Goal: Information Seeking & Learning: Learn about a topic

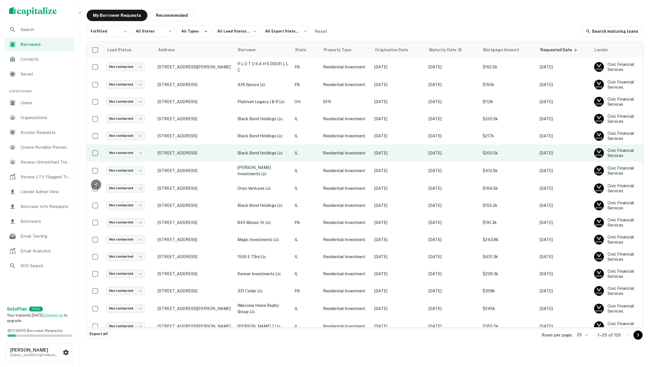
scroll to position [0, 75]
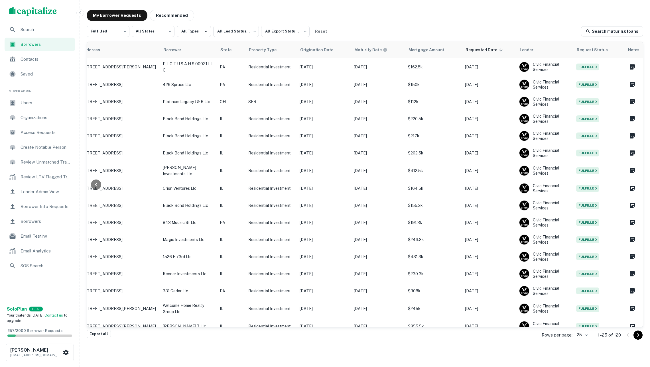
click at [389, 23] on div "My Borrower Requests Recommended Fulfilled ********* ​ All States *** ​ All Typ…" at bounding box center [365, 170] width 566 height 331
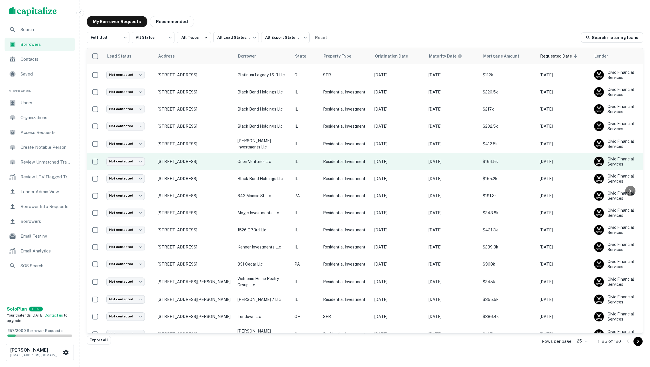
scroll to position [32, 0]
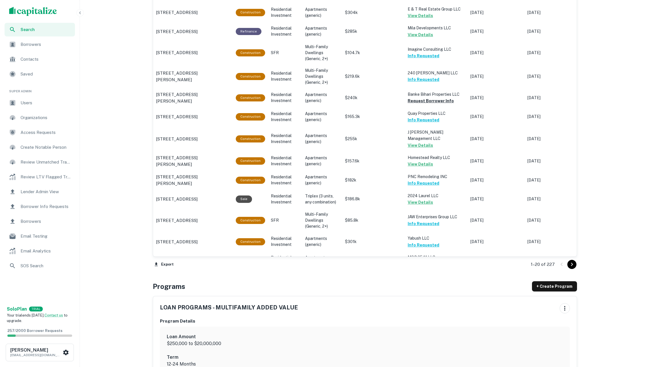
scroll to position [627, 0]
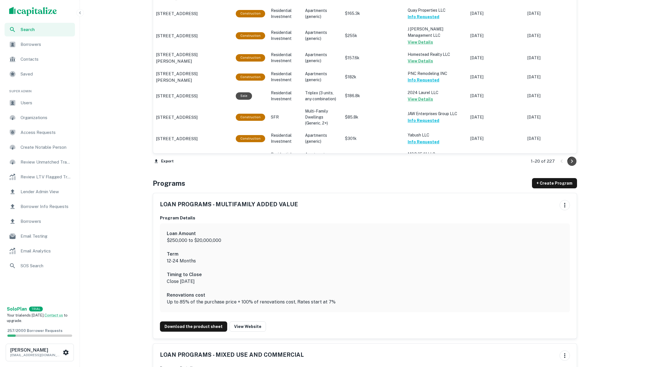
click at [569, 161] on icon "Go to next page" at bounding box center [572, 161] width 7 height 7
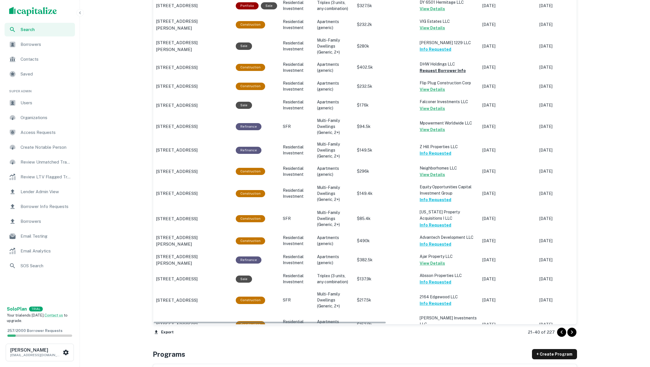
scroll to position [457, 0]
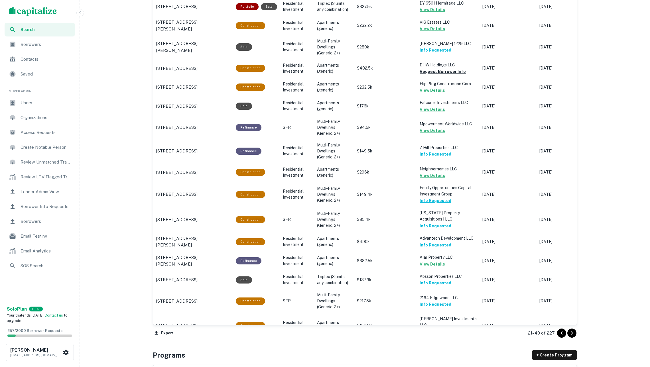
click at [572, 332] on icon "Go to next page" at bounding box center [572, 333] width 7 height 7
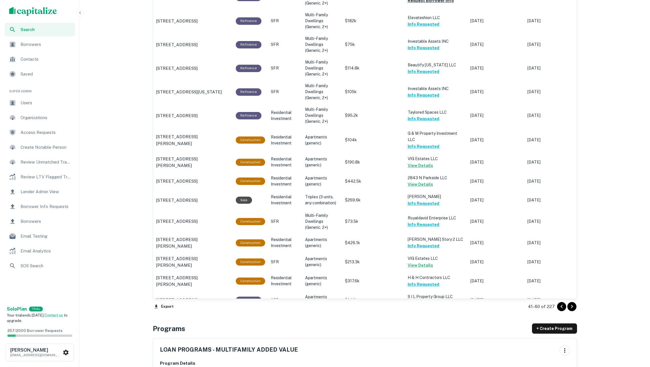
scroll to position [603, 0]
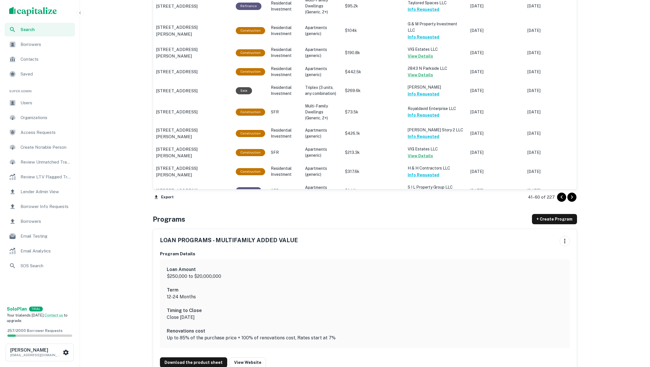
click at [573, 198] on icon "Go to next page" at bounding box center [572, 197] width 7 height 7
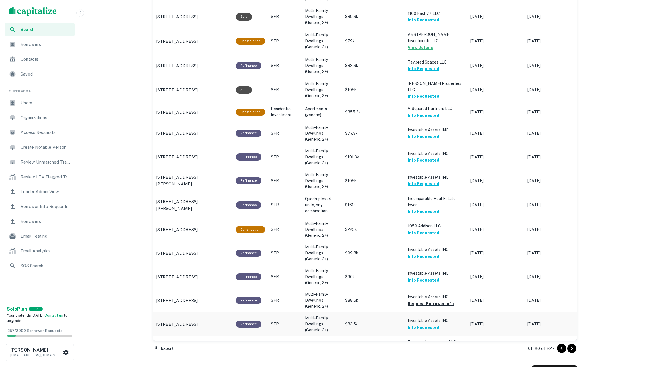
scroll to position [487, 0]
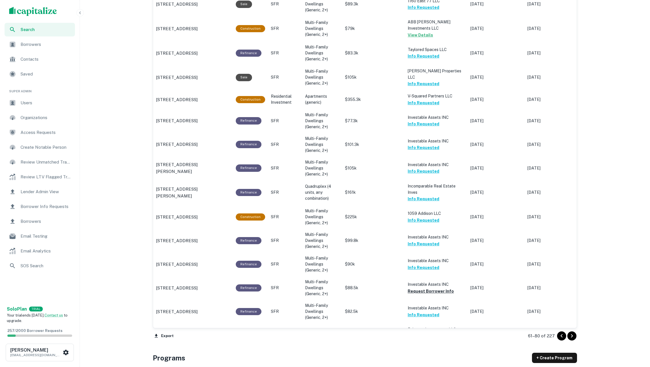
click at [570, 339] on icon "Go to next page" at bounding box center [572, 336] width 7 height 7
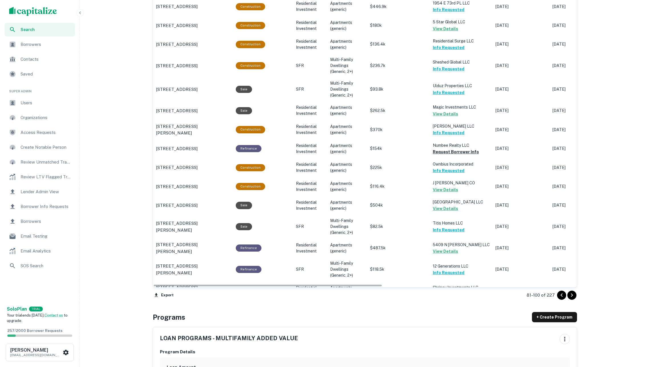
click at [571, 292] on icon "Go to next page" at bounding box center [572, 295] width 7 height 7
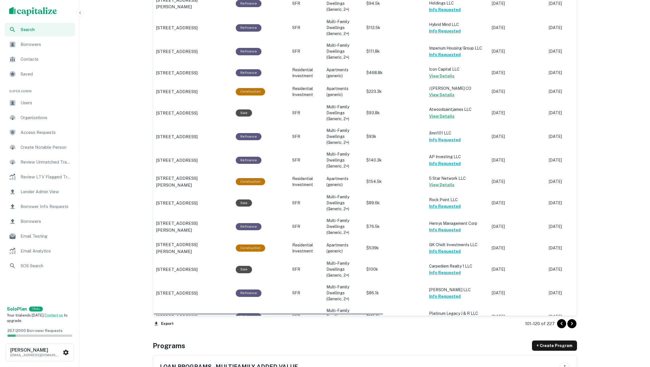
click at [571, 322] on icon "Go to next page" at bounding box center [572, 323] width 2 height 3
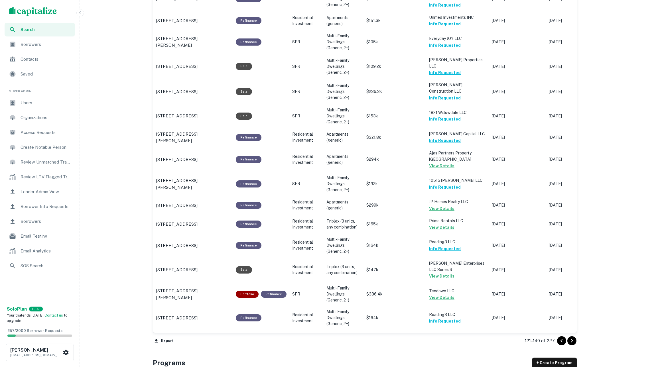
scroll to position [475, 0]
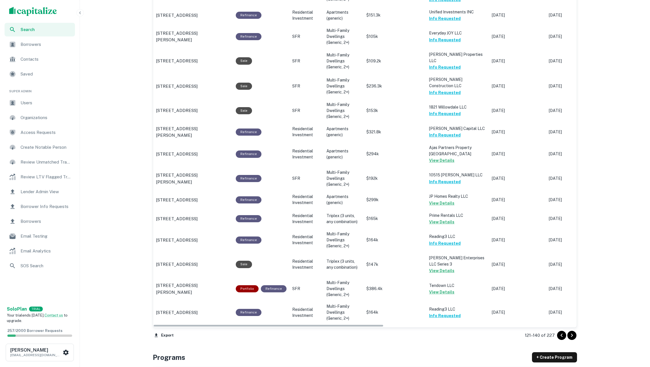
click at [569, 335] on icon "Go to next page" at bounding box center [572, 335] width 7 height 7
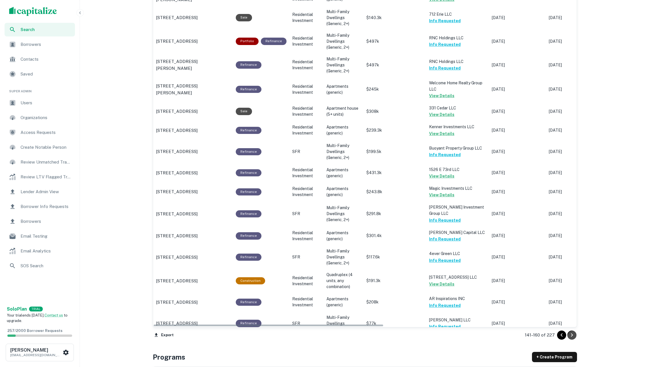
click at [571, 332] on icon "Go to next page" at bounding box center [572, 335] width 7 height 7
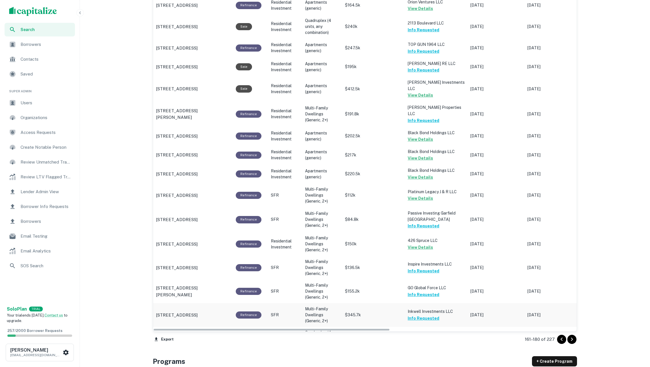
scroll to position [457, 0]
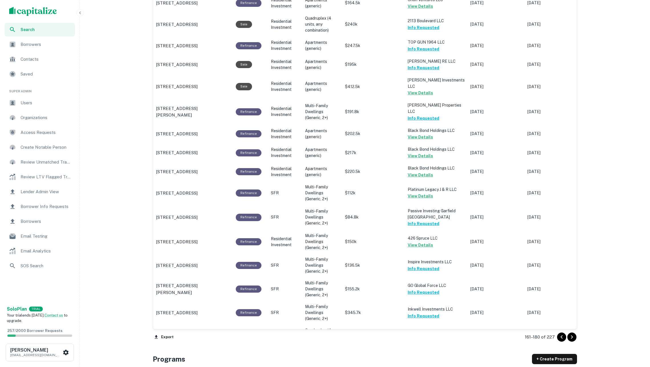
click at [570, 338] on icon "Go to next page" at bounding box center [572, 337] width 7 height 7
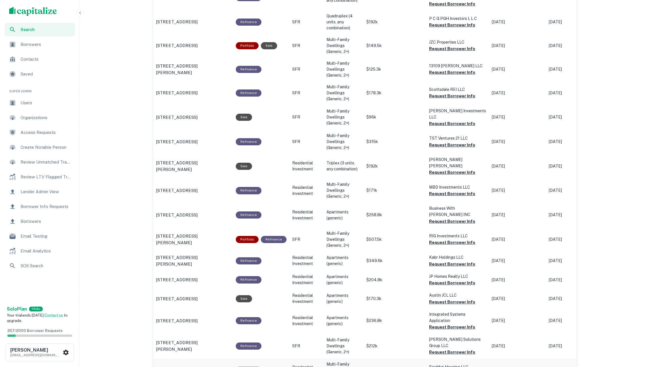
scroll to position [285, 0]
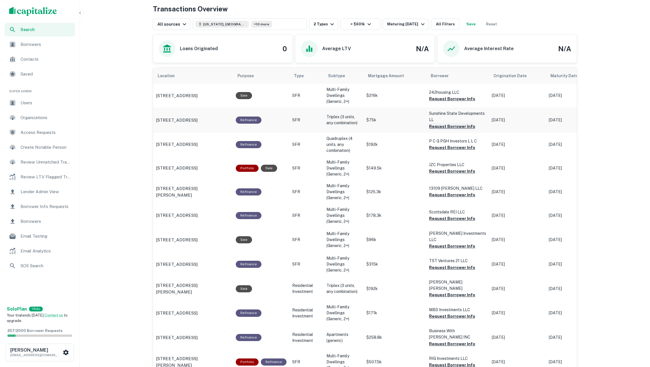
click at [445, 127] on button "Request Borrower Info" at bounding box center [452, 126] width 46 height 7
click at [198, 121] on p "109 E Gift Ave Peoria, IL 61603" at bounding box center [177, 120] width 42 height 7
click at [443, 147] on button "Request Borrower Info" at bounding box center [452, 147] width 46 height 7
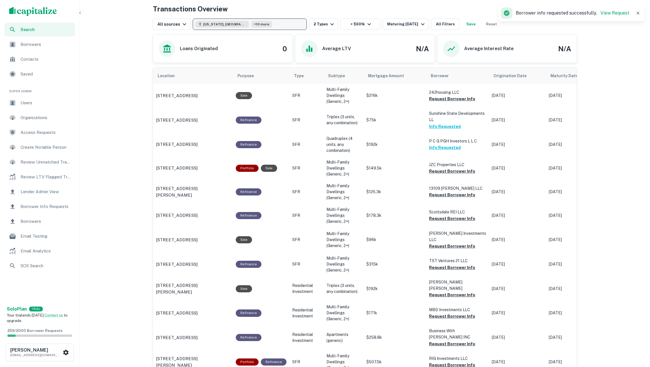
click at [279, 23] on button "Georgia, USA +10 more" at bounding box center [250, 24] width 114 height 11
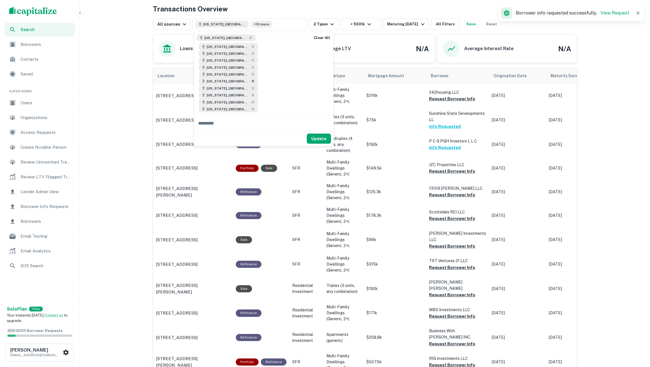
click at [251, 79] on icon at bounding box center [253, 81] width 5 height 5
click at [321, 127] on button "Update" at bounding box center [319, 132] width 24 height 10
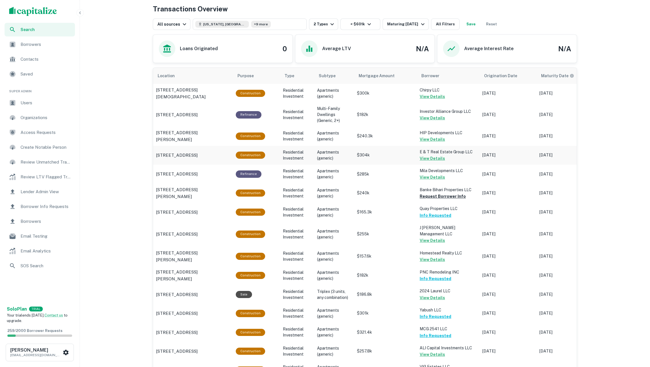
scroll to position [643, 0]
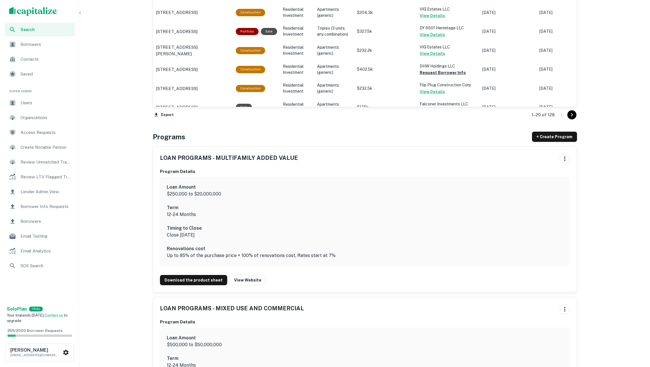
click at [569, 114] on icon "Go to next page" at bounding box center [572, 115] width 7 height 7
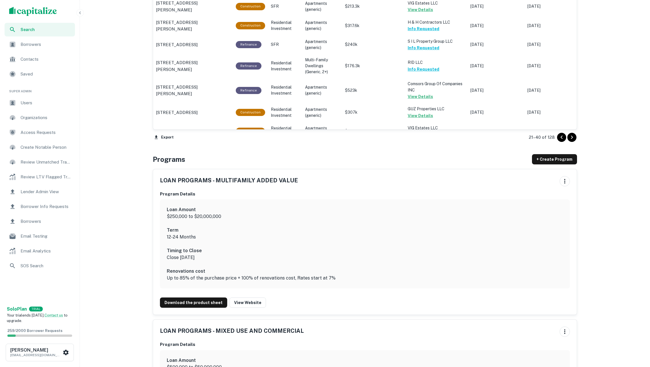
scroll to position [673, 0]
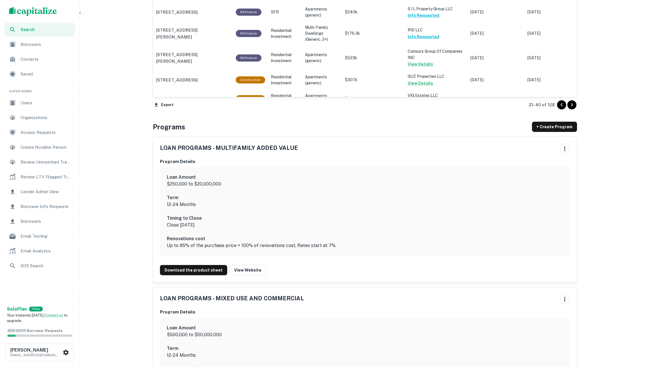
click at [571, 105] on icon "Go to next page" at bounding box center [572, 105] width 7 height 7
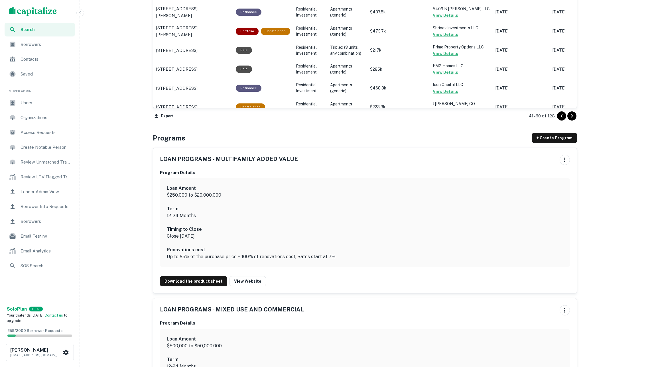
scroll to position [382, 0]
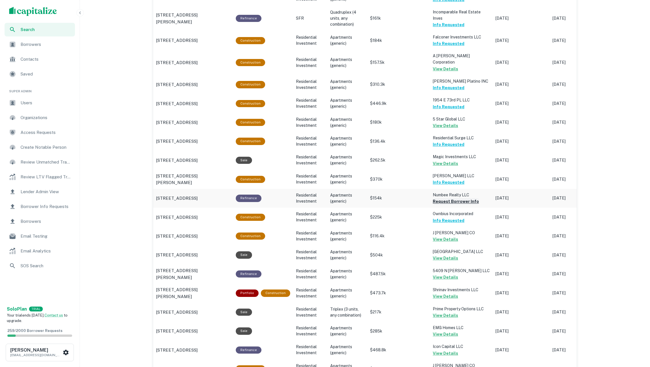
click at [461, 198] on button "Request Borrower Info" at bounding box center [456, 201] width 46 height 7
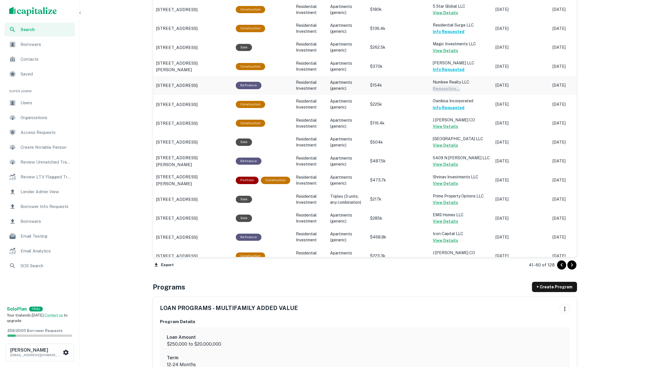
scroll to position [590, 0]
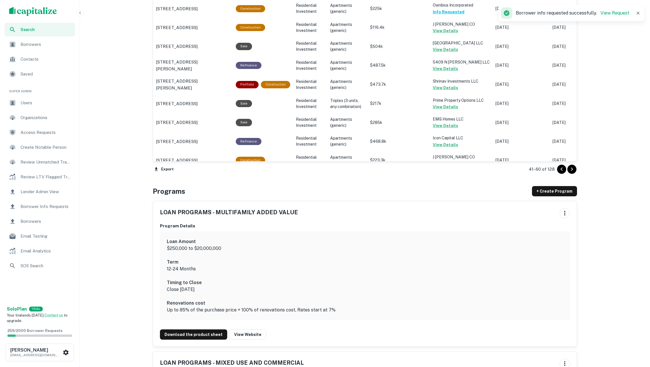
click at [570, 169] on icon "Go to next page" at bounding box center [572, 169] width 7 height 7
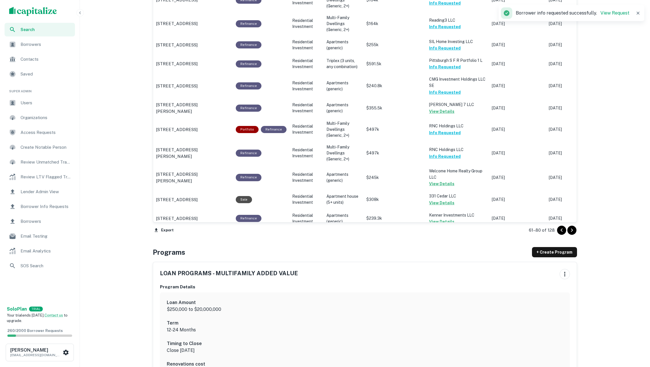
scroll to position [615, 0]
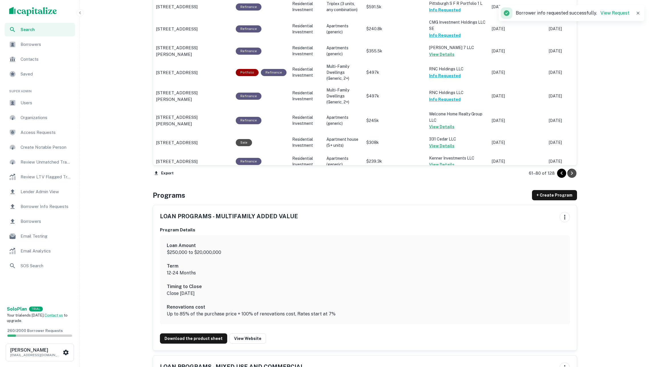
click at [570, 171] on icon "Go to next page" at bounding box center [572, 173] width 7 height 7
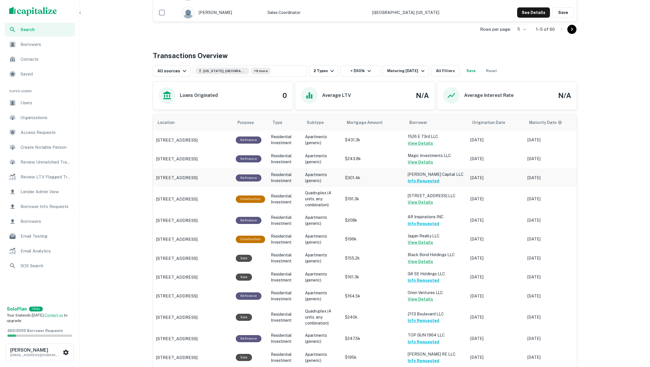
scroll to position [672, 0]
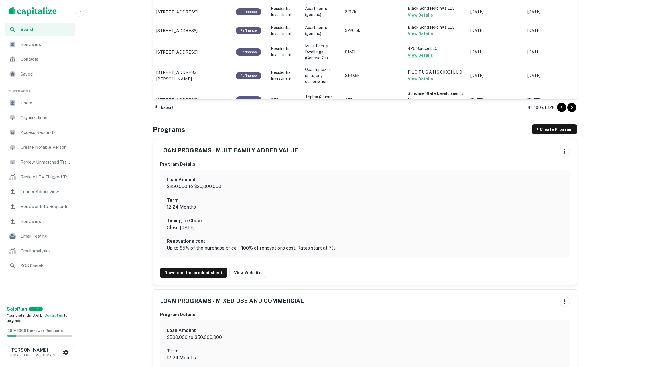
click at [569, 108] on icon "Go to next page" at bounding box center [572, 107] width 7 height 7
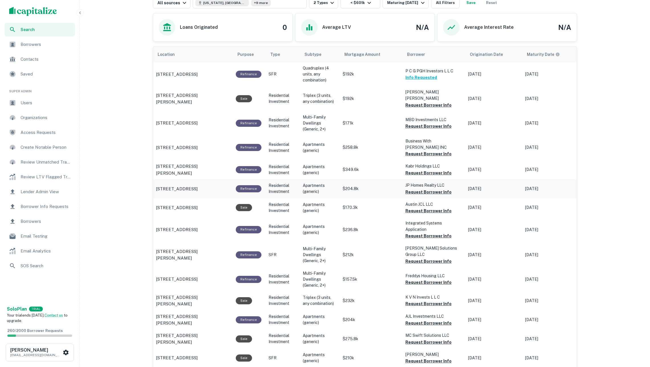
scroll to position [298, 0]
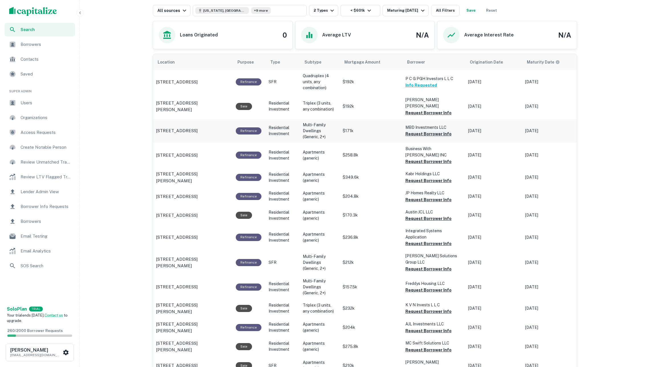
click at [418, 131] on button "Request Borrower Info" at bounding box center [429, 134] width 46 height 7
click at [418, 158] on button "Request Borrower Info" at bounding box center [429, 161] width 46 height 7
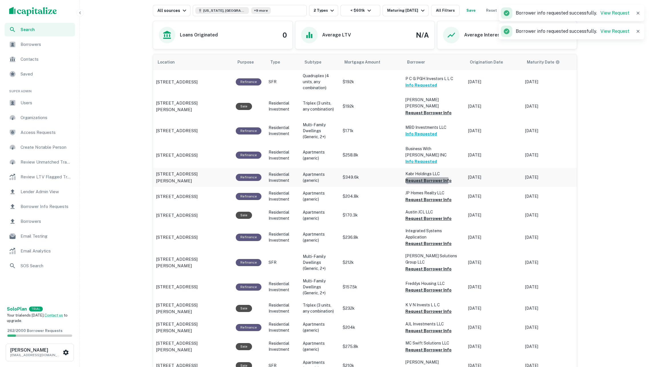
click at [419, 177] on button "Request Borrower Info" at bounding box center [429, 180] width 46 height 7
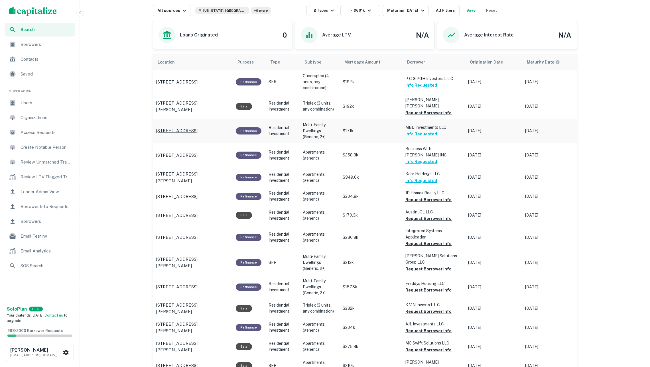
click at [198, 127] on p "738 N 6th St Hamburg, PA 19526" at bounding box center [177, 130] width 42 height 7
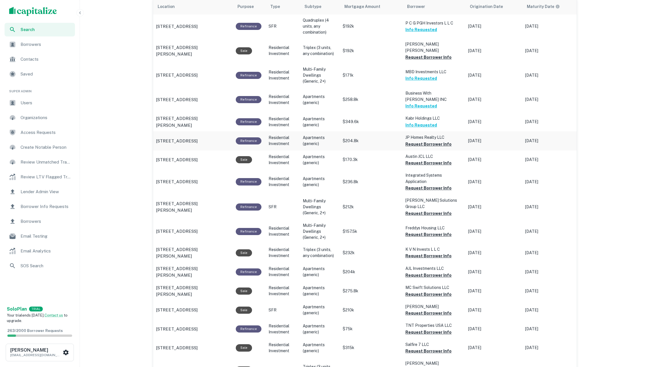
scroll to position [355, 0]
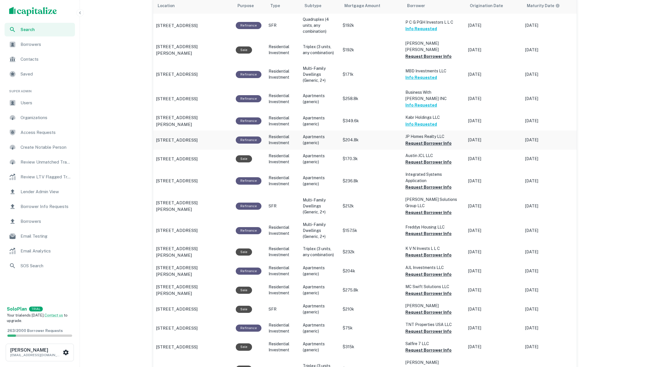
click at [421, 140] on button "Request Borrower Info" at bounding box center [429, 143] width 46 height 7
click at [420, 159] on button "Request Borrower Info" at bounding box center [429, 162] width 46 height 7
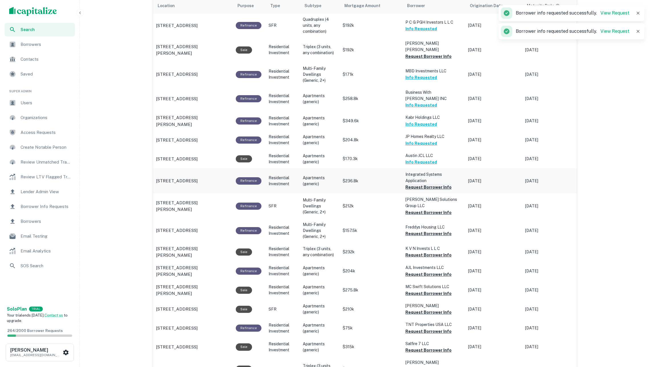
click at [420, 184] on button "Request Borrower Info" at bounding box center [429, 187] width 46 height 7
click at [419, 209] on button "Request Borrower Info" at bounding box center [429, 212] width 46 height 7
click at [420, 230] on button "Request Borrower Info" at bounding box center [429, 233] width 46 height 7
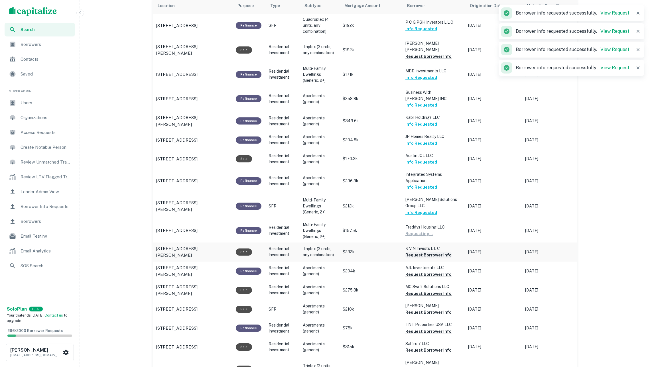
click at [421, 252] on button "Request Borrower Info" at bounding box center [429, 255] width 46 height 7
click at [423, 271] on button "Request Borrower Info" at bounding box center [429, 274] width 46 height 7
click at [423, 290] on button "Request Borrower Info" at bounding box center [429, 293] width 46 height 7
click at [423, 309] on button "Request Borrower Info" at bounding box center [429, 312] width 46 height 7
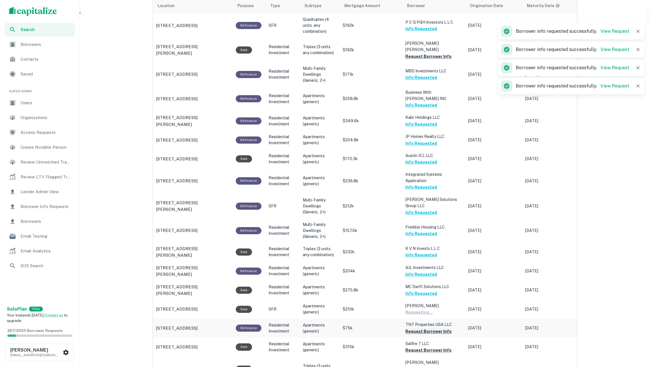
click at [423, 328] on button "Request Borrower Info" at bounding box center [429, 331] width 46 height 7
click at [423, 347] on button "Request Borrower Info" at bounding box center [429, 350] width 46 height 7
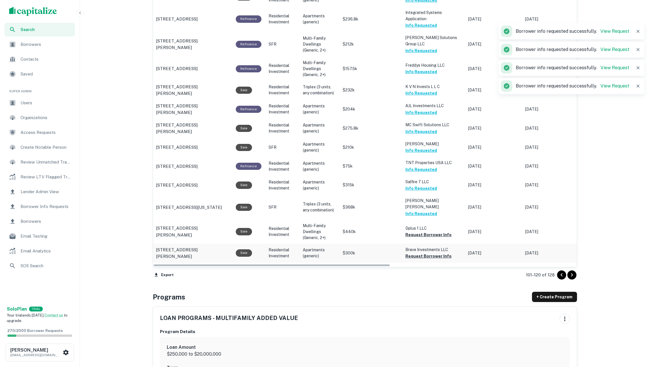
scroll to position [517, 0]
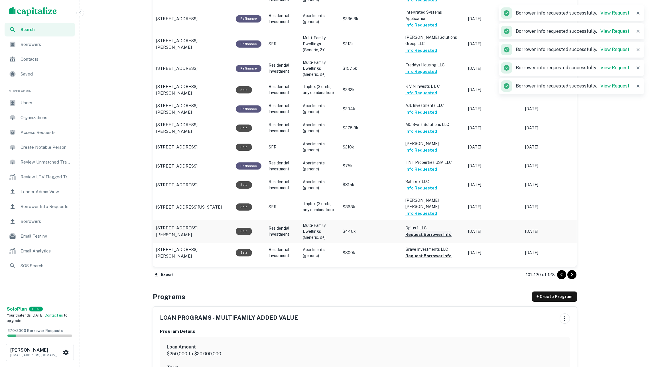
click at [426, 231] on button "Request Borrower Info" at bounding box center [429, 234] width 46 height 7
click at [425, 253] on button "Request Borrower Info" at bounding box center [429, 256] width 46 height 7
click at [426, 278] on button "Request Borrower Info" at bounding box center [429, 281] width 46 height 7
click at [575, 278] on div at bounding box center [566, 274] width 19 height 9
click at [572, 274] on icon "Go to next page" at bounding box center [572, 274] width 2 height 3
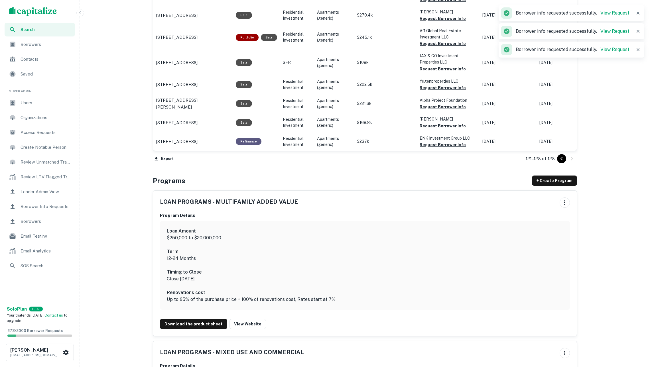
scroll to position [268, 0]
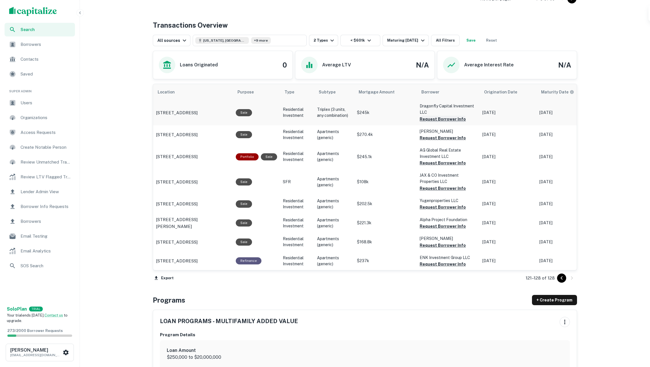
click at [447, 122] on button "Request Borrower Info" at bounding box center [443, 119] width 46 height 7
click at [443, 141] on button "Request Borrower Info" at bounding box center [443, 138] width 46 height 7
click at [440, 164] on button "Request Borrower Info" at bounding box center [443, 163] width 46 height 7
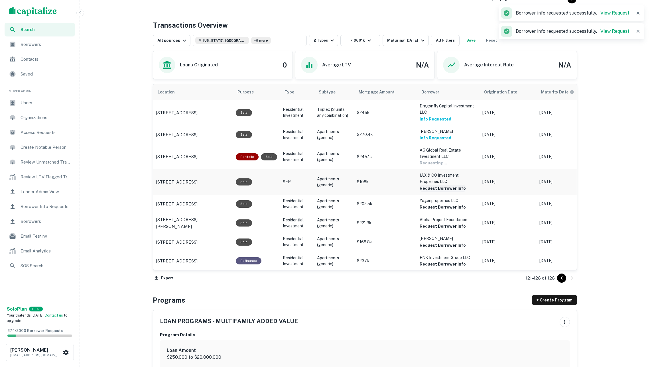
click at [438, 190] on button "Request Borrower Info" at bounding box center [443, 188] width 46 height 7
click at [437, 208] on button "Request Borrower Info" at bounding box center [443, 207] width 46 height 7
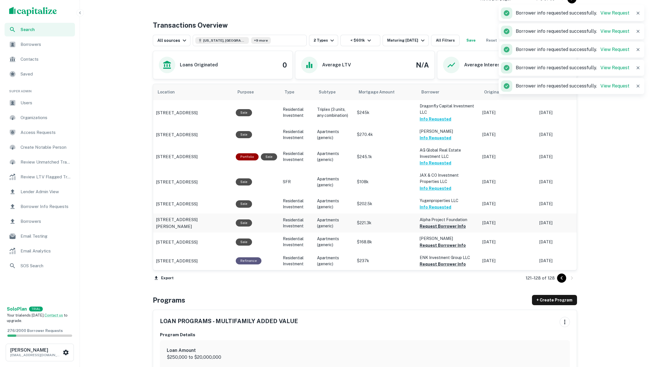
click at [436, 226] on button "Request Borrower Info" at bounding box center [443, 226] width 46 height 7
click at [436, 243] on button "Request Borrower Info" at bounding box center [443, 245] width 46 height 7
click at [436, 263] on button "Request Borrower Info" at bounding box center [443, 264] width 46 height 7
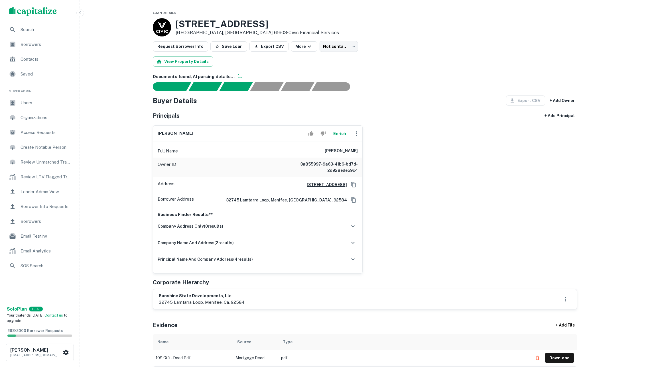
click at [339, 139] on button "Enrich" at bounding box center [340, 133] width 18 height 11
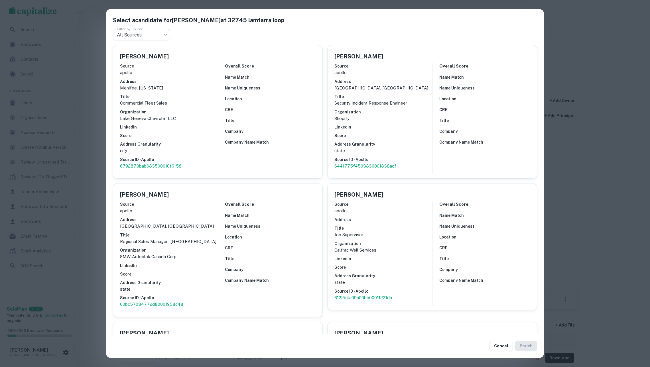
click at [576, 180] on div "Select a candidate for Scott M. Jensen at 32745 lamtarra loop Filter by Source …" at bounding box center [325, 183] width 650 height 367
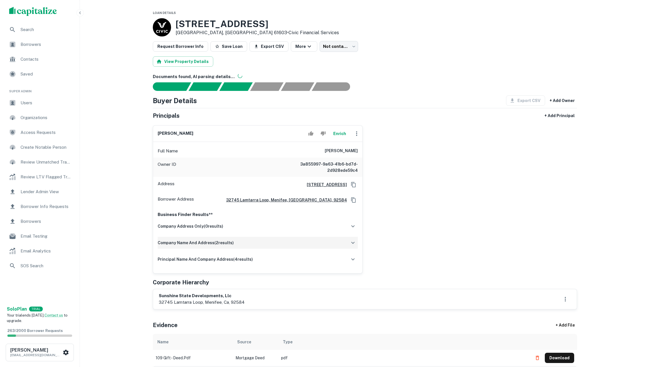
click at [303, 249] on div "company name and address ( 2 results)" at bounding box center [258, 243] width 200 height 12
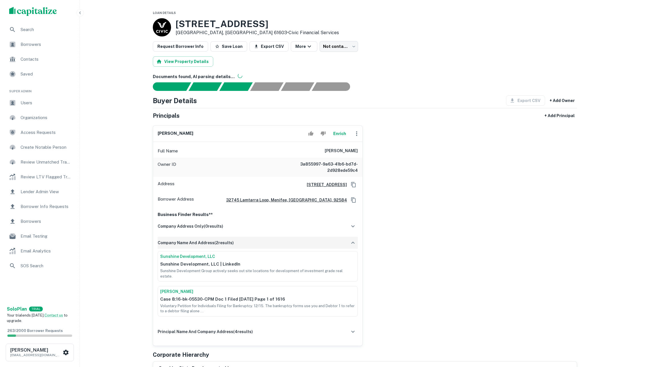
click at [303, 249] on div "company name and address ( 2 results)" at bounding box center [258, 243] width 200 height 12
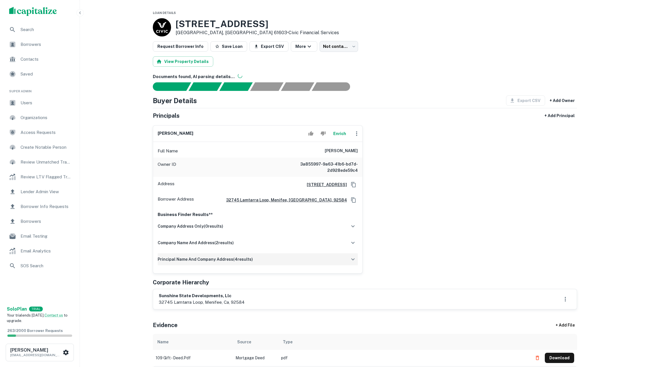
click at [297, 266] on div "principal name and company address ( 4 results)" at bounding box center [258, 260] width 200 height 12
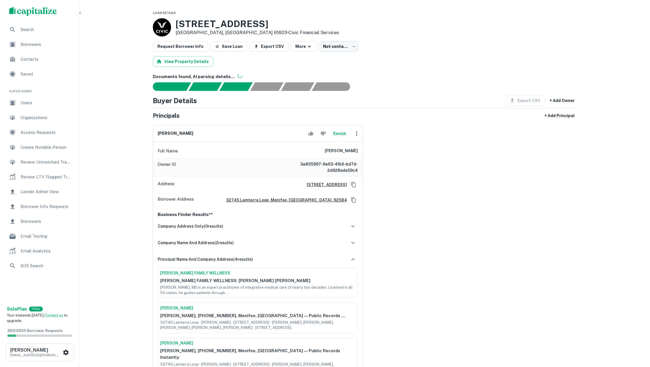
click at [340, 139] on button "Enrich" at bounding box center [340, 133] width 18 height 11
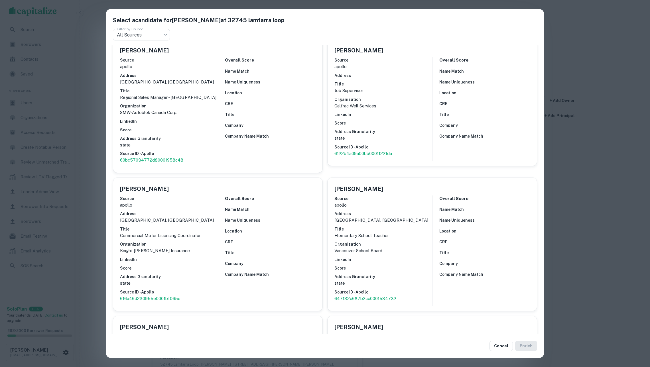
scroll to position [228, 0]
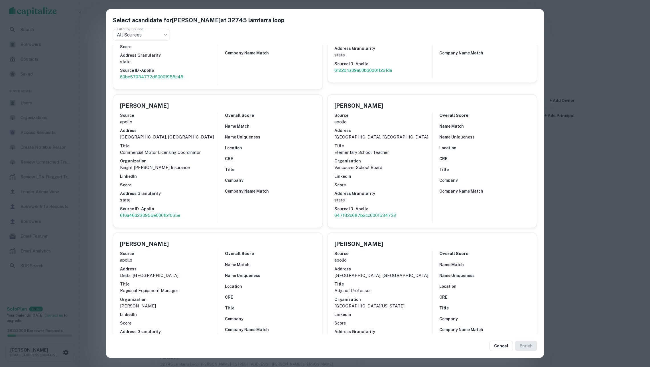
click at [591, 159] on div "Select a candidate for Scott M. Jensen at 32745 lamtarra loop Filter by Source …" at bounding box center [325, 183] width 650 height 367
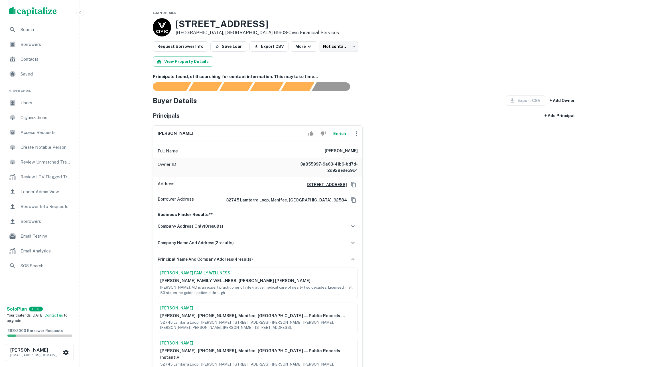
scroll to position [0, 0]
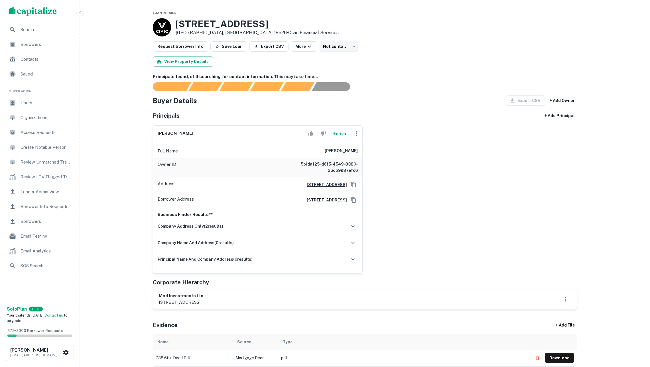
click at [339, 138] on button "Enrich" at bounding box center [340, 133] width 18 height 11
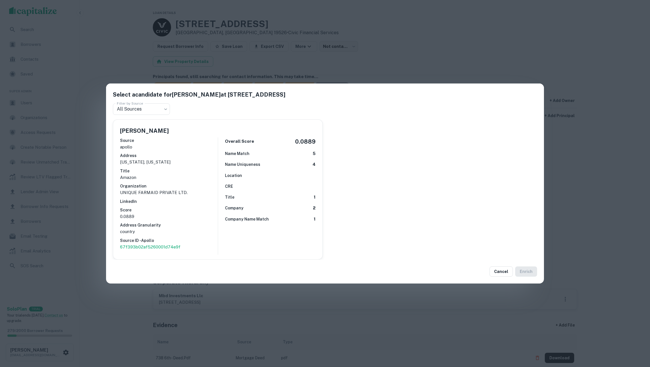
click at [343, 335] on div "Select a candidate for [PERSON_NAME] at [STREET_ADDRESS] Filter by Source All S…" at bounding box center [325, 183] width 650 height 367
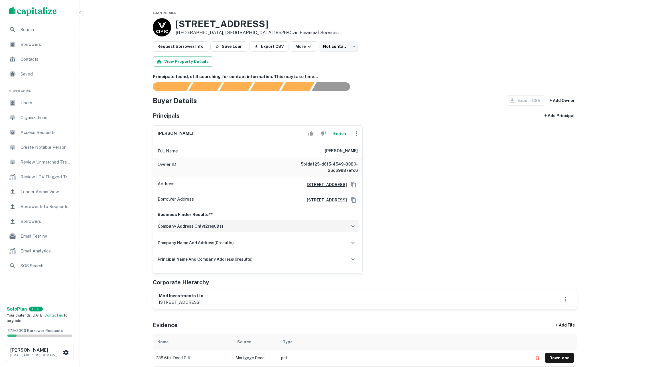
click at [289, 232] on div "company address only ( 2 results)" at bounding box center [258, 226] width 200 height 12
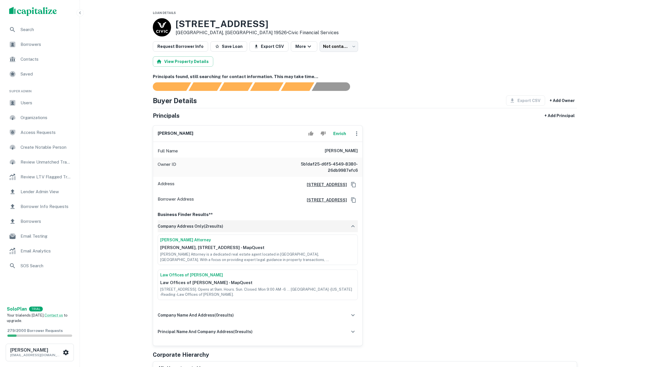
click at [289, 232] on div "company address only ( 2 results)" at bounding box center [258, 226] width 200 height 12
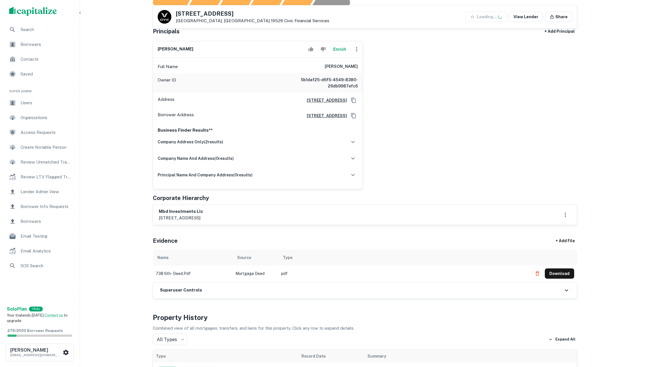
scroll to position [66, 0]
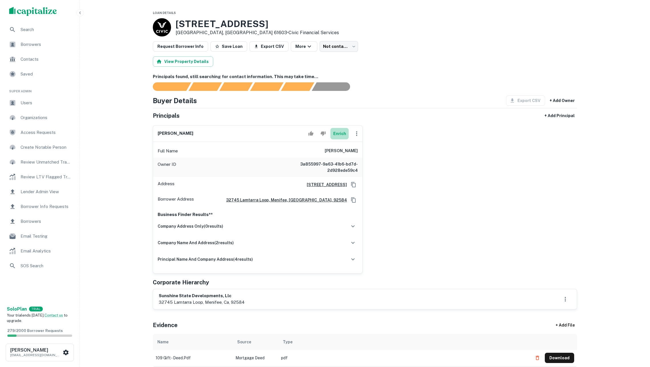
click at [341, 138] on button "Enrich" at bounding box center [340, 133] width 18 height 11
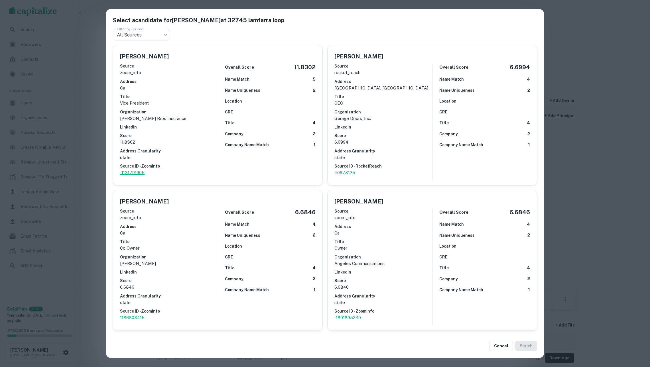
click at [135, 169] on p "-1131791905" at bounding box center [169, 172] width 98 height 7
click at [139, 308] on h6 "Source ID - ZoomInfo" at bounding box center [169, 311] width 98 height 6
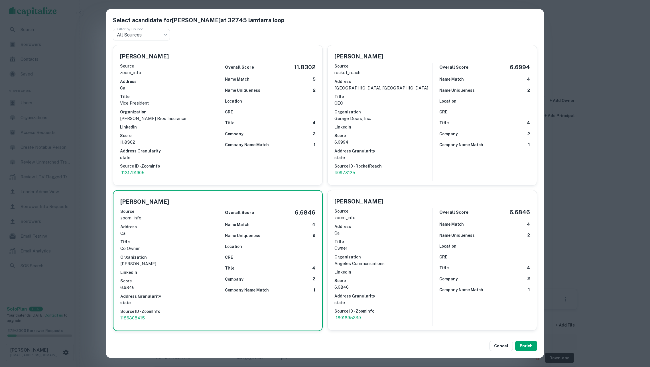
click at [134, 315] on p "1186808415" at bounding box center [169, 318] width 98 height 7
click at [601, 72] on div "Select a candidate for Scott M. Jensen at 32745 lamtarra loop Filter by Source …" at bounding box center [325, 183] width 650 height 367
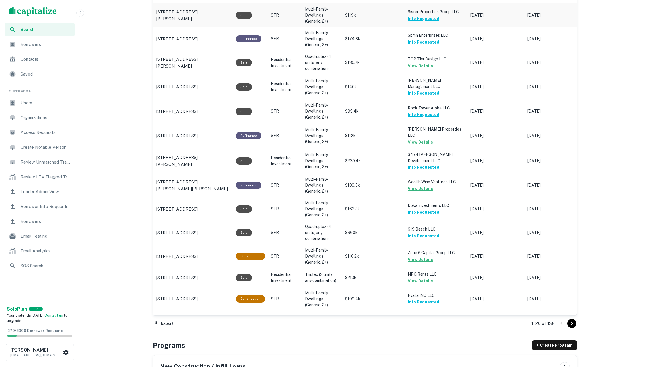
scroll to position [539, 0]
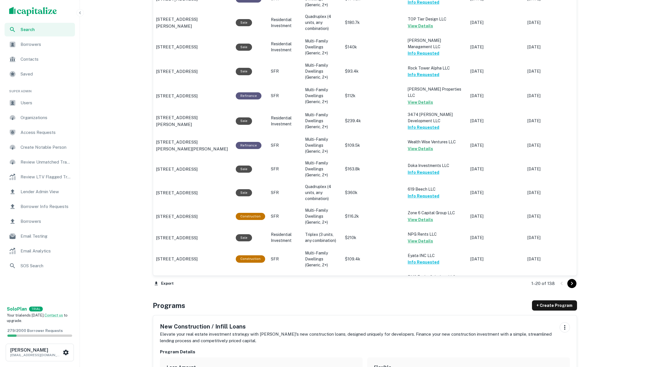
click at [569, 283] on icon "Go to next page" at bounding box center [572, 283] width 7 height 7
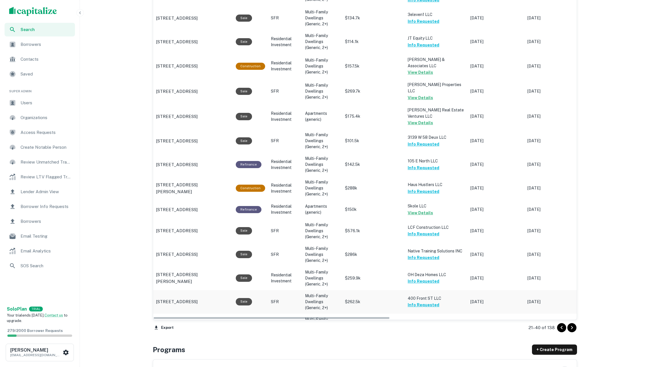
scroll to position [502, 0]
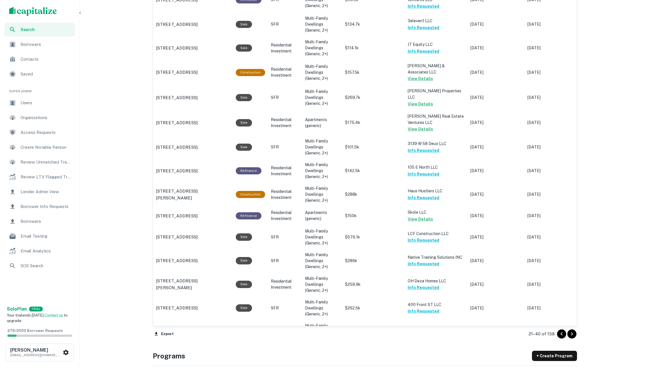
click at [569, 333] on icon "Go to next page" at bounding box center [572, 334] width 7 height 7
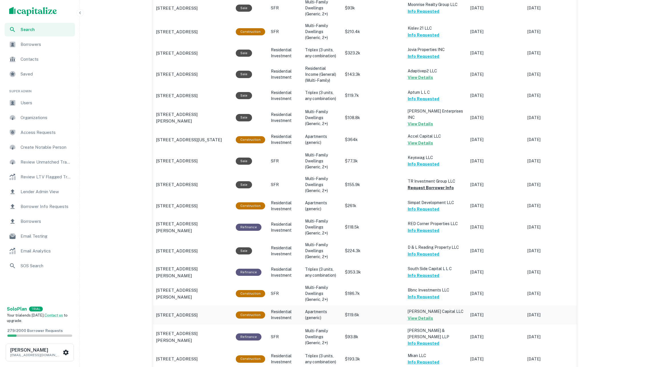
scroll to position [380, 0]
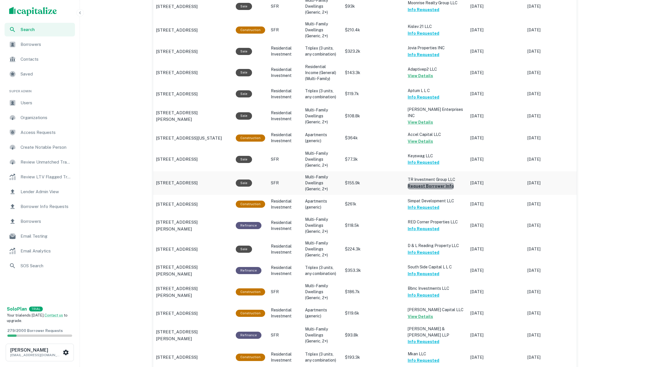
click at [433, 183] on button "Request Borrower Info" at bounding box center [431, 186] width 46 height 7
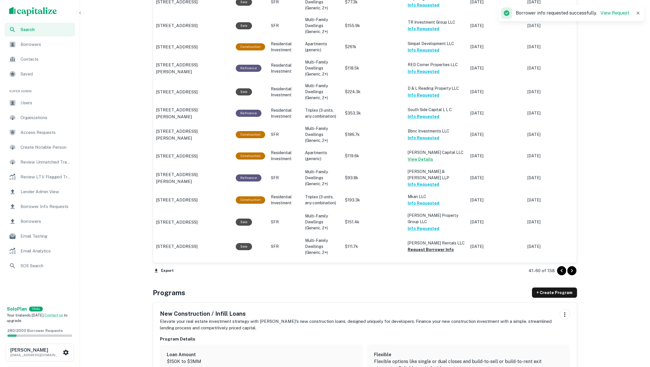
scroll to position [592, 0]
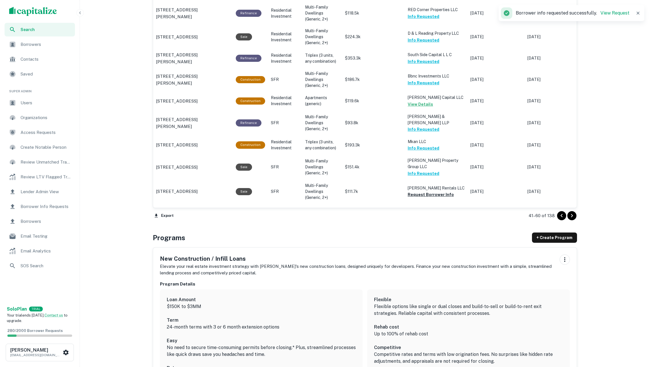
click at [572, 216] on icon "Go to next page" at bounding box center [572, 215] width 2 height 3
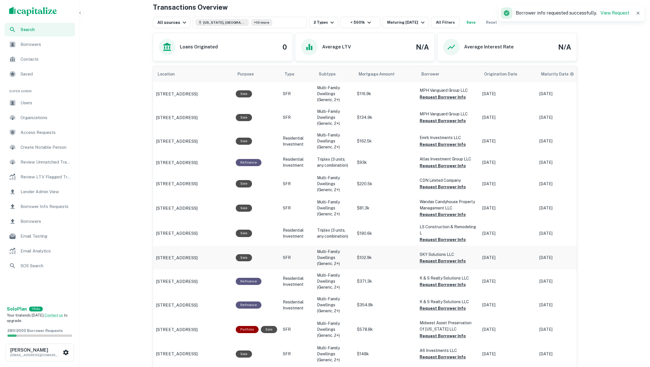
scroll to position [291, 0]
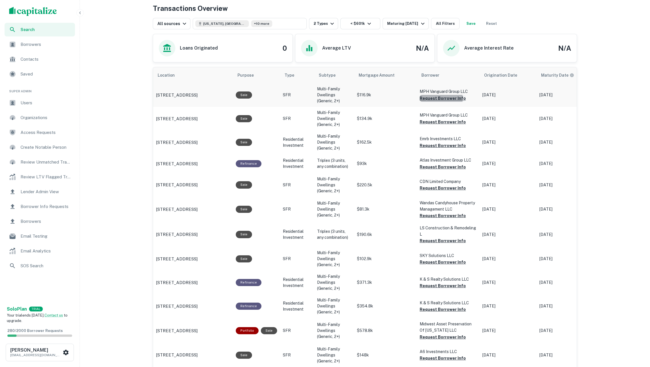
click at [429, 100] on button "Request Borrower Info" at bounding box center [443, 98] width 46 height 7
click at [431, 121] on button "Request Borrower Info" at bounding box center [443, 122] width 46 height 7
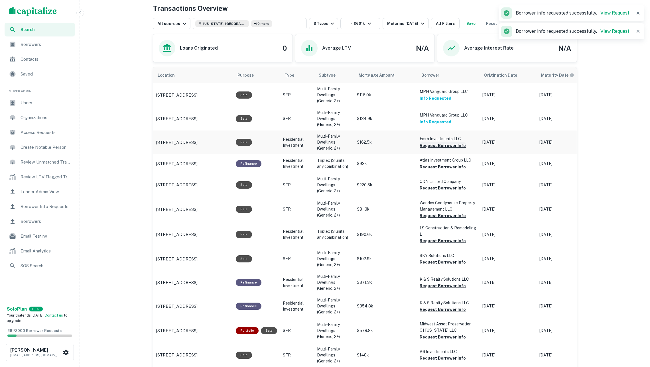
click at [433, 145] on button "Request Borrower Info" at bounding box center [443, 145] width 46 height 7
click at [435, 166] on button "Request Borrower Info" at bounding box center [443, 167] width 46 height 7
click at [441, 188] on button "Request Borrower Info" at bounding box center [443, 188] width 46 height 7
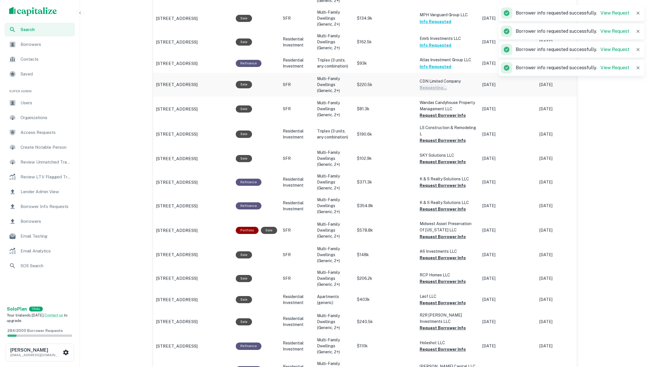
scroll to position [394, 0]
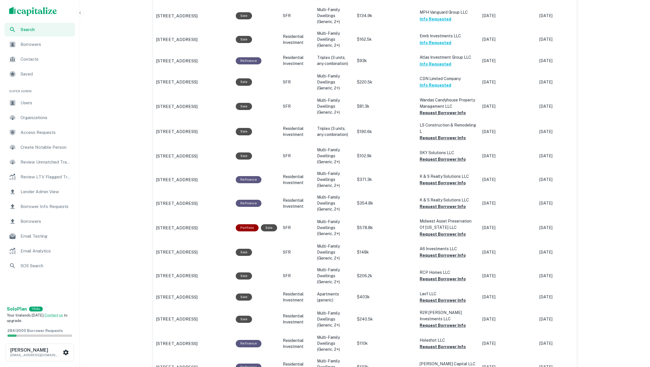
click at [47, 45] on span "Borrowers" at bounding box center [46, 44] width 51 height 7
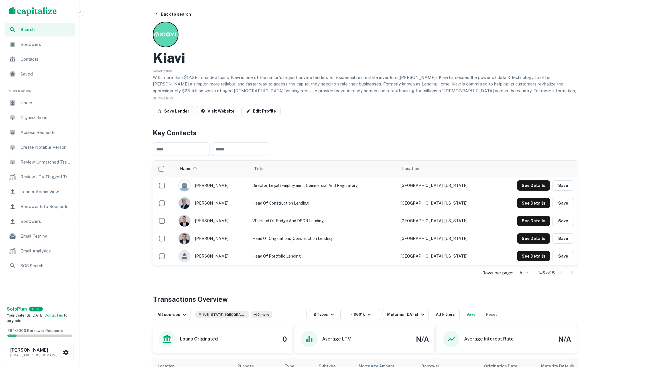
scroll to position [0, 0]
click at [271, 315] on button "Georgia, USA +10 more" at bounding box center [250, 314] width 114 height 11
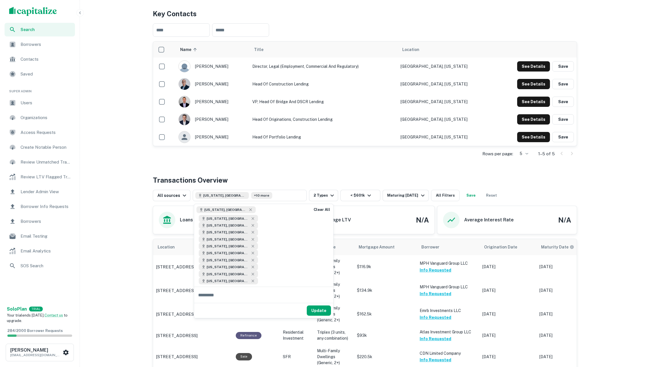
scroll to position [146, 0]
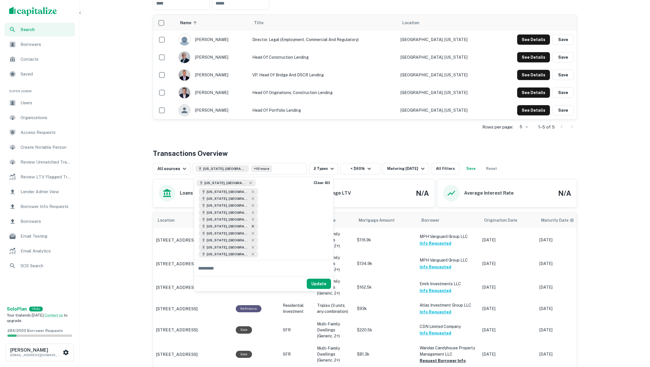
click at [251, 224] on icon at bounding box center [253, 226] width 5 height 5
click at [321, 272] on button "Update" at bounding box center [319, 277] width 24 height 10
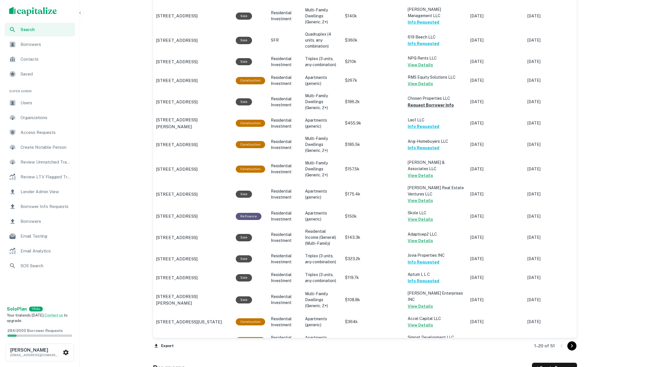
scroll to position [570, 0]
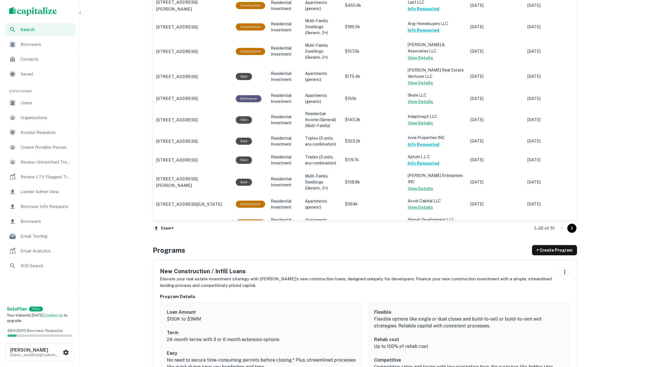
click at [570, 226] on icon "Go to next page" at bounding box center [572, 228] width 7 height 7
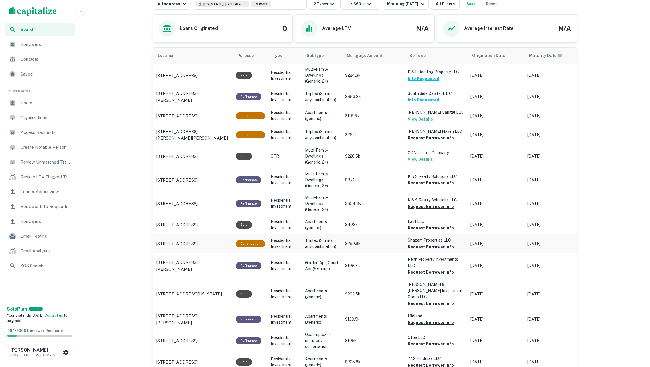
scroll to position [264, 0]
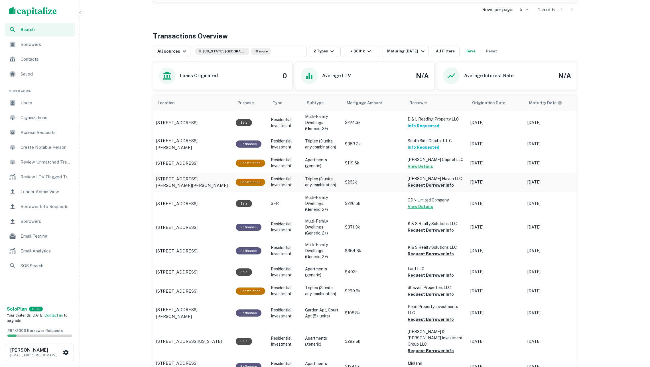
click at [426, 186] on button "Request Borrower Info" at bounding box center [431, 185] width 46 height 7
click at [421, 228] on button "Request Borrower Info" at bounding box center [431, 230] width 46 height 7
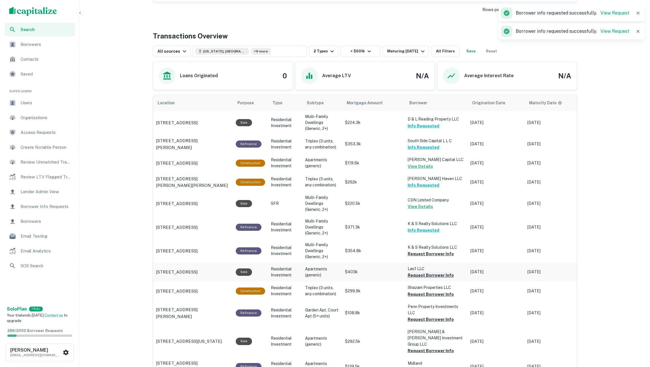
click at [420, 274] on button "Request Borrower Info" at bounding box center [431, 275] width 46 height 7
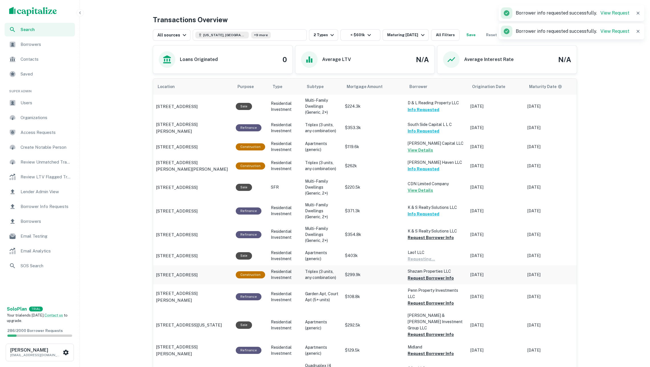
click at [420, 277] on button "Request Borrower Info" at bounding box center [431, 278] width 46 height 7
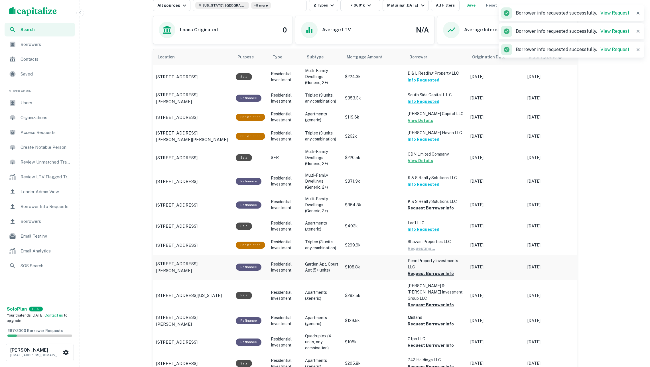
click at [419, 270] on button "Request Borrower Info" at bounding box center [431, 273] width 46 height 7
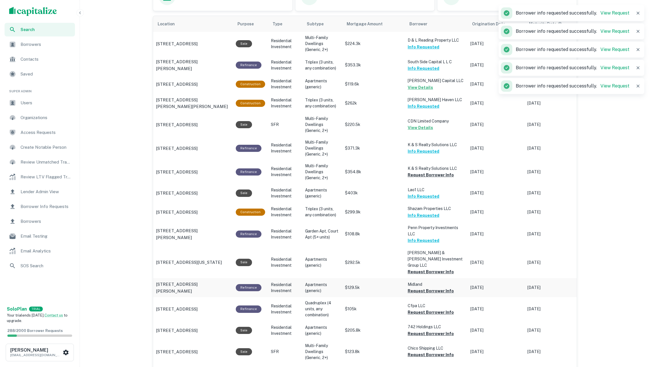
scroll to position [343, 0]
click at [416, 268] on button "Request Borrower Info" at bounding box center [431, 271] width 46 height 7
click at [419, 287] on button "Request Borrower Info" at bounding box center [431, 290] width 46 height 7
click at [420, 309] on button "Request Borrower Info" at bounding box center [431, 312] width 46 height 7
click at [421, 330] on button "Request Borrower Info" at bounding box center [431, 333] width 46 height 7
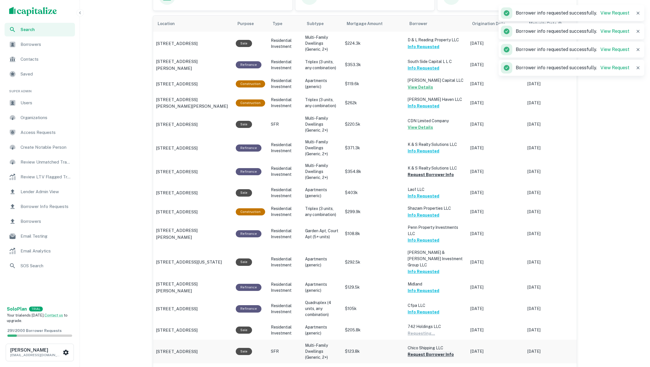
click at [421, 351] on button "Request Borrower Info" at bounding box center [431, 354] width 46 height 7
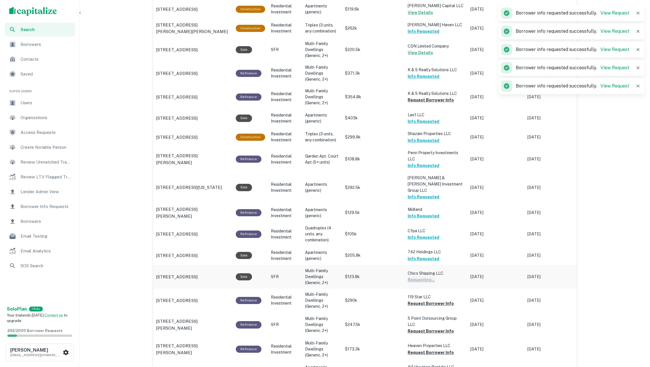
scroll to position [428, 0]
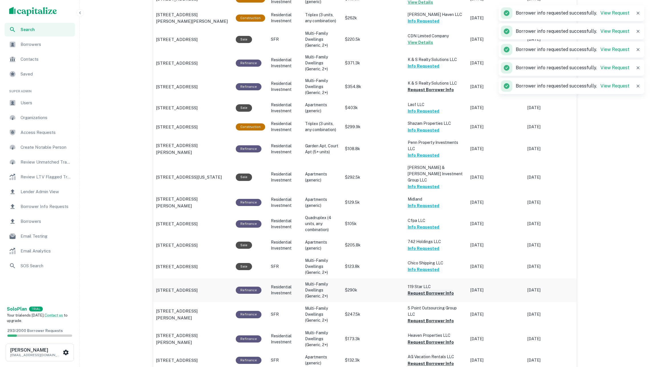
click at [420, 290] on button "Request Borrower Info" at bounding box center [431, 293] width 46 height 7
click at [421, 318] on button "Request Borrower Info" at bounding box center [431, 321] width 46 height 7
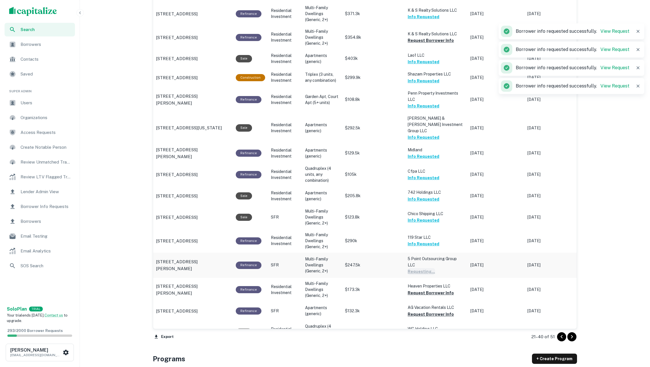
scroll to position [514, 0]
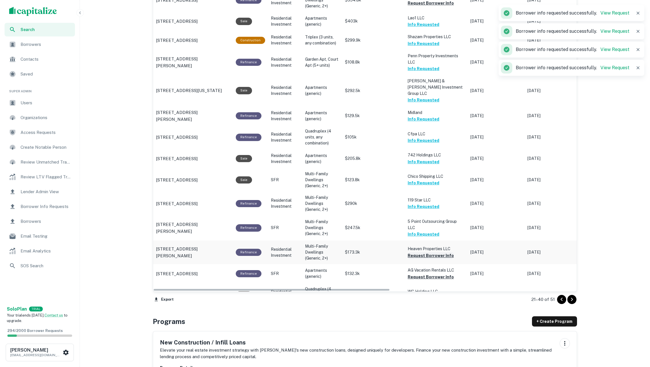
click at [420, 252] on button "Request Borrower Info" at bounding box center [431, 255] width 46 height 7
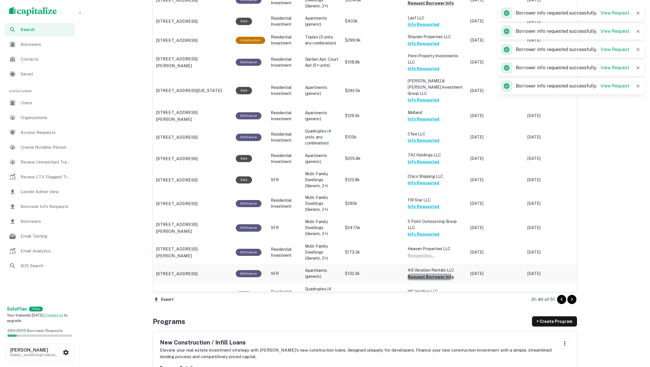
click at [420, 274] on button "Request Borrower Info" at bounding box center [431, 277] width 46 height 7
click at [422, 295] on button "Request Borrower Info" at bounding box center [431, 298] width 46 height 7
click at [571, 301] on icon "Go to next page" at bounding box center [572, 299] width 2 height 3
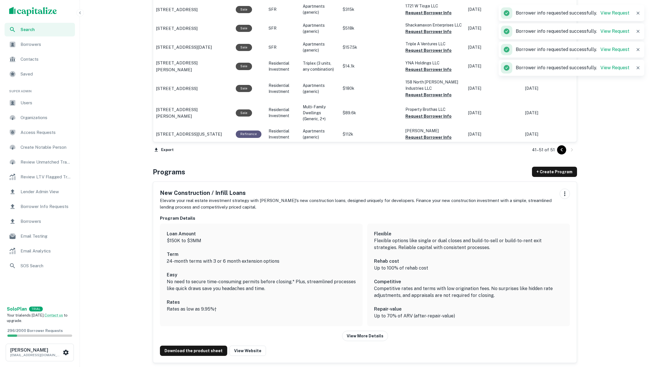
scroll to position [277, 0]
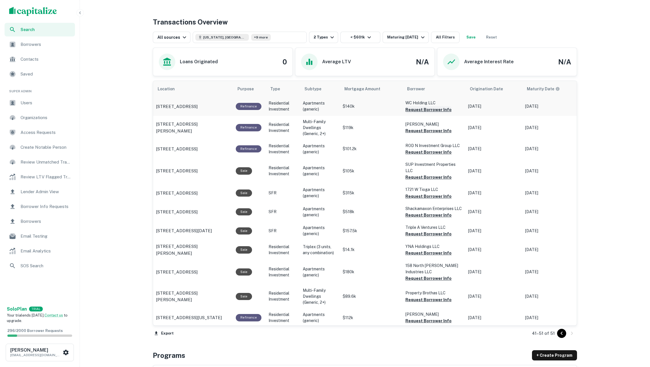
click at [431, 112] on button "Request Borrower Info" at bounding box center [429, 109] width 46 height 7
click at [421, 134] on button "Request Borrower Info" at bounding box center [429, 130] width 46 height 7
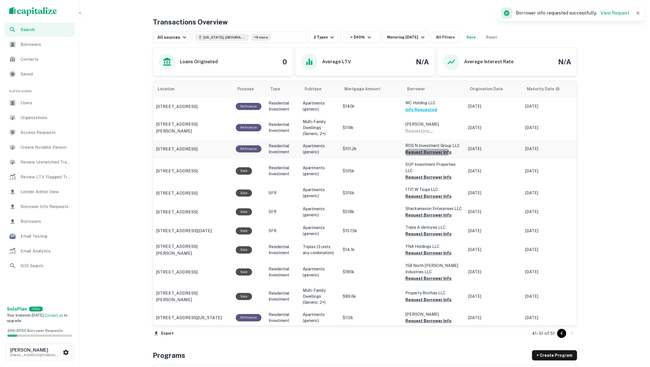
click at [416, 153] on button "Request Borrower Info" at bounding box center [429, 152] width 46 height 7
click at [414, 177] on button "Request Borrower Info" at bounding box center [429, 177] width 46 height 7
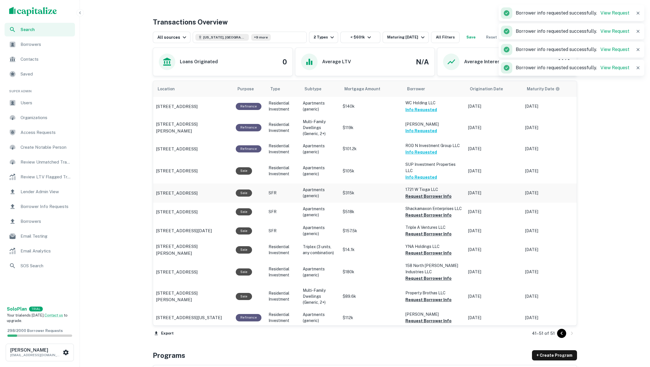
click at [412, 198] on button "Request Borrower Info" at bounding box center [429, 196] width 46 height 7
click at [414, 216] on button "Request Borrower Info" at bounding box center [429, 215] width 46 height 7
click at [414, 233] on button "Request Borrower Info" at bounding box center [429, 234] width 46 height 7
click at [414, 254] on button "Request Borrower Info" at bounding box center [429, 253] width 46 height 7
click at [419, 280] on button "Request Borrower Info" at bounding box center [429, 278] width 46 height 7
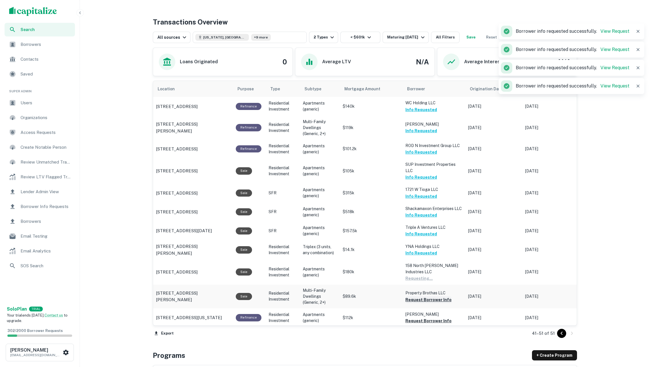
click at [420, 302] on button "Request Borrower Info" at bounding box center [429, 300] width 46 height 7
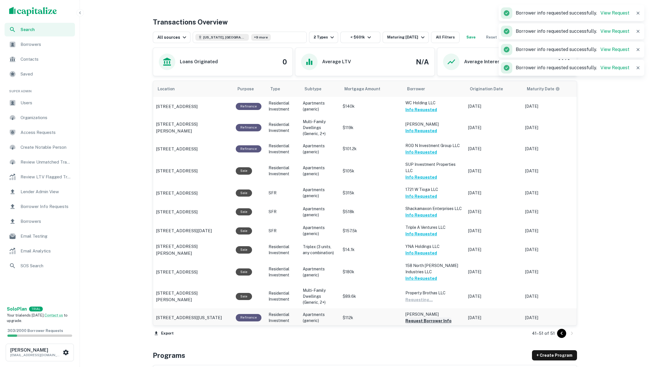
click at [420, 319] on button "Request Borrower Info" at bounding box center [429, 321] width 46 height 7
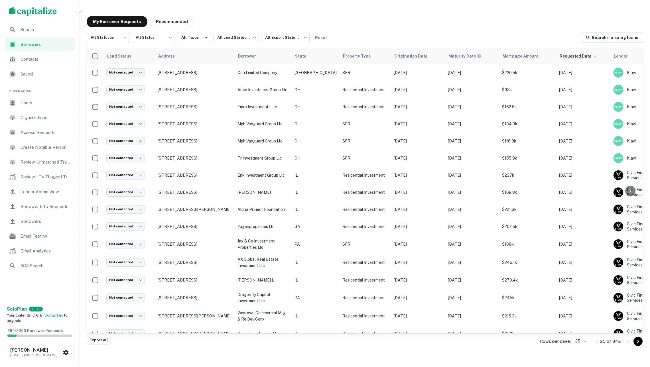
click at [111, 35] on body "Search Borrowers Contacts Saved Super Admin Users Organizations Access Requests…" at bounding box center [325, 183] width 650 height 367
click at [112, 70] on li "Fulfilled" at bounding box center [108, 73] width 43 height 10
type input "*********"
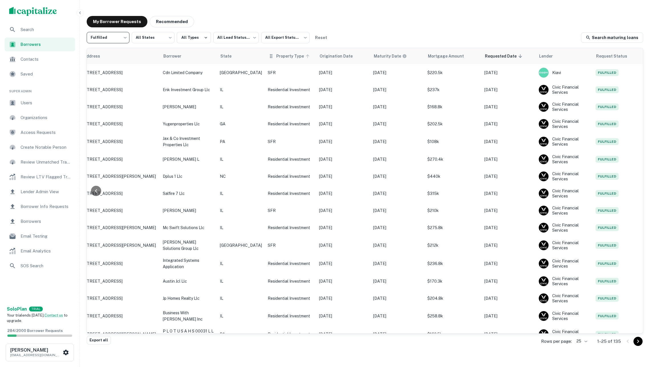
scroll to position [0, 75]
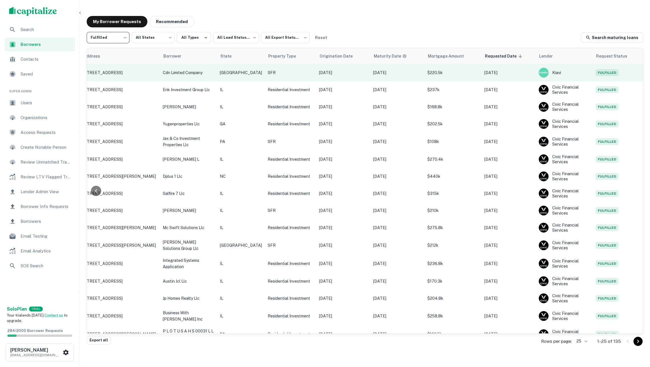
click at [277, 73] on p "SFR" at bounding box center [291, 73] width 46 height 6
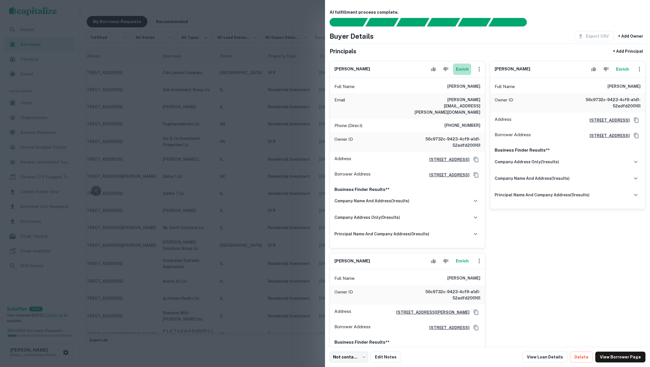
click at [460, 75] on button "Enrich" at bounding box center [462, 69] width 18 height 11
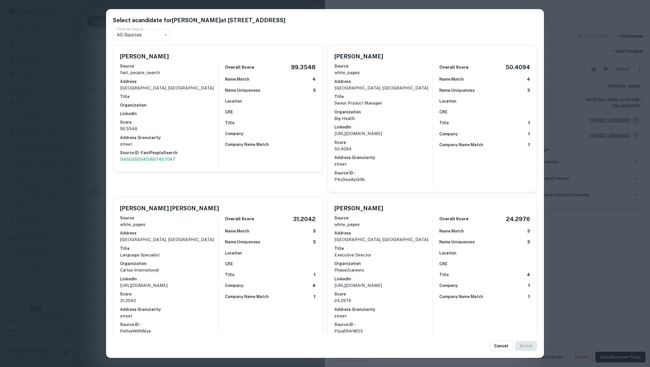
click at [407, 161] on p "street" at bounding box center [384, 164] width 98 height 7
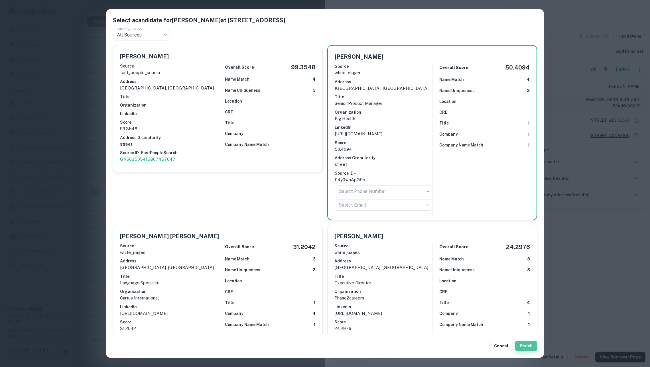
click at [528, 345] on button "Enrich" at bounding box center [526, 346] width 22 height 10
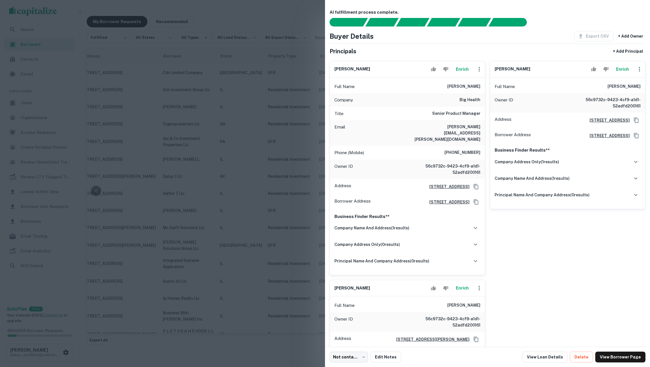
click at [620, 71] on button "Enrich" at bounding box center [622, 69] width 18 height 11
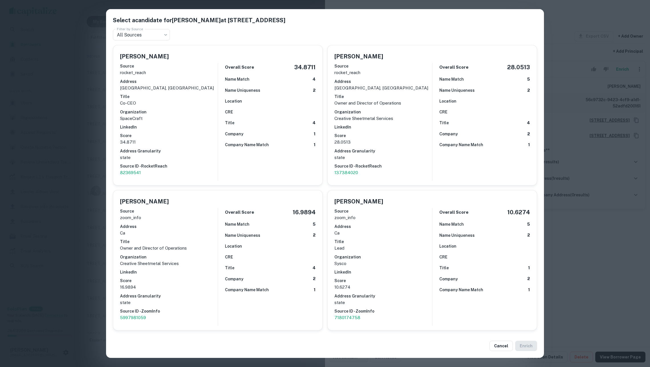
click at [582, 119] on div "Select a candidate for DANIEL ISAACS at 251 e st Filter by Source All Sources *…" at bounding box center [325, 183] width 650 height 367
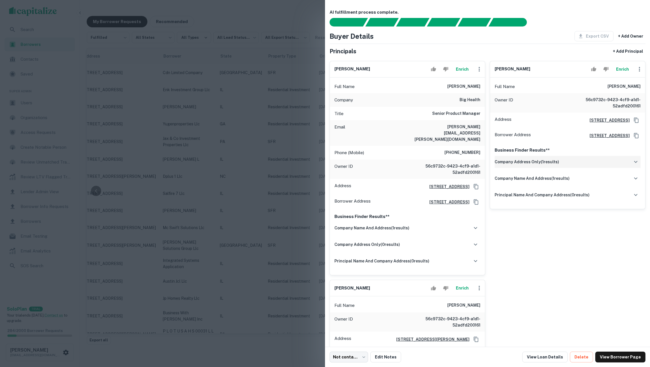
click at [517, 165] on div "company address only ( 1 results)" at bounding box center [568, 162] width 146 height 12
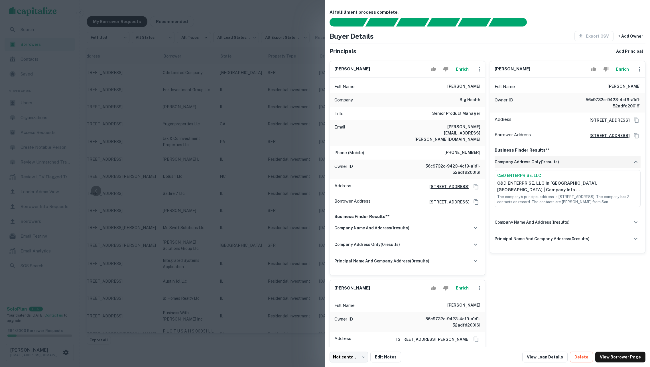
click at [517, 165] on div "company address only ( 1 results)" at bounding box center [568, 162] width 146 height 12
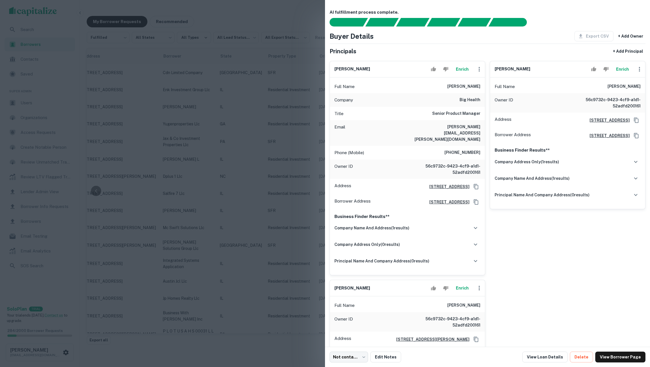
click at [295, 175] on div at bounding box center [325, 183] width 650 height 367
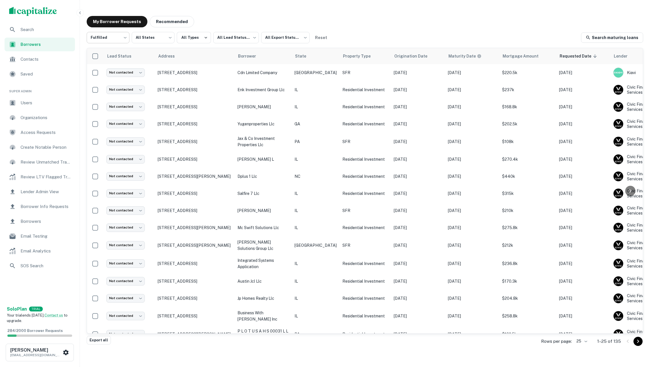
click at [106, 32] on body "Search Borrowers Contacts Saved Super Admin Users Organizations Access Requests…" at bounding box center [325, 183] width 650 height 367
click at [114, 54] on li "All Statuses" at bounding box center [108, 52] width 43 height 10
type input "***"
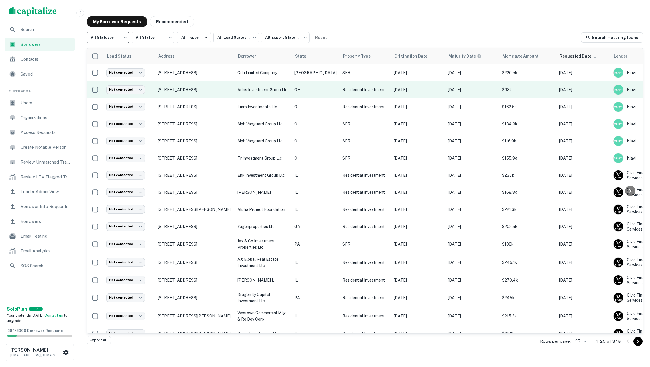
click at [301, 91] on p "OH" at bounding box center [316, 90] width 42 height 6
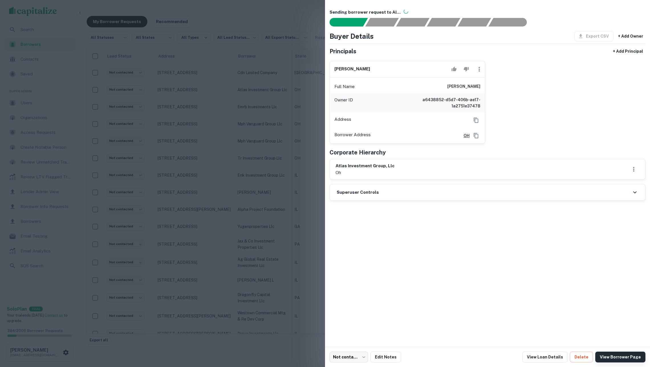
click at [613, 357] on link "View Borrower Page" at bounding box center [620, 357] width 50 height 11
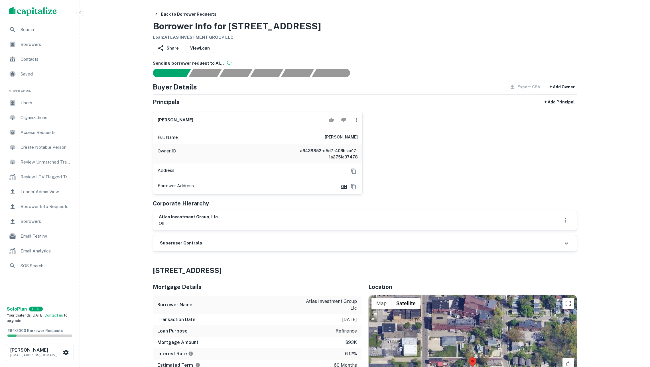
click at [461, 53] on div "Share View Loan" at bounding box center [365, 49] width 424 height 13
click at [466, 54] on div "Share View Loan" at bounding box center [365, 49] width 424 height 13
click at [459, 32] on div "Back to Borrower Requests Borrower Info for [STREET_ADDRESS] Loan : ATLAS INVES…" at bounding box center [365, 25] width 424 height 32
click at [385, 49] on div "Share View Loan" at bounding box center [365, 49] width 424 height 13
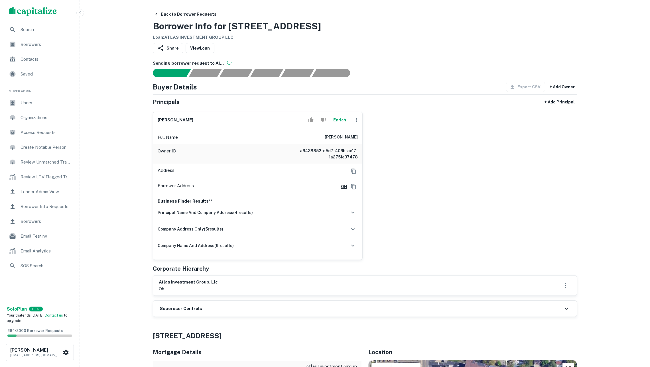
click at [341, 122] on button "Enrich" at bounding box center [340, 119] width 18 height 11
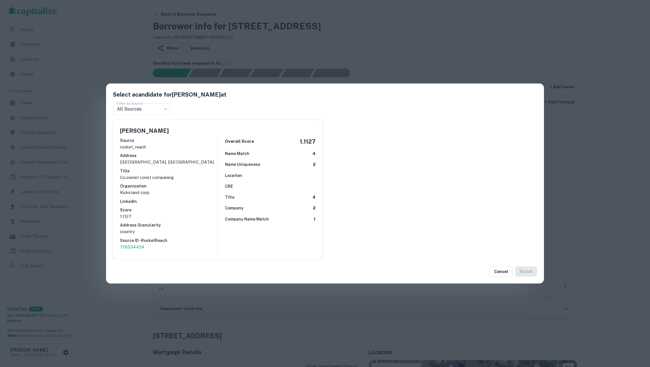
click at [125, 58] on div "Select a candidate for timothy j weyls jr at Filter by Source All Sources *** F…" at bounding box center [325, 183] width 650 height 367
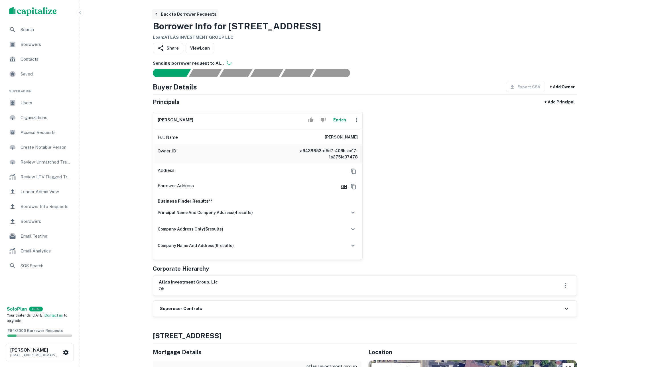
click at [185, 13] on button "Back to Borrower Requests" at bounding box center [185, 14] width 67 height 10
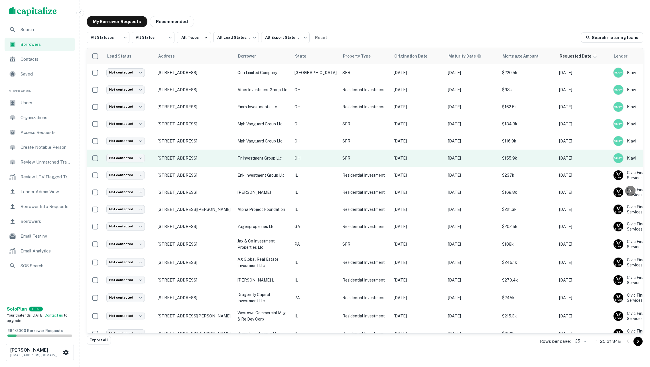
click at [362, 154] on td "SFR" at bounding box center [365, 158] width 51 height 17
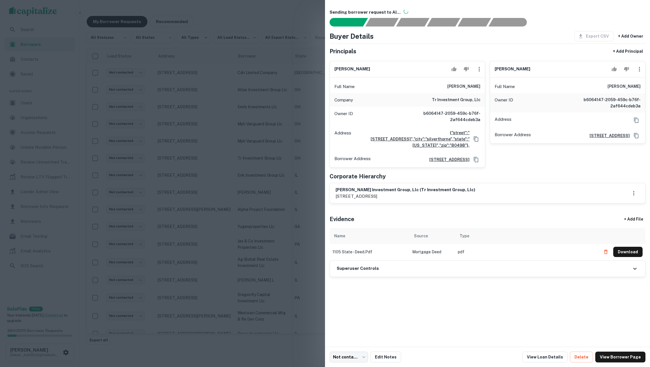
click at [271, 153] on div at bounding box center [325, 183] width 650 height 367
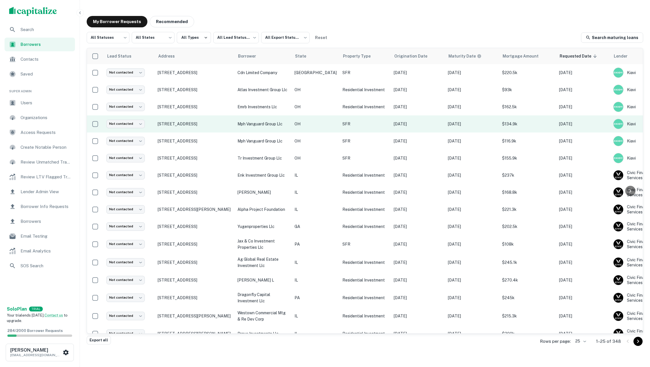
click at [272, 119] on td "mph vanguard group llc" at bounding box center [263, 123] width 57 height 17
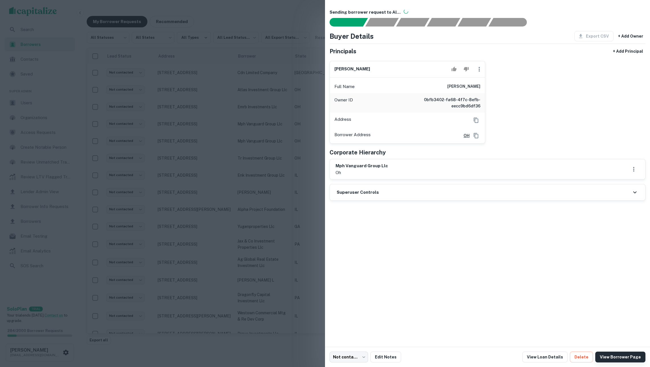
click at [624, 356] on link "View Borrower Page" at bounding box center [620, 357] width 50 height 11
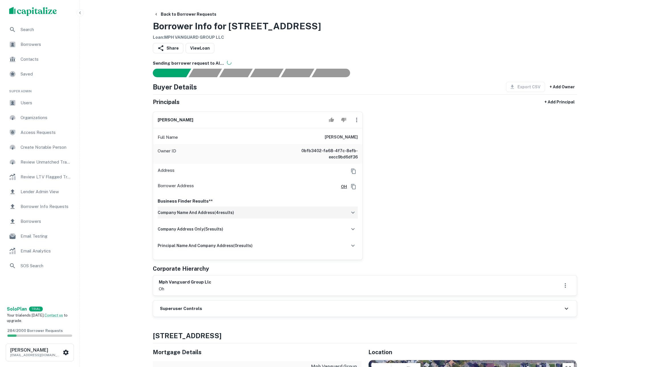
click at [325, 219] on div "company name and address ( 4 results)" at bounding box center [258, 213] width 200 height 12
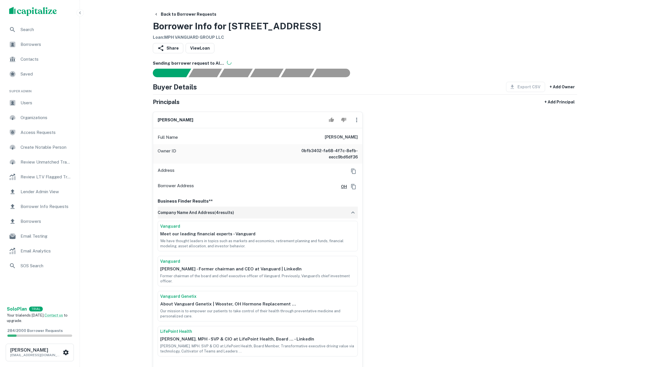
click at [325, 219] on div "company name and address ( 4 results)" at bounding box center [258, 213] width 200 height 12
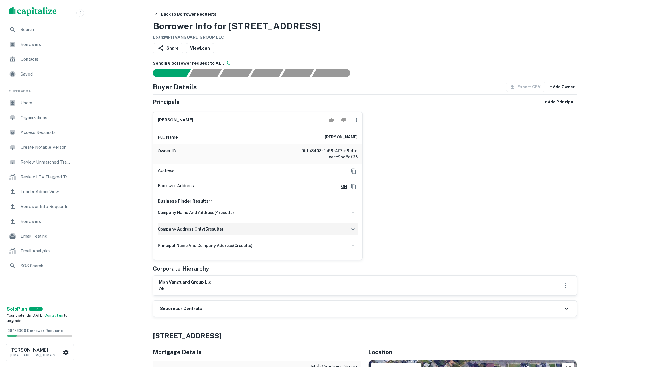
click at [317, 235] on div "company address only ( 5 results)" at bounding box center [258, 229] width 200 height 12
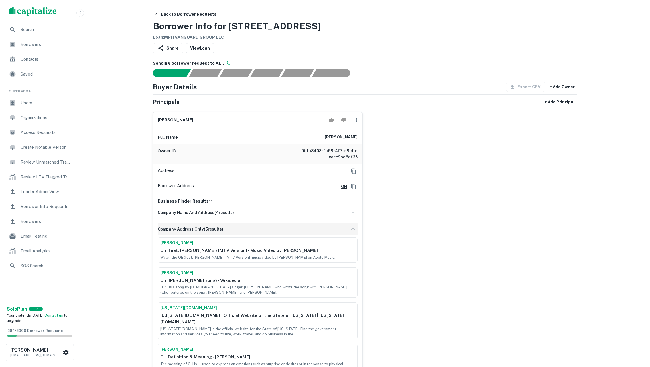
click at [317, 235] on div "company address only ( 5 results)" at bounding box center [258, 229] width 200 height 12
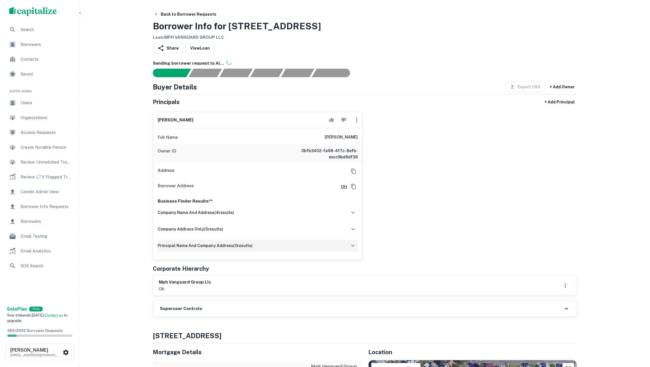
click at [311, 252] on div "principal name and company address ( 0 results)" at bounding box center [258, 246] width 200 height 12
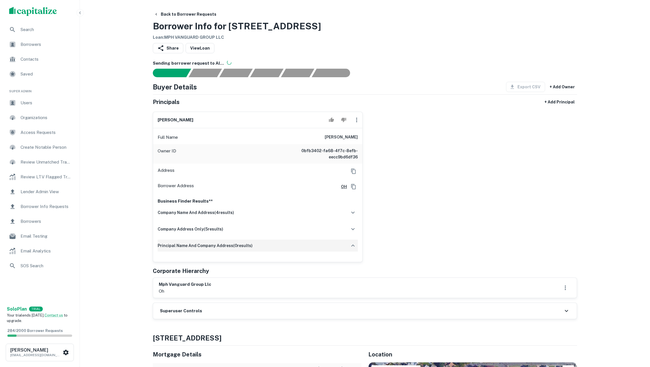
click at [311, 252] on div "principal name and company address ( 0 results)" at bounding box center [258, 246] width 200 height 12
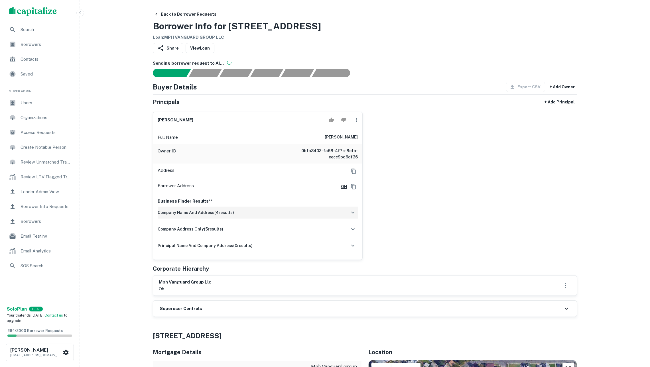
click at [302, 219] on div "company name and address ( 4 results)" at bounding box center [258, 213] width 200 height 12
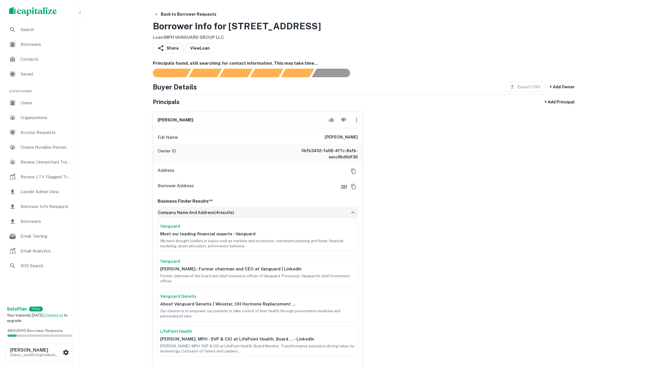
click at [302, 219] on div "company name and address ( 4 results)" at bounding box center [258, 213] width 200 height 12
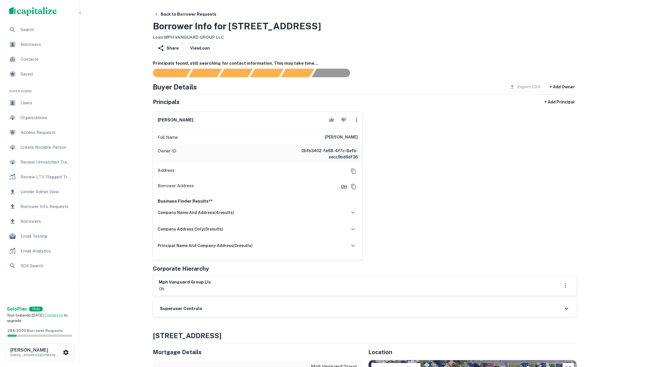
click at [396, 188] on div "[PERSON_NAME] Full Name [PERSON_NAME] Owner ID 0bfb3402-fa68-4f7c-8efb-eecc9bd6…" at bounding box center [362, 183] width 429 height 153
click at [275, 219] on div "company name and address ( 4 results)" at bounding box center [258, 213] width 200 height 12
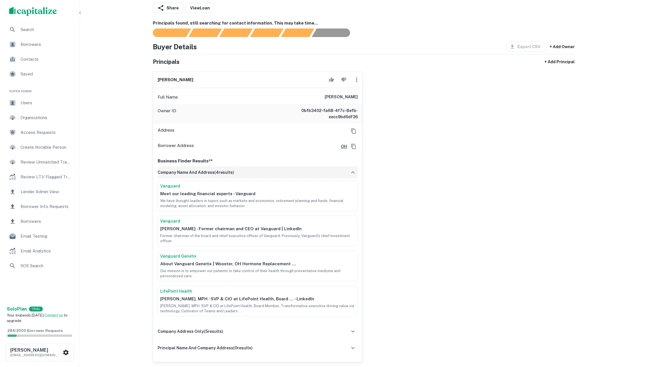
scroll to position [40, 0]
click at [265, 178] on div "company name and address ( 4 results)" at bounding box center [258, 172] width 200 height 12
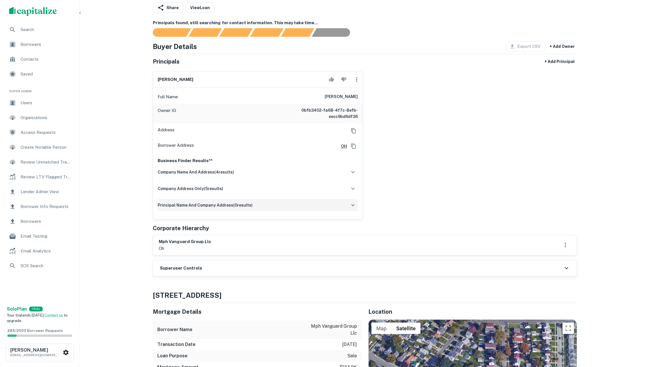
click at [257, 211] on div "principal name and company address ( 0 results)" at bounding box center [258, 205] width 200 height 12
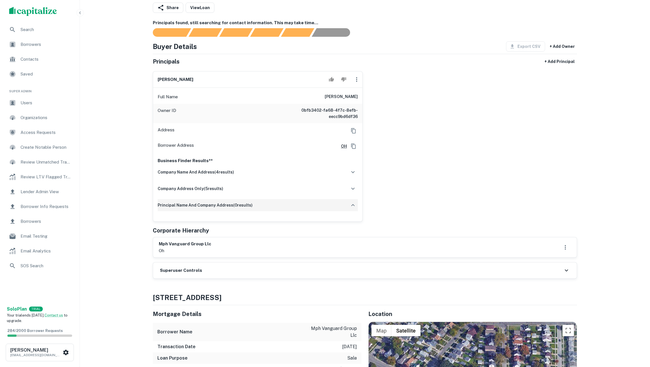
click at [257, 211] on div "principal name and company address ( 0 results)" at bounding box center [258, 205] width 200 height 12
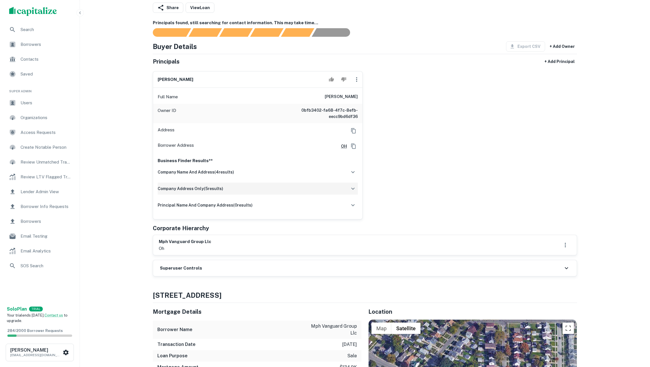
click at [255, 195] on div "company address only ( 5 results)" at bounding box center [258, 189] width 200 height 12
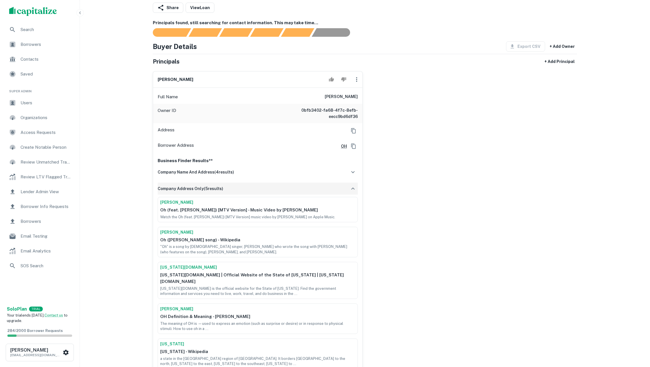
click at [255, 195] on div "company address only ( 5 results)" at bounding box center [258, 189] width 200 height 12
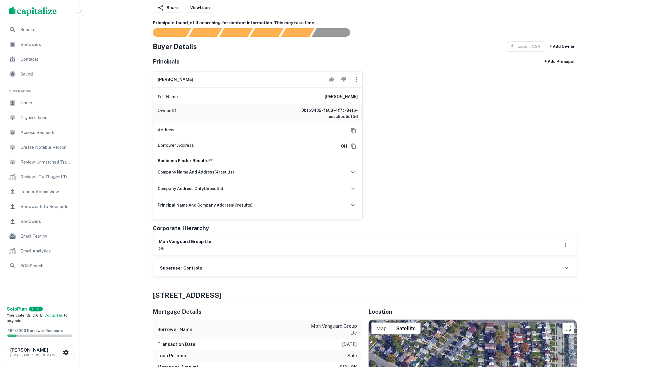
click at [406, 105] on div "aubrey birrell Full Name aubrey birrell Owner ID 0bfb3402-fa68-4f7c-8efb-eecc9b…" at bounding box center [362, 143] width 429 height 153
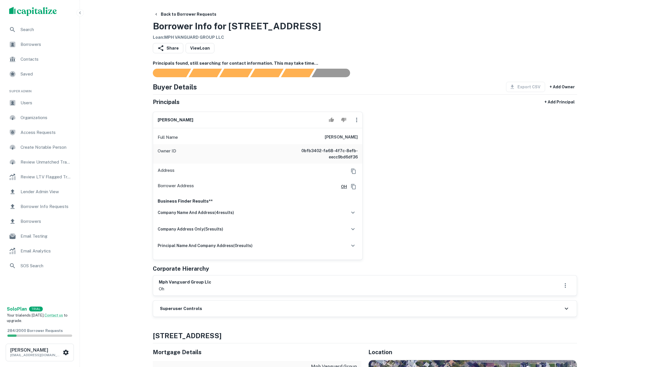
scroll to position [40, 0]
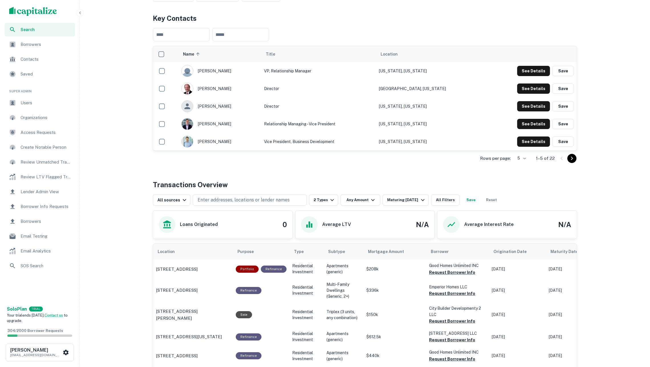
scroll to position [280, 0]
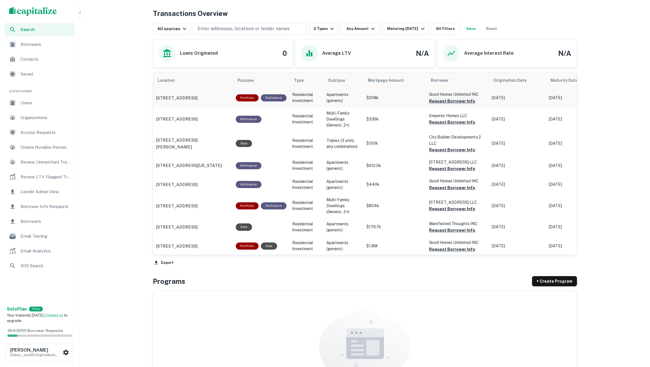
click at [439, 101] on button "Request Borrower Info" at bounding box center [452, 101] width 46 height 7
click at [444, 123] on button "Request Borrower Info" at bounding box center [452, 122] width 46 height 7
click at [583, 33] on div "Load failed (api.capitalize.io)" at bounding box center [598, 38] width 80 height 10
click at [438, 102] on button "Request Borrower Info" at bounding box center [452, 101] width 46 height 7
click at [439, 102] on button "Request Borrower Info" at bounding box center [452, 101] width 46 height 7
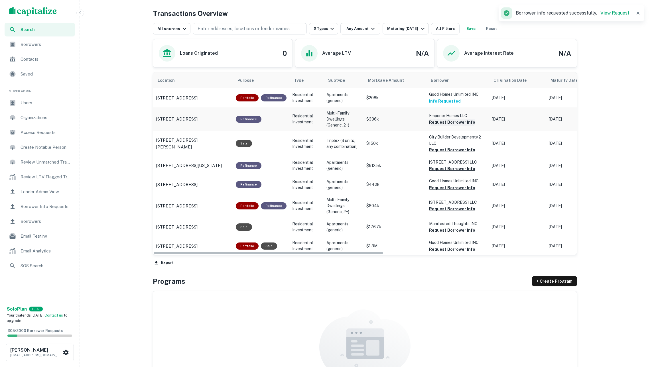
click at [453, 124] on button "Request Borrower Info" at bounding box center [452, 122] width 46 height 7
click at [445, 151] on button "Request Borrower Info" at bounding box center [452, 150] width 46 height 7
click at [445, 168] on button "Request Borrower Info" at bounding box center [452, 168] width 46 height 7
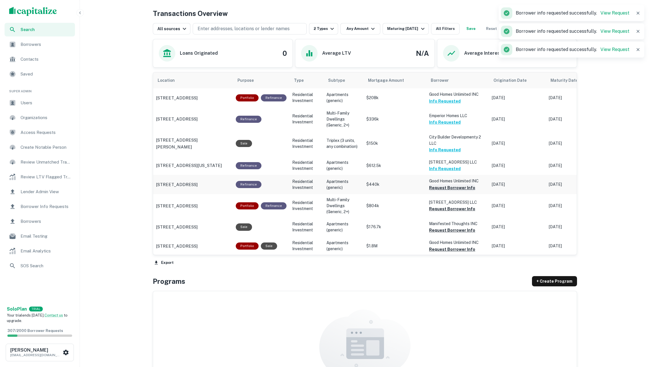
click at [444, 185] on button "Request Borrower Info" at bounding box center [452, 188] width 46 height 7
click at [445, 207] on button "Request Borrower Info" at bounding box center [452, 209] width 46 height 7
click at [445, 229] on button "Request Borrower Info" at bounding box center [452, 230] width 46 height 7
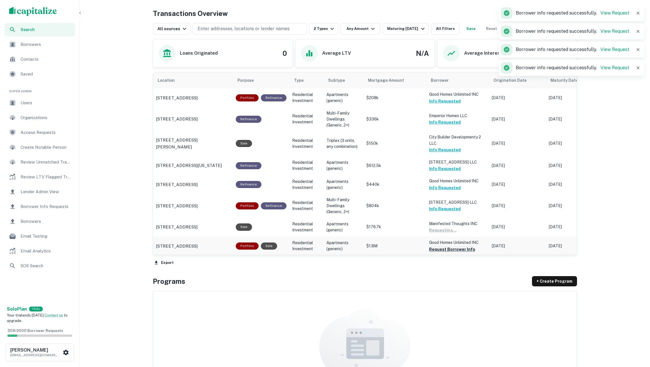
click at [446, 247] on button "Request Borrower Info" at bounding box center [452, 249] width 46 height 7
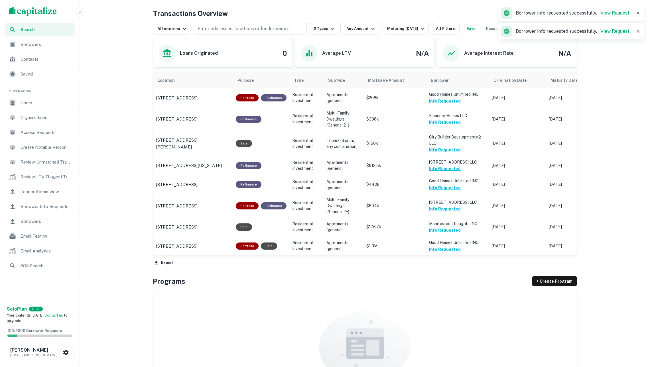
click at [50, 46] on span "Borrowers" at bounding box center [46, 44] width 51 height 7
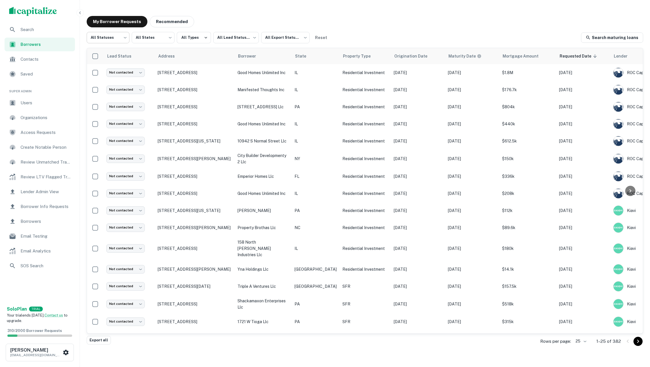
click at [110, 40] on body "Search Borrowers Contacts Saved Super Admin Users Organizations Access Requests…" at bounding box center [325, 183] width 650 height 367
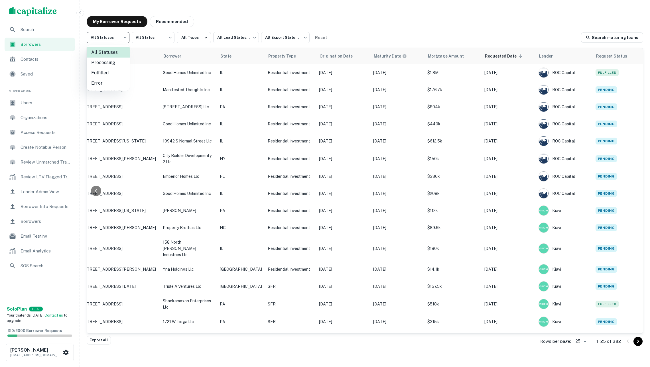
click at [107, 70] on li "Fulfilled" at bounding box center [108, 73] width 43 height 10
type input "*********"
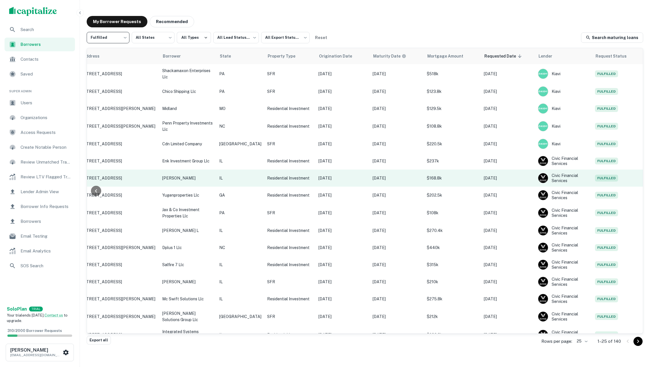
scroll to position [17, 75]
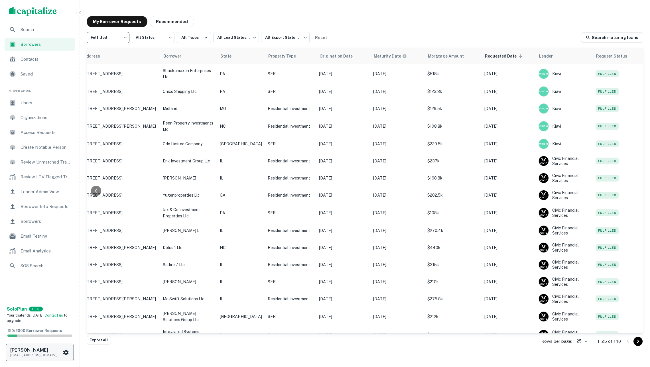
click at [62, 349] on icon "scrollable content" at bounding box center [65, 352] width 7 height 7
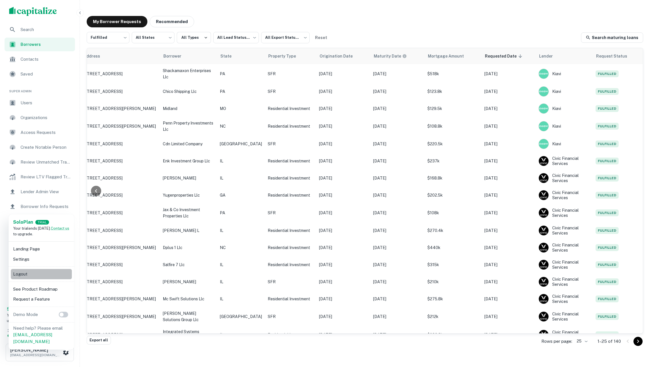
click at [42, 271] on li "Logout" at bounding box center [41, 274] width 61 height 10
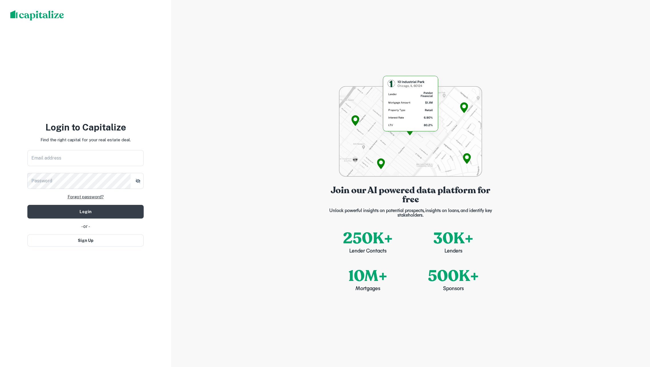
click at [190, 212] on div "Join our AI powered data platform for free Unlock powerful insights on potentia…" at bounding box center [410, 183] width 479 height 367
click at [115, 237] on button "Sign Up" at bounding box center [85, 241] width 116 height 12
select select "**"
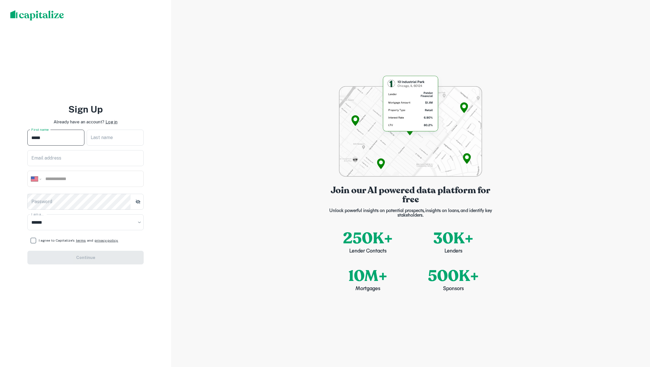
type input "*****"
click at [62, 157] on input "**********" at bounding box center [85, 158] width 116 height 16
type input "**********"
click at [72, 177] on input "tel" at bounding box center [92, 179] width 95 height 7
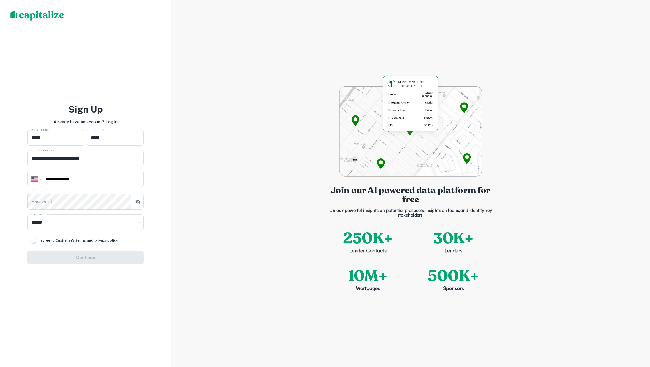
type input "**********"
click at [46, 237] on div "I agree to Capitalize's terms and privacy policy." at bounding box center [85, 240] width 116 height 11
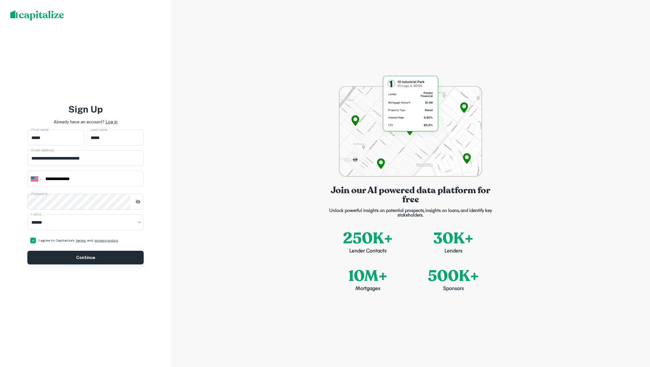
click at [40, 253] on button "Continue" at bounding box center [85, 258] width 116 height 14
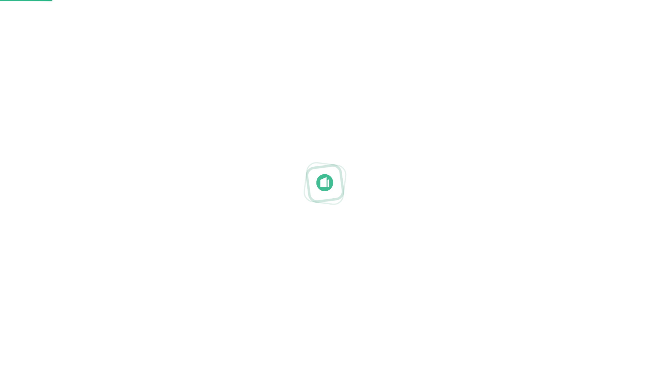
select select "**"
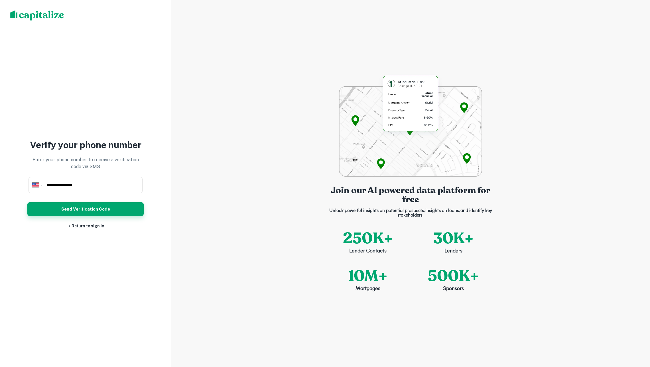
click at [90, 210] on button "Send Verification Code" at bounding box center [85, 209] width 116 height 14
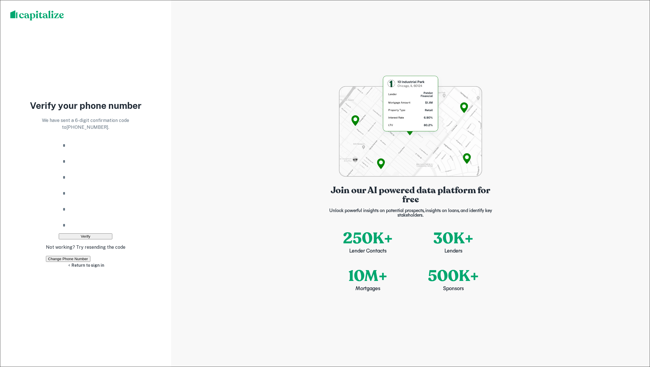
type input "*"
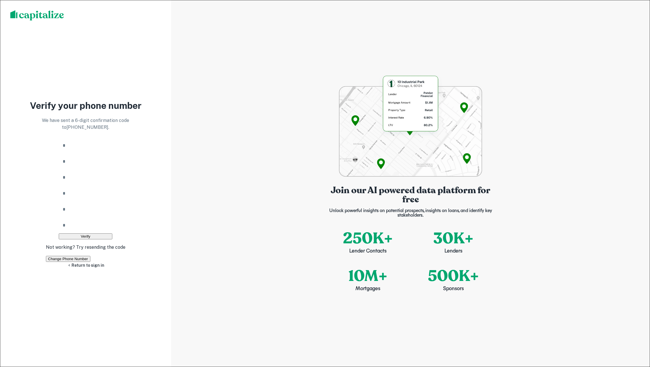
type input "*"
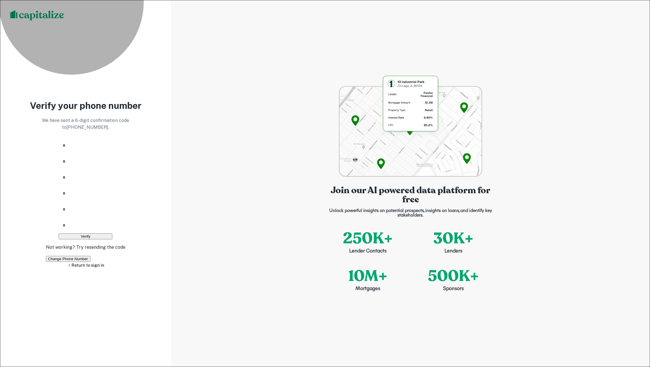
click at [99, 234] on button "Verify" at bounding box center [86, 237] width 54 height 6
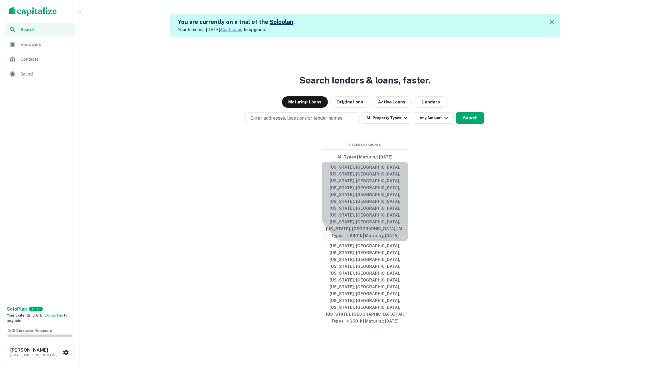
click at [374, 232] on button "[US_STATE], [GEOGRAPHIC_DATA], [US_STATE], [GEOGRAPHIC_DATA], [US_STATE], [GEOG…" at bounding box center [365, 201] width 86 height 79
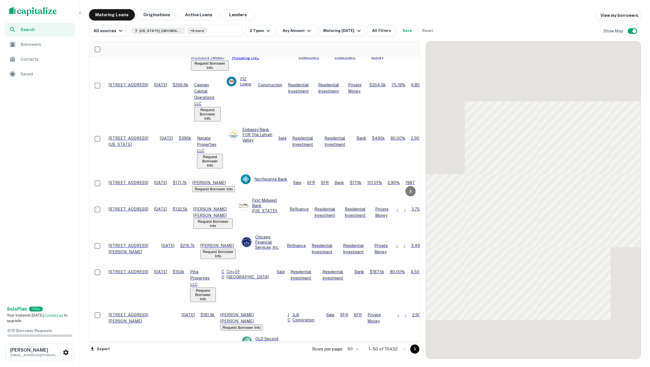
scroll to position [16, 0]
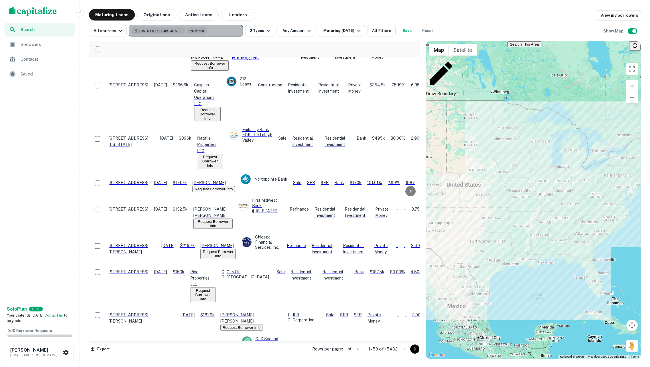
click at [213, 26] on button "Georgia, USA +9 more" at bounding box center [186, 30] width 114 height 11
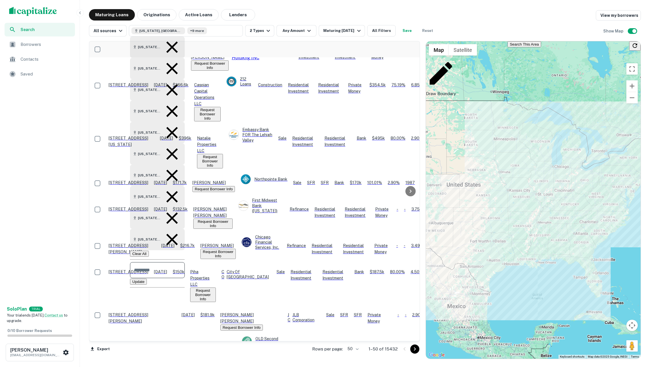
click at [147, 279] on button "Update" at bounding box center [138, 282] width 17 height 6
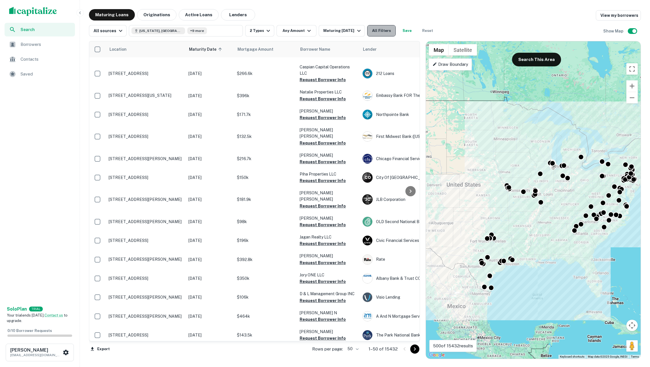
click at [382, 28] on button "All Filters" at bounding box center [381, 30] width 29 height 11
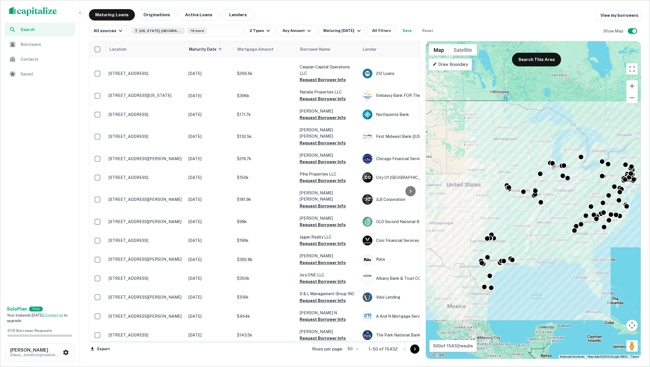
scroll to position [181, 0]
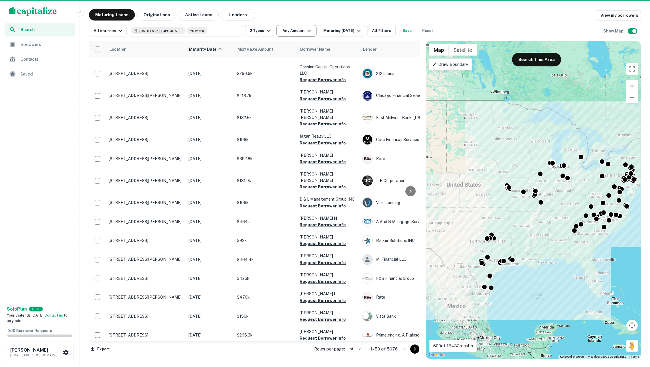
click at [299, 31] on button "Any Amount" at bounding box center [297, 30] width 40 height 11
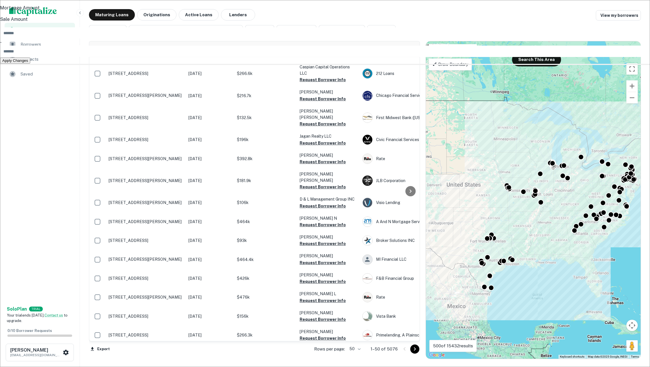
click at [314, 57] on input "number" at bounding box center [328, 51] width 657 height 11
type input "***"
type input "******"
click at [30, 70] on button "Apply Changes" at bounding box center [15, 67] width 30 height 6
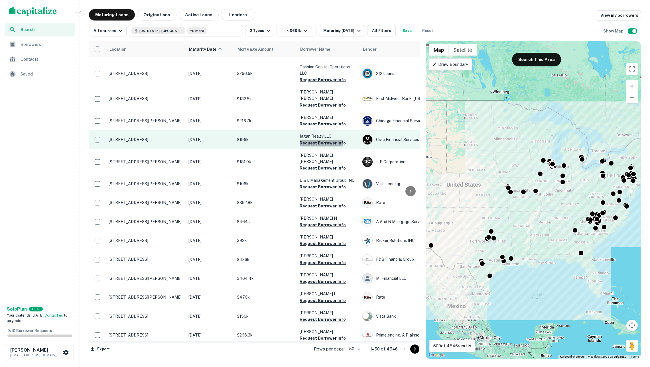
click at [319, 140] on button "Request Borrower Info" at bounding box center [323, 143] width 46 height 7
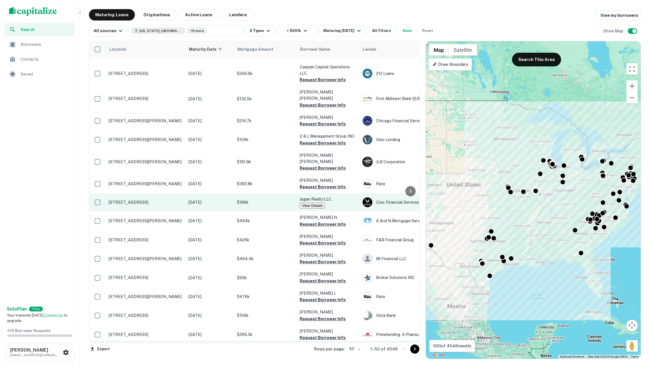
click at [311, 203] on button "View Details" at bounding box center [312, 206] width 25 height 6
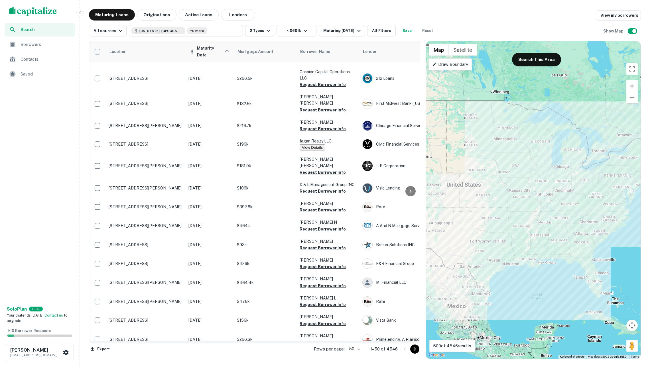
scroll to position [16, 0]
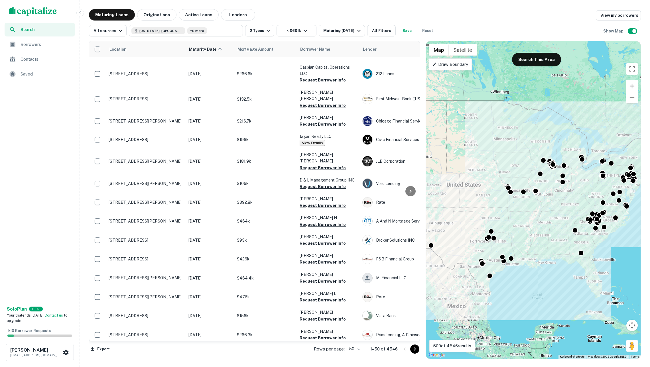
click at [349, 12] on div "Maturing Loans Originations Active Loans Lenders View my borrowers" at bounding box center [365, 14] width 552 height 11
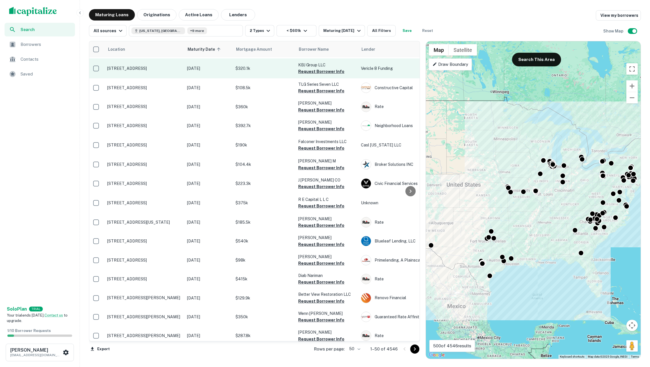
scroll to position [359, 2]
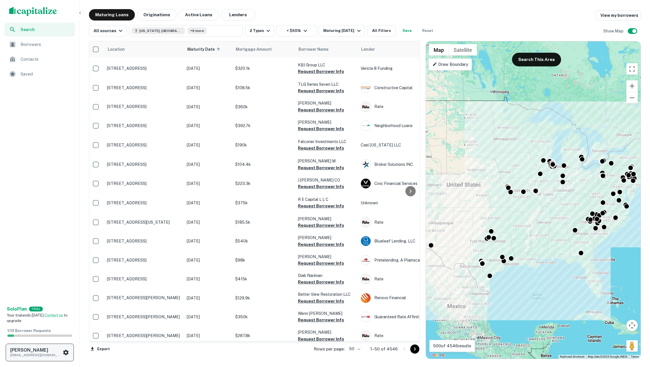
click at [59, 351] on h6 "soren craig" at bounding box center [35, 350] width 51 height 5
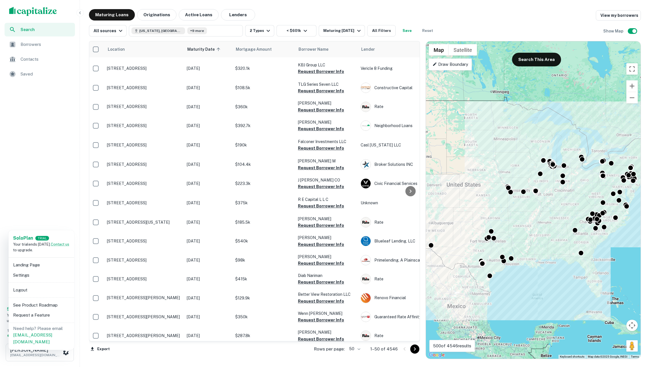
click at [42, 292] on li "Logout" at bounding box center [41, 290] width 61 height 10
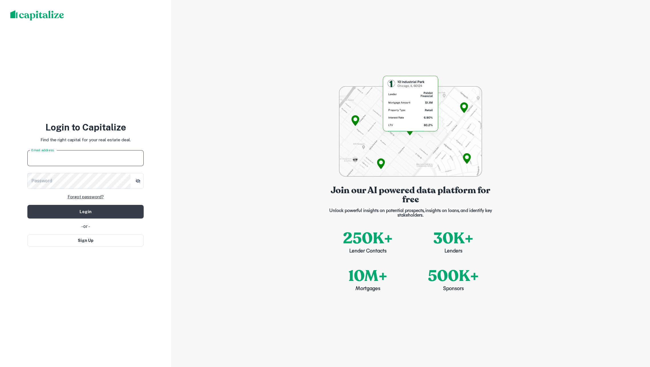
click at [113, 159] on input "Email address" at bounding box center [85, 158] width 116 height 16
paste input "**********"
paste input "text"
type input "**********"
click at [86, 211] on button "Login" at bounding box center [85, 212] width 116 height 14
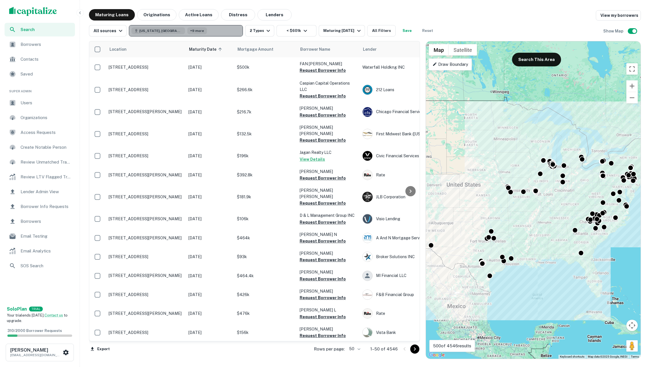
click at [217, 33] on button "Georgia, USA +9 more" at bounding box center [186, 30] width 114 height 11
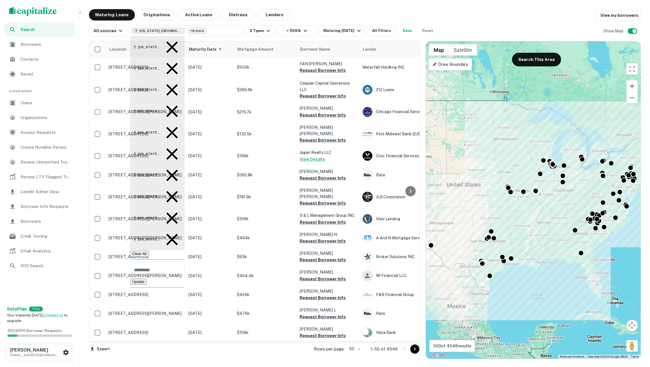
click at [312, 15] on div "Maturing Loans Originations Active Loans Distress Lenders View my borrowers" at bounding box center [365, 14] width 552 height 11
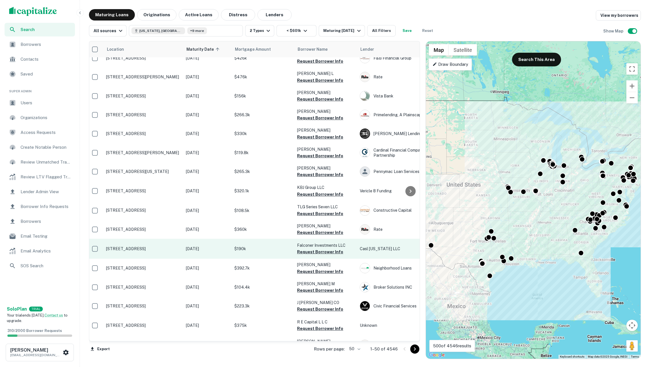
scroll to position [237, 3]
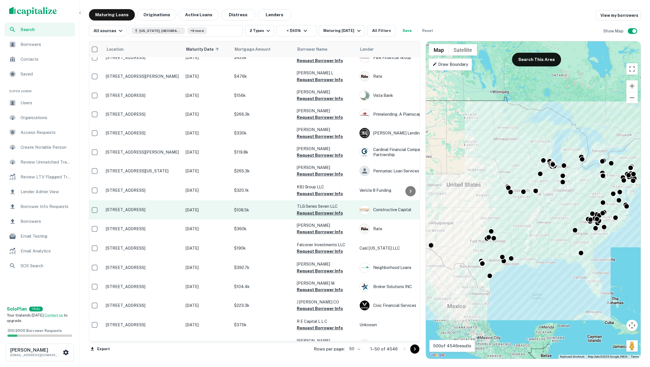
click at [317, 210] on button "Request Borrower Info" at bounding box center [320, 213] width 46 height 7
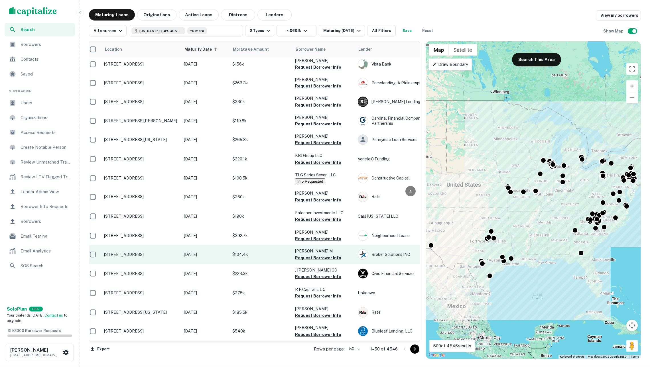
scroll to position [272, 5]
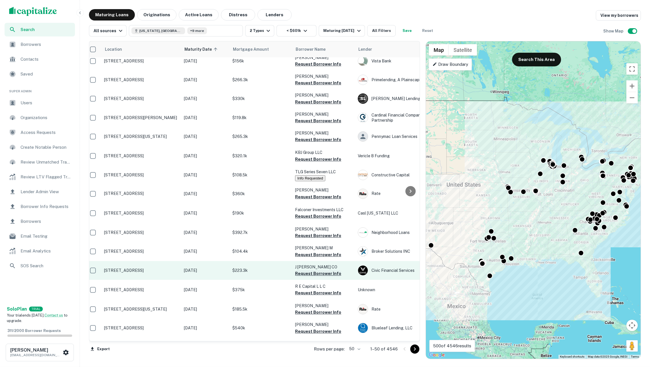
click at [317, 270] on button "Request Borrower Info" at bounding box center [318, 273] width 46 height 7
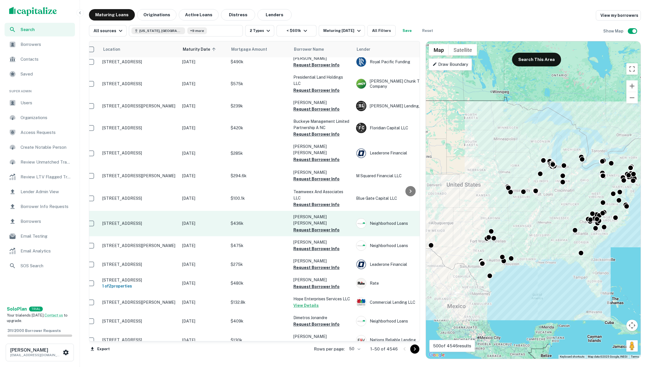
scroll to position [688, 6]
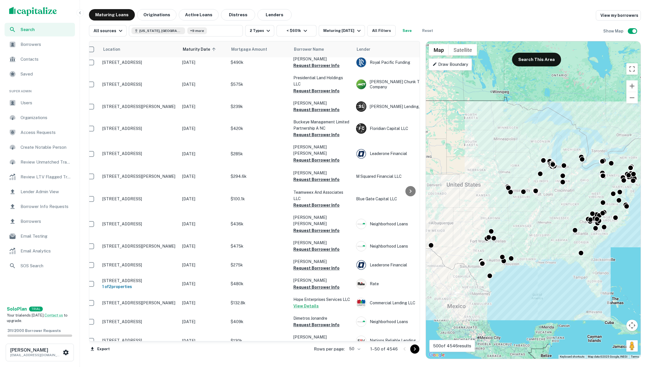
click at [349, 351] on body "Search Borrowers Contacts Saved Super Admin Users Organizations Access Requests…" at bounding box center [325, 183] width 650 height 367
click at [353, 350] on li "100" at bounding box center [350, 346] width 14 height 7
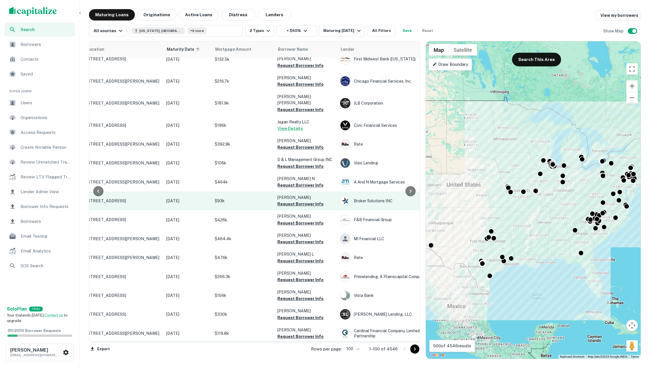
scroll to position [57, 22]
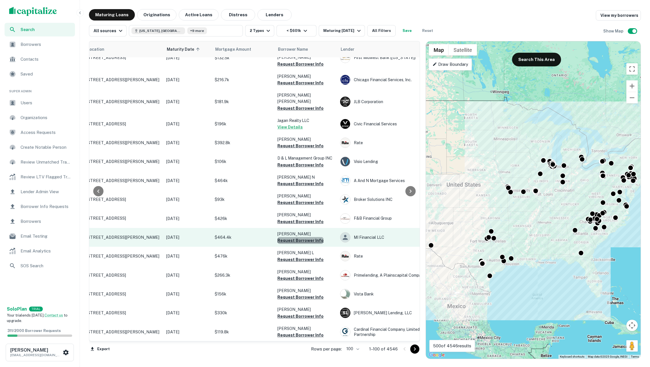
click at [305, 237] on button "Request Borrower Info" at bounding box center [300, 240] width 46 height 7
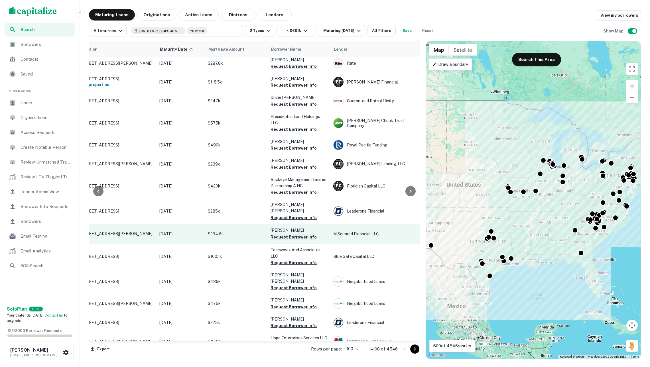
scroll to position [633, 30]
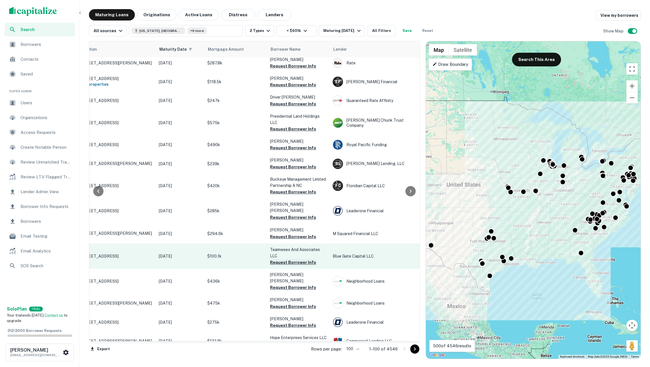
click at [286, 259] on button "Request Borrower Info" at bounding box center [293, 262] width 46 height 7
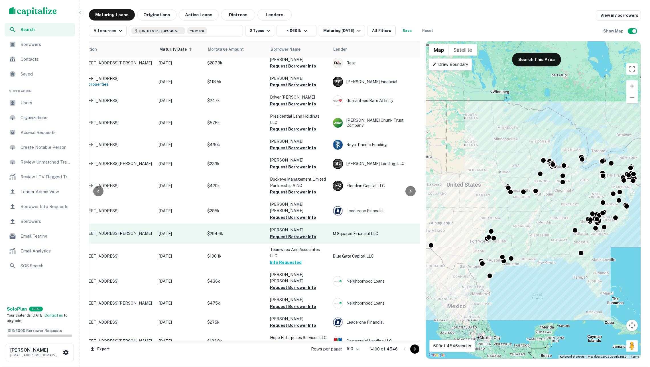
click at [288, 234] on button "Request Borrower Info" at bounding box center [293, 237] width 46 height 7
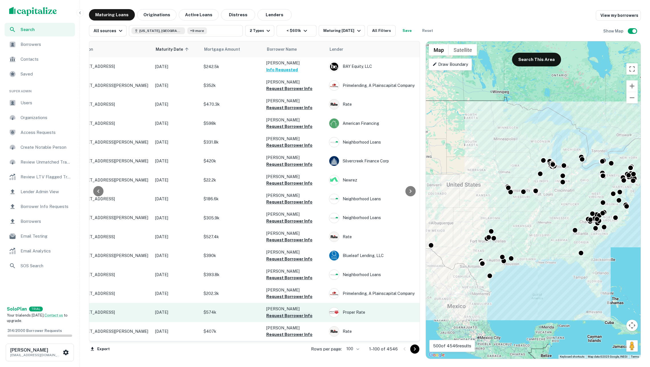
scroll to position [0, 0]
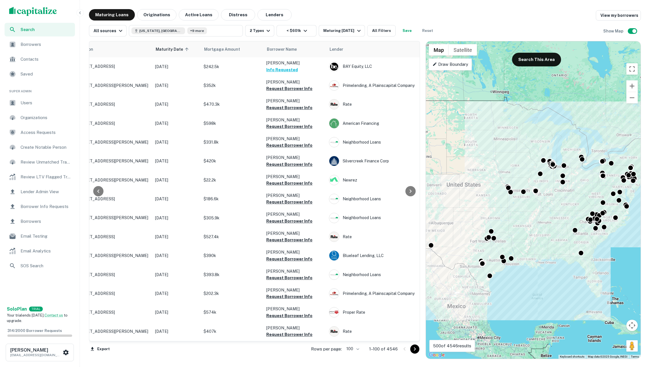
click at [415, 349] on icon "Go to next page" at bounding box center [415, 349] width 2 height 3
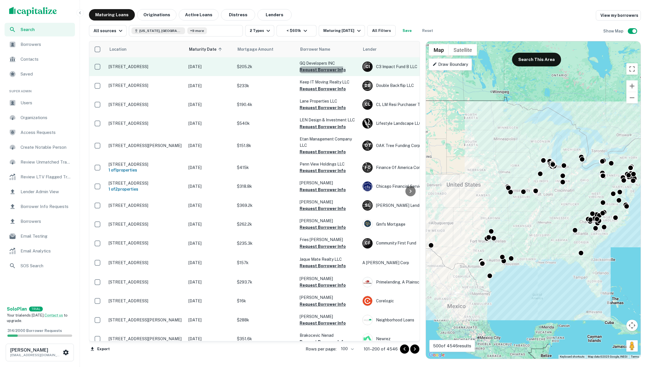
click at [311, 67] on button "Request Borrower Info" at bounding box center [323, 69] width 46 height 7
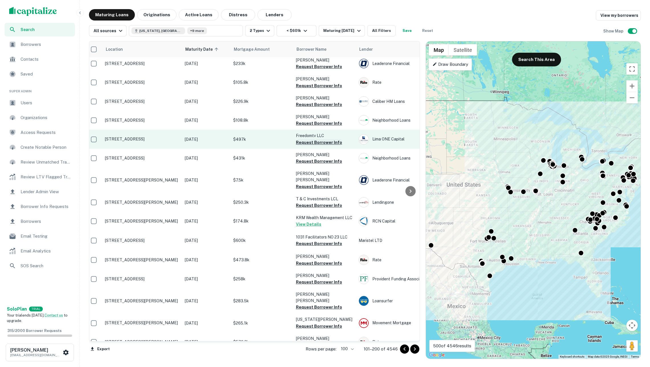
scroll to position [427, 5]
click at [310, 142] on button "Request Borrower Info" at bounding box center [318, 142] width 46 height 7
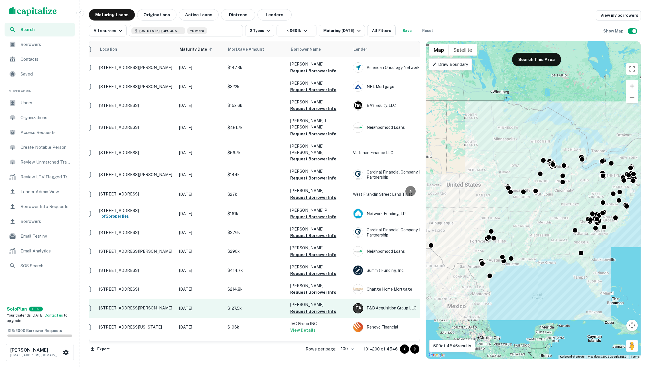
scroll to position [1635, 9]
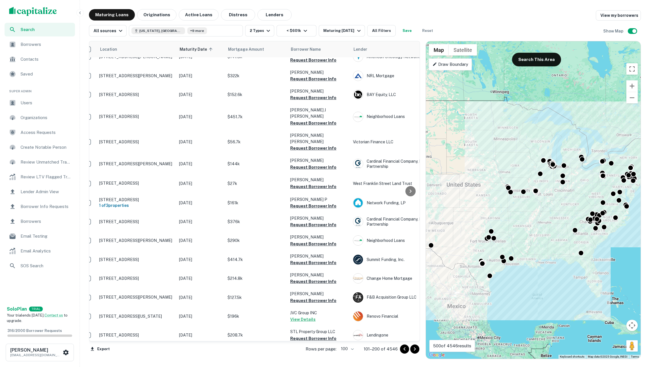
click at [416, 350] on icon "Go to next page" at bounding box center [415, 349] width 7 height 7
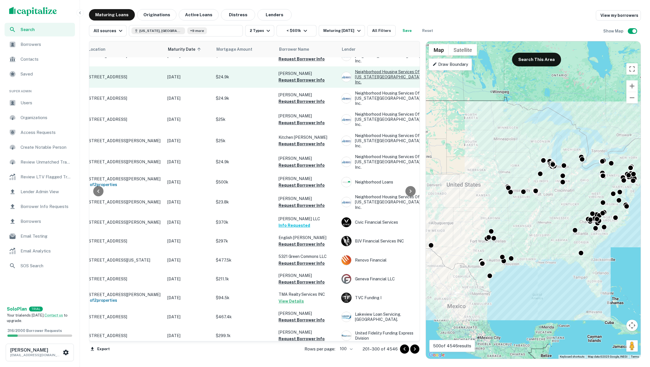
scroll to position [1049, 22]
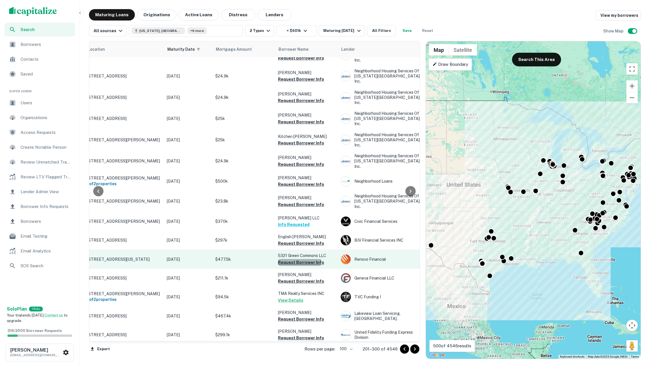
click at [298, 259] on button "Request Borrower Info" at bounding box center [301, 262] width 46 height 7
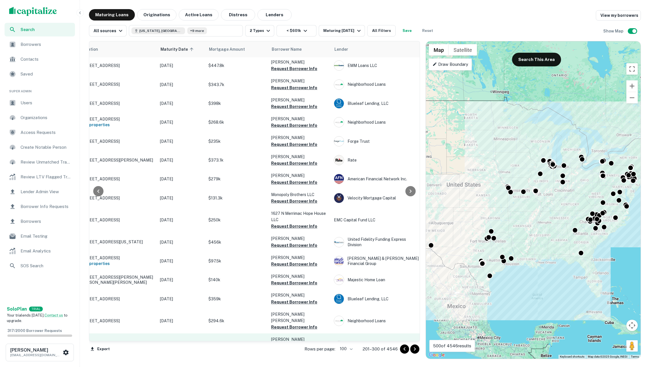
scroll to position [0, 0]
click at [412, 346] on icon "Go to next page" at bounding box center [415, 349] width 7 height 7
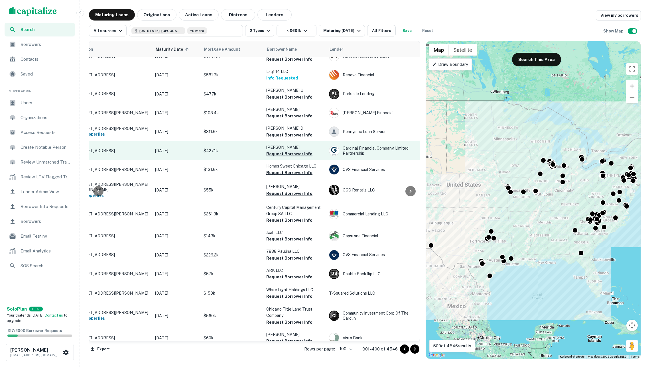
scroll to position [302, 33]
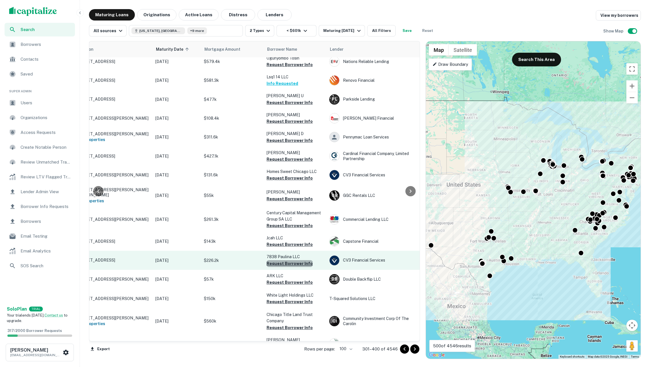
click at [290, 260] on button "Request Borrower Info" at bounding box center [290, 263] width 46 height 7
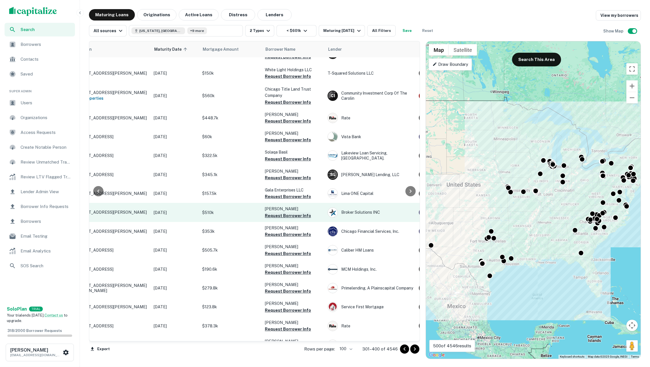
scroll to position [529, 35]
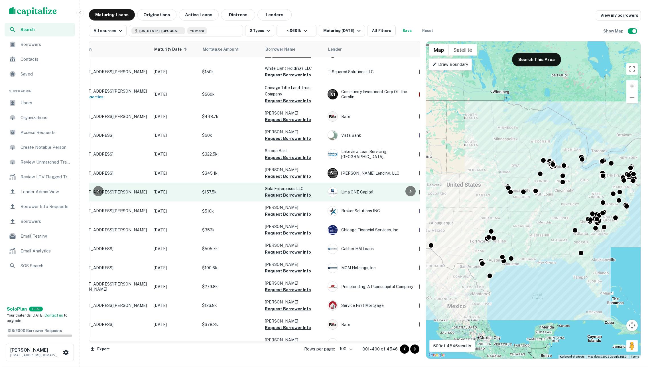
click at [287, 192] on button "Request Borrower Info" at bounding box center [288, 195] width 46 height 7
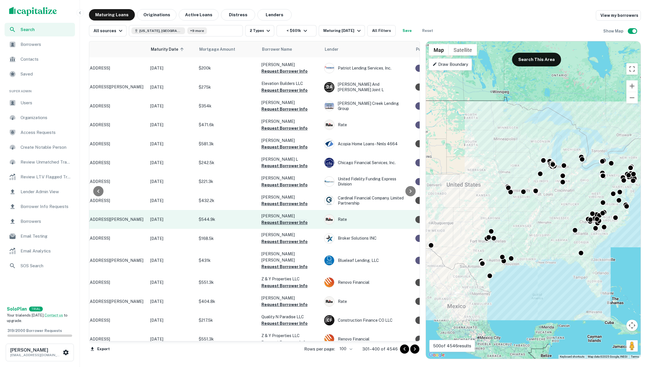
scroll to position [1457, 38]
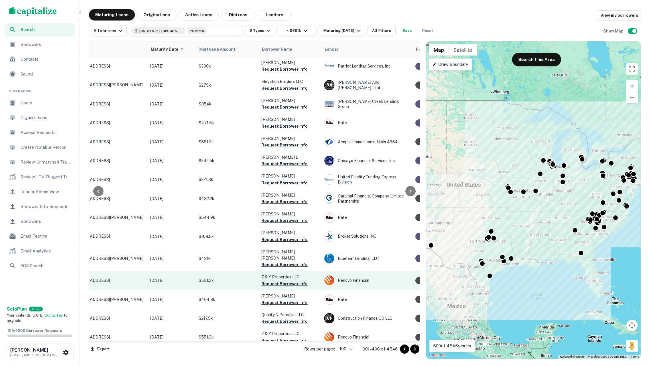
click at [278, 281] on button "Request Borrower Info" at bounding box center [285, 284] width 46 height 7
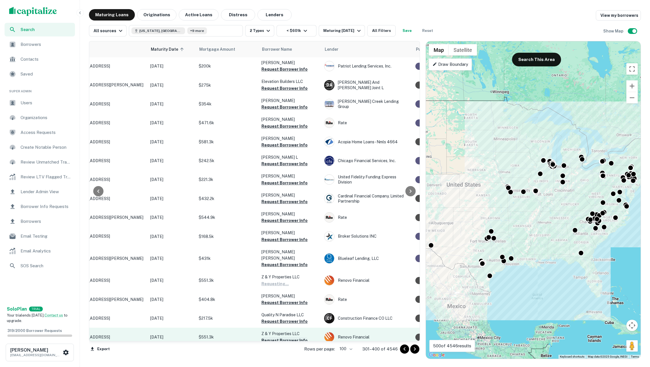
click at [287, 337] on button "Request Borrower Info" at bounding box center [285, 340] width 46 height 7
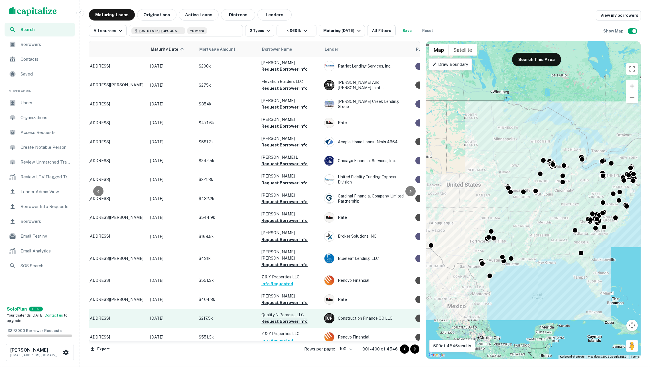
click at [285, 318] on button "Request Borrower Info" at bounding box center [285, 321] width 46 height 7
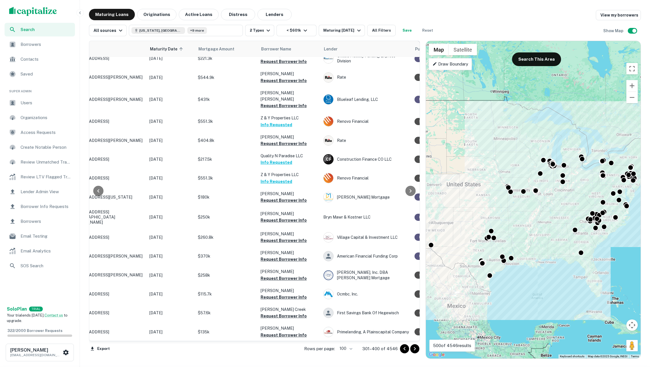
scroll to position [0, 0]
click at [414, 350] on icon "Go to next page" at bounding box center [415, 349] width 2 height 3
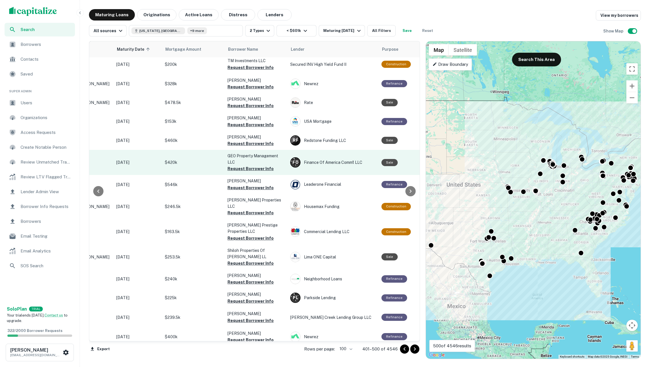
scroll to position [1047, 72]
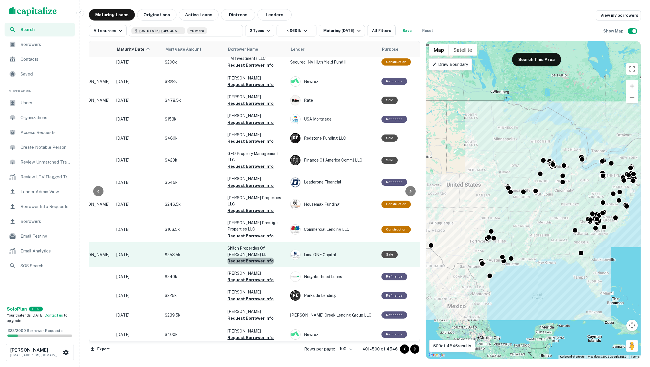
click at [260, 258] on button "Request Borrower Info" at bounding box center [251, 261] width 46 height 7
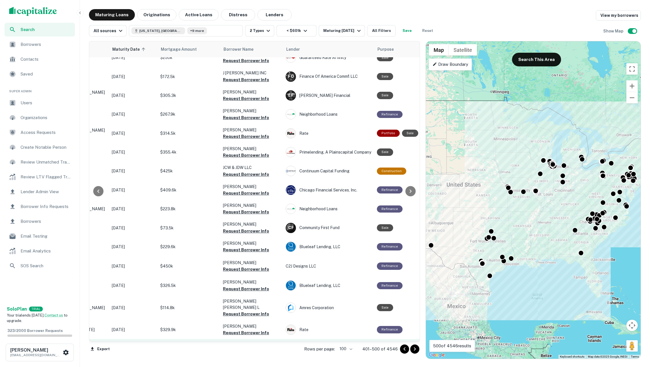
scroll to position [1637, 77]
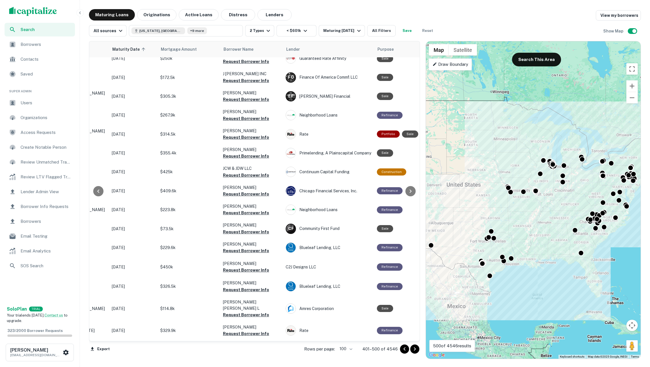
click at [415, 347] on icon "Go to next page" at bounding box center [415, 349] width 7 height 7
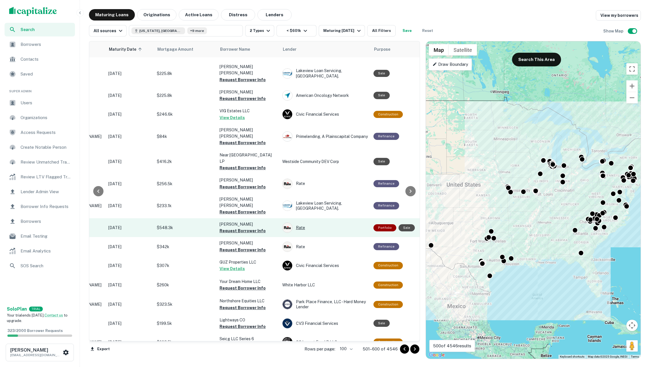
scroll to position [1106, 80]
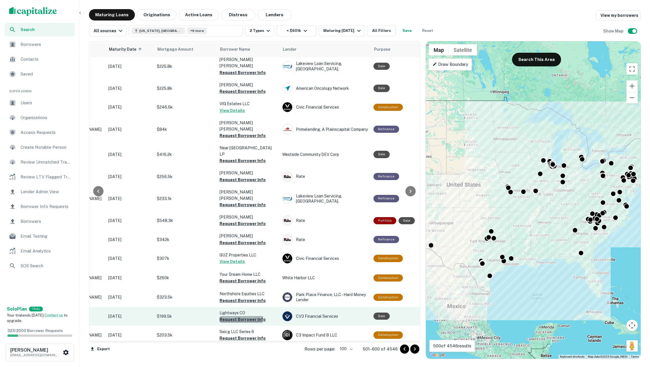
click at [228, 316] on button "Request Borrower Info" at bounding box center [243, 319] width 46 height 7
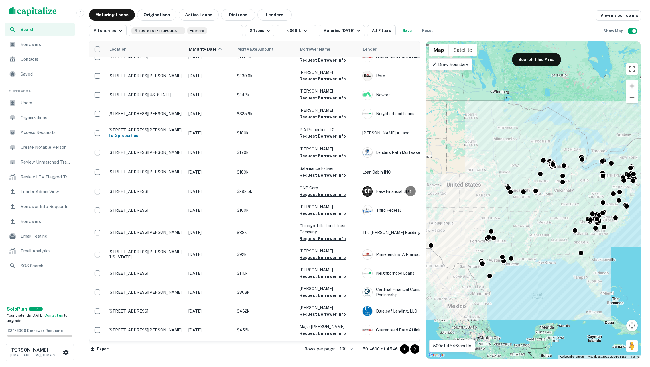
scroll to position [0, 0]
click at [412, 351] on icon "Go to next page" at bounding box center [415, 349] width 7 height 7
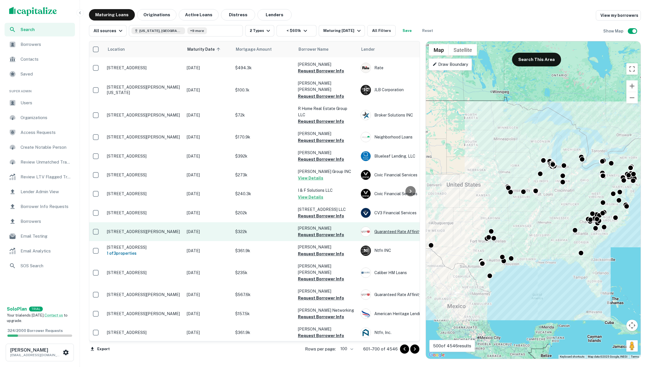
scroll to position [725, 2]
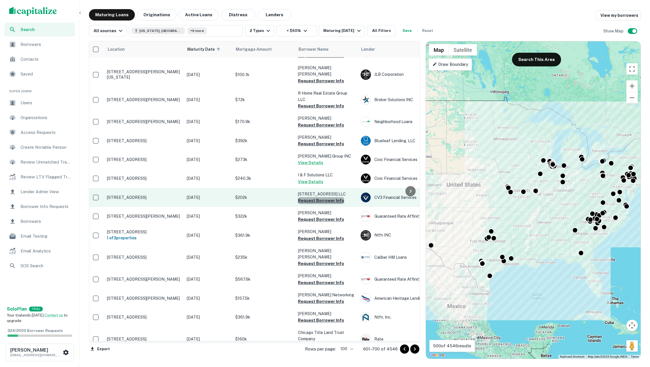
click at [323, 197] on button "Request Borrower Info" at bounding box center [321, 200] width 46 height 7
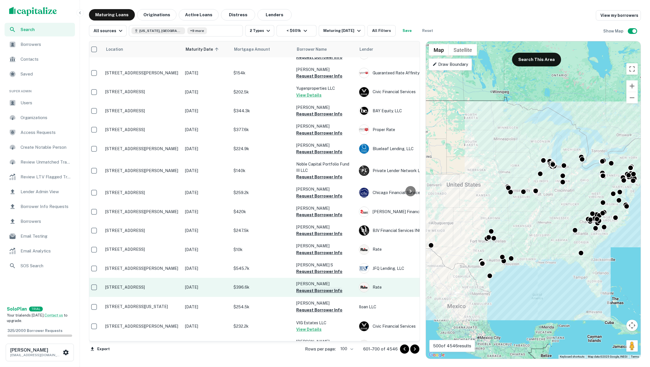
scroll to position [1216, 3]
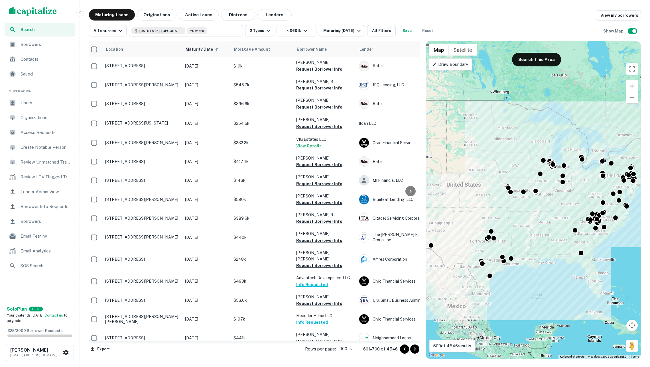
click at [44, 41] on span "Borrowers" at bounding box center [46, 44] width 51 height 7
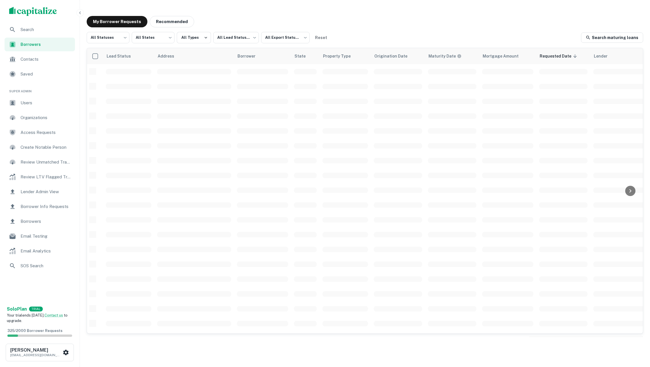
scroll to position [102, 0]
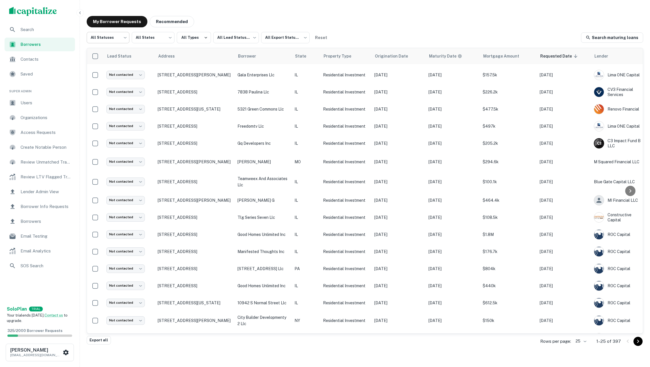
click at [115, 40] on body "Search Borrowers Contacts Saved Super Admin Users Organizations Access Requests…" at bounding box center [325, 183] width 650 height 367
click at [112, 70] on li "Fulfilled" at bounding box center [108, 73] width 43 height 10
type input "*********"
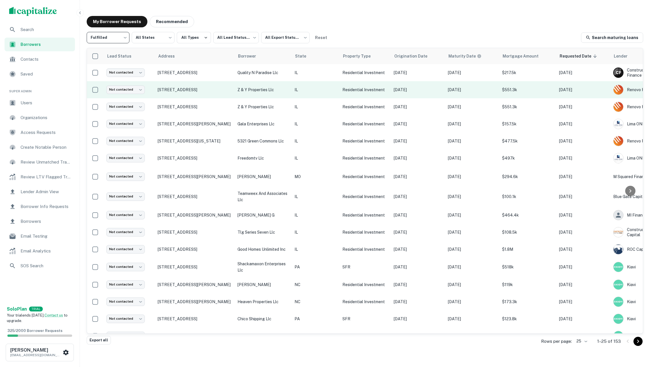
click at [239, 89] on p "z & y properties llc" at bounding box center [263, 90] width 51 height 6
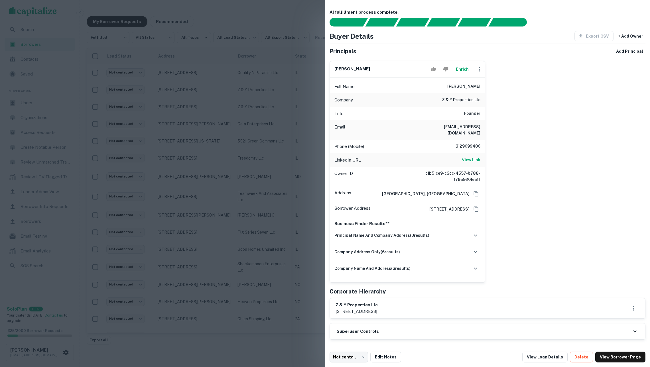
click at [256, 118] on div at bounding box center [325, 183] width 650 height 367
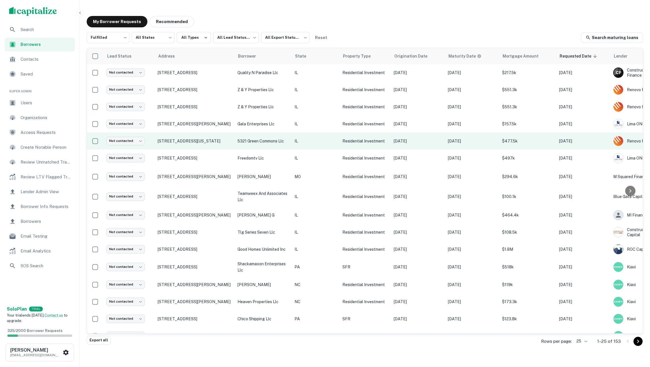
click at [268, 133] on td "5321 green commons llc" at bounding box center [263, 141] width 57 height 17
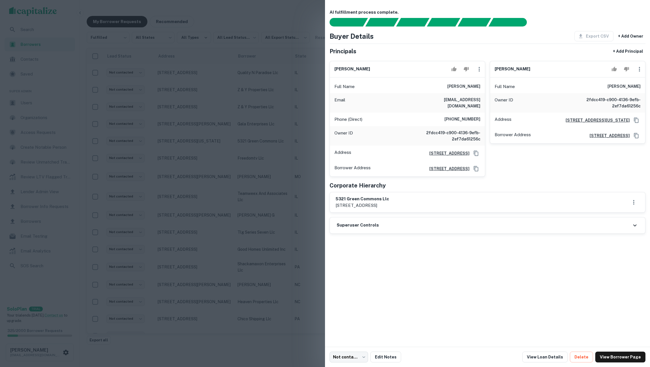
click at [268, 135] on div at bounding box center [325, 183] width 650 height 367
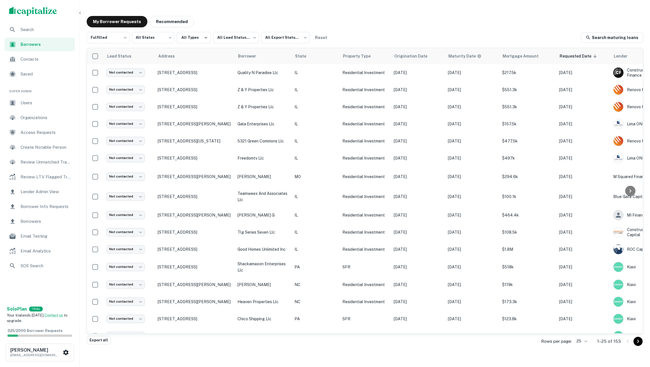
click at [52, 30] on span "Search" at bounding box center [46, 29] width 51 height 7
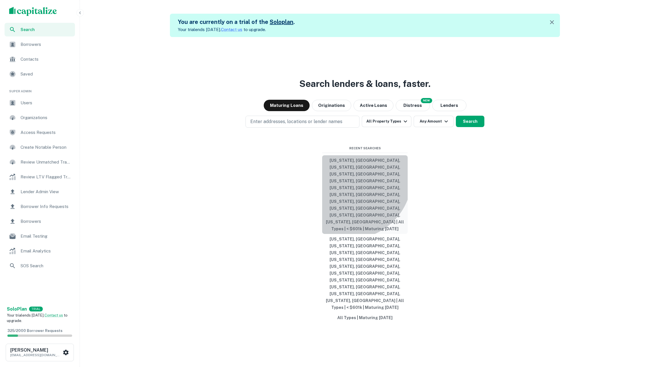
click at [350, 218] on button "[US_STATE], [GEOGRAPHIC_DATA], [US_STATE], [GEOGRAPHIC_DATA], [US_STATE], [GEOG…" at bounding box center [365, 194] width 86 height 79
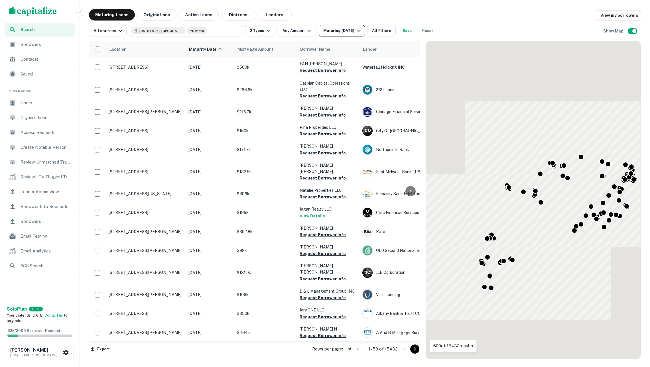
click at [345, 33] on div "Maturing [DATE]" at bounding box center [342, 30] width 39 height 7
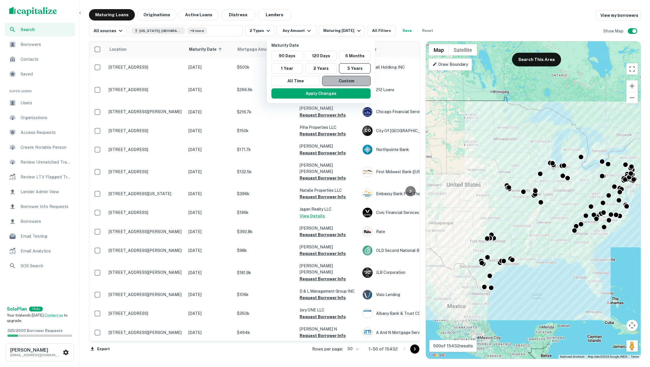
click at [328, 81] on button "Custom" at bounding box center [346, 81] width 48 height 10
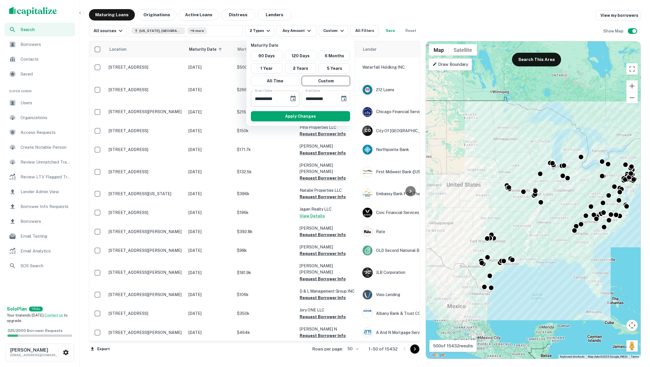
click at [275, 99] on input "**********" at bounding box center [268, 99] width 34 height 16
click at [327, 100] on input "**********" at bounding box center [319, 99] width 34 height 16
type input "**********"
click at [275, 98] on input "**********" at bounding box center [268, 99] width 34 height 16
type input "**********"
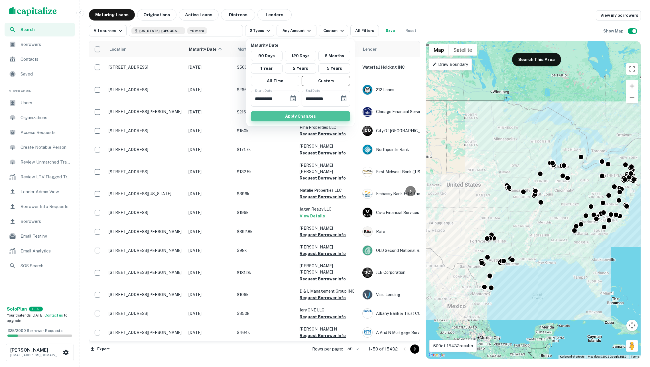
click at [273, 117] on button "Apply Changes" at bounding box center [300, 116] width 99 height 10
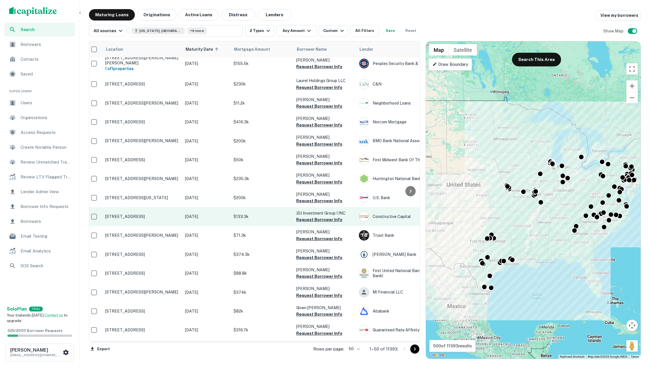
scroll to position [435, 4]
click at [328, 216] on button "Request Borrower Info" at bounding box center [319, 219] width 46 height 7
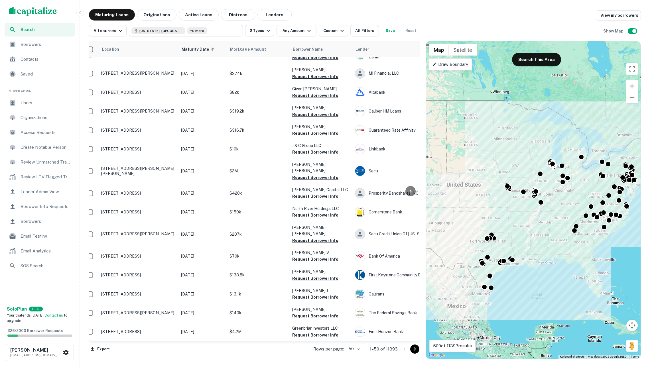
scroll to position [0, 0]
click at [412, 349] on icon "Go to next page" at bounding box center [415, 349] width 7 height 7
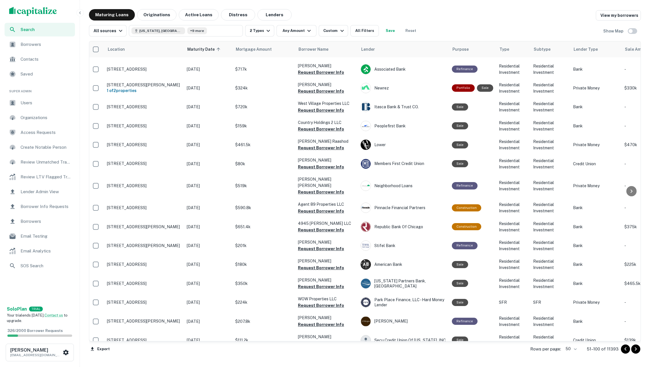
scroll to position [264, 3]
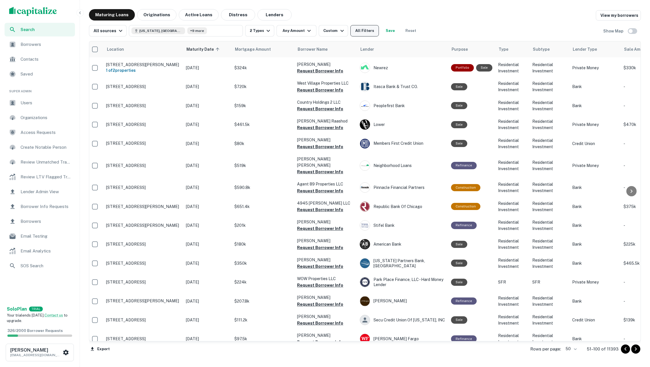
click at [379, 31] on button "All Filters" at bounding box center [364, 30] width 29 height 11
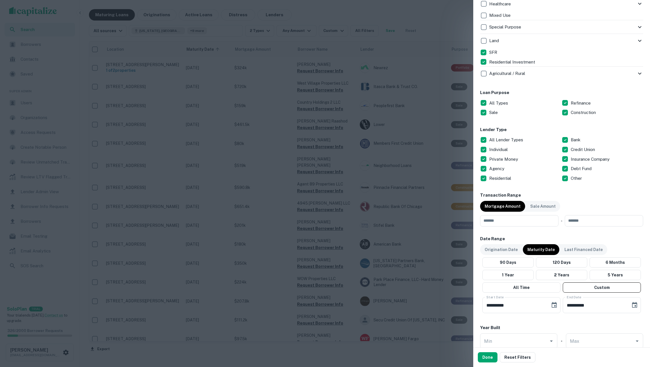
scroll to position [235, 0]
click at [495, 137] on p "All Lender Types" at bounding box center [506, 140] width 35 height 7
click at [496, 159] on p "Private Money" at bounding box center [504, 160] width 30 height 7
click at [489, 359] on button "Done" at bounding box center [488, 357] width 20 height 10
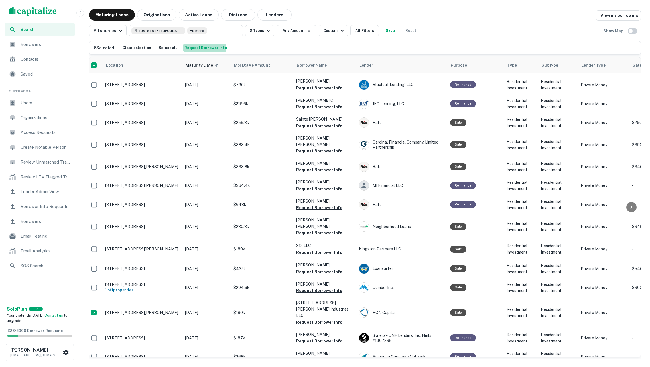
click at [190, 49] on button "Request Borrower Info" at bounding box center [205, 48] width 45 height 9
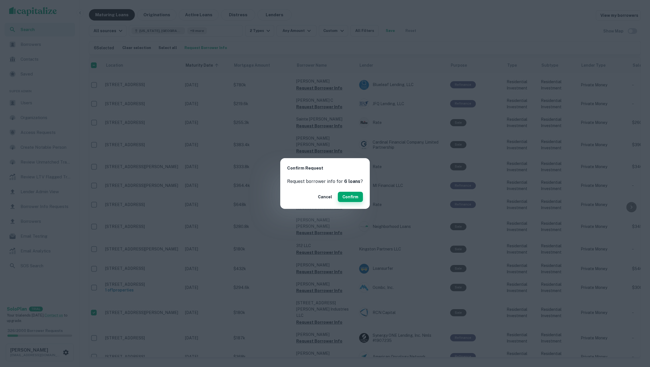
click at [358, 197] on button "Confirm" at bounding box center [350, 197] width 25 height 10
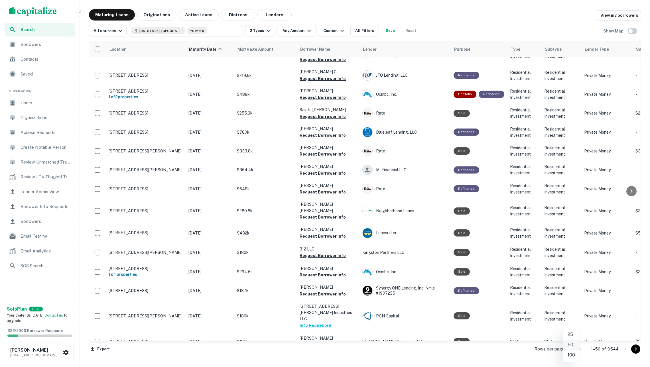
click at [571, 348] on body "Search Borrowers Contacts Saved Super Admin Users Organizations Access Requests…" at bounding box center [325, 183] width 650 height 367
click at [572, 354] on li "100" at bounding box center [571, 355] width 17 height 10
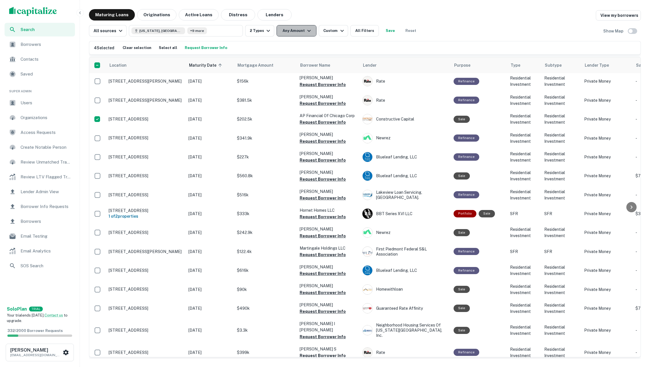
click at [298, 31] on button "Any Amount" at bounding box center [297, 30] width 40 height 11
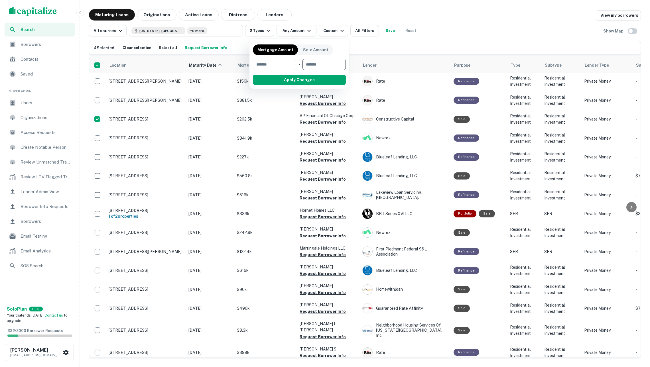
click at [322, 59] on input "number" at bounding box center [322, 64] width 39 height 11
type input "***"
type input "******"
click at [323, 76] on button "Apply Changes" at bounding box center [309, 80] width 72 height 10
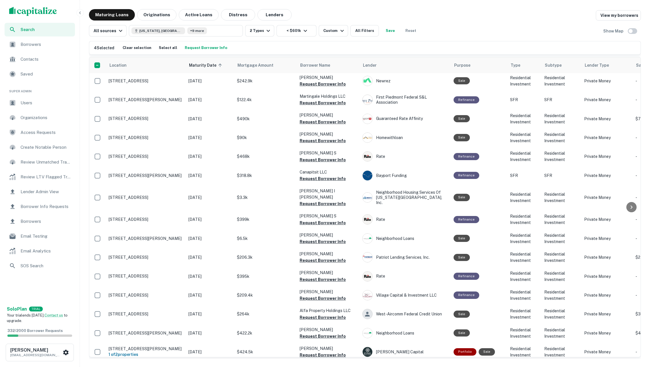
click at [206, 48] on button "Request Borrower Info" at bounding box center [205, 48] width 45 height 9
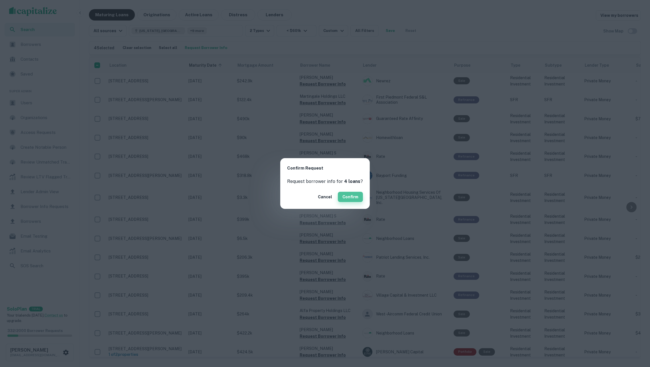
click at [346, 196] on button "Confirm" at bounding box center [350, 197] width 25 height 10
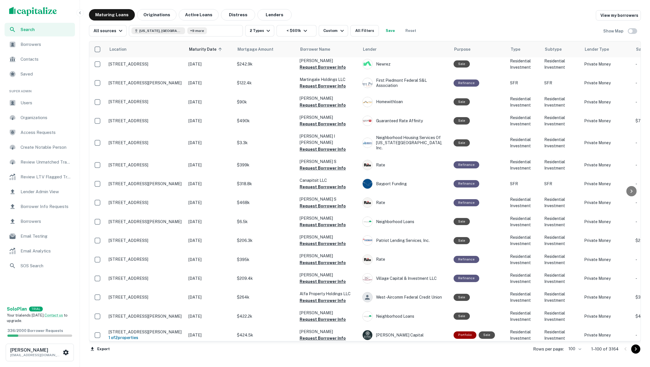
scroll to position [1625, 0]
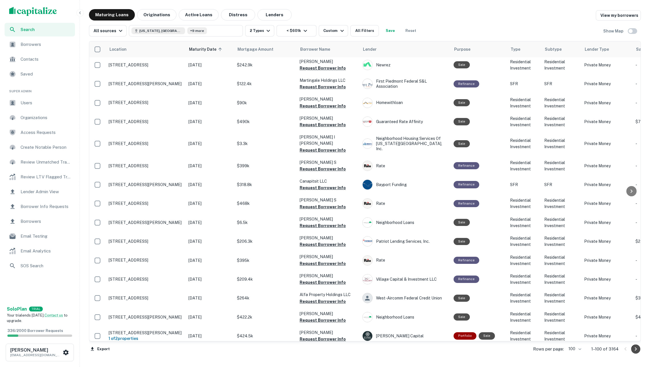
click at [635, 349] on icon "Go to next page" at bounding box center [636, 349] width 2 height 3
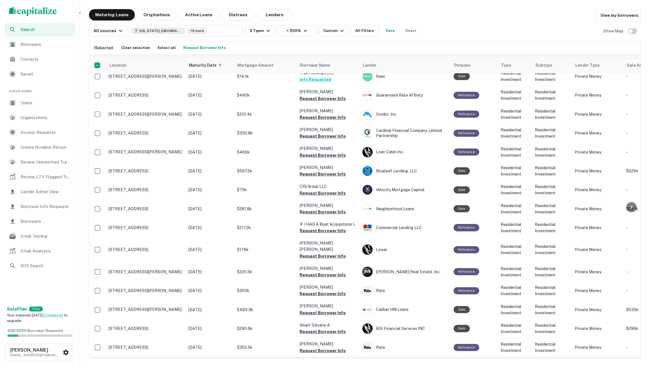
scroll to position [115, 0]
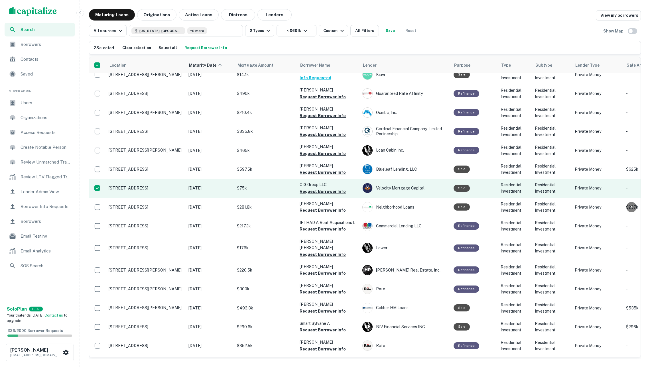
click at [404, 183] on div "Velocity Mortgage Capital" at bounding box center [405, 188] width 86 height 10
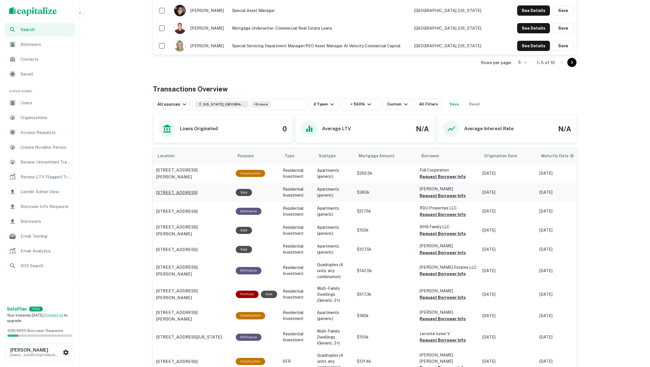
scroll to position [212, 0]
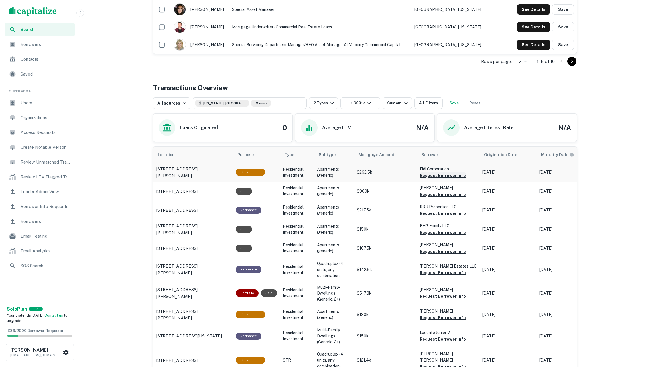
click at [439, 177] on button "Request Borrower Info" at bounding box center [443, 175] width 46 height 7
click at [441, 196] on button "Request Borrower Info" at bounding box center [443, 194] width 46 height 7
click at [443, 215] on button "Request Borrower Info" at bounding box center [443, 213] width 46 height 7
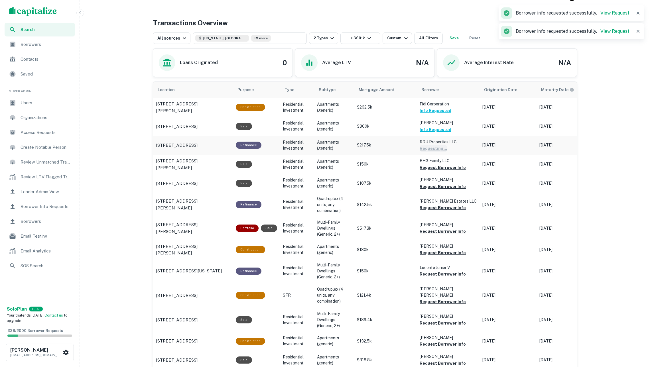
scroll to position [297, 0]
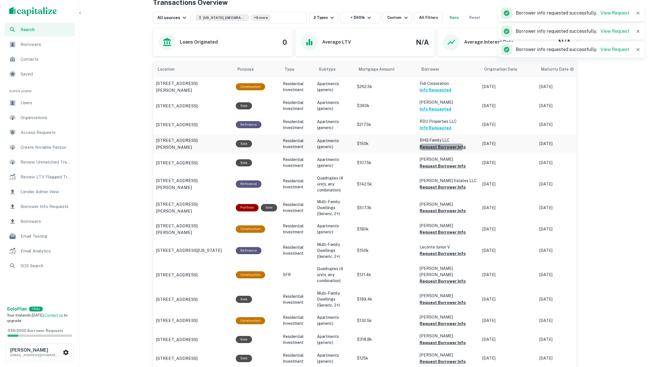
click at [430, 147] on button "Request Borrower Info" at bounding box center [443, 147] width 46 height 7
click at [431, 169] on button "Request Borrower Info" at bounding box center [443, 166] width 46 height 7
click at [432, 188] on button "Request Borrower Info" at bounding box center [443, 187] width 46 height 7
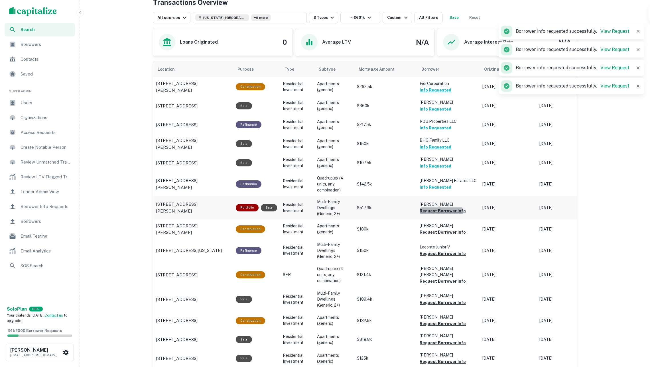
click at [431, 212] on button "Request Borrower Info" at bounding box center [443, 211] width 46 height 7
click at [436, 230] on button "Request Borrower Info" at bounding box center [443, 232] width 46 height 7
click at [442, 252] on button "Request Borrower Info" at bounding box center [443, 253] width 46 height 7
click at [443, 278] on button "Request Borrower Info" at bounding box center [443, 281] width 46 height 7
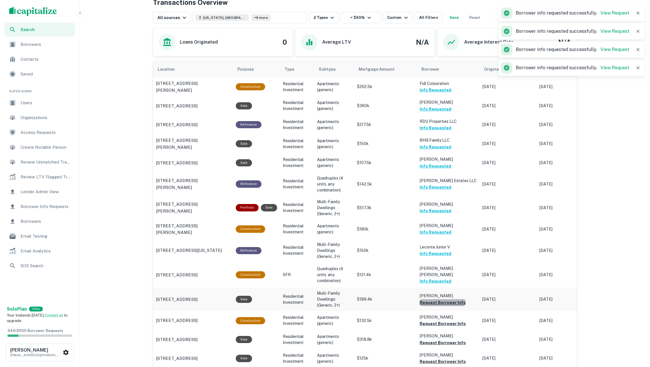
click at [442, 299] on button "Request Borrower Info" at bounding box center [443, 302] width 46 height 7
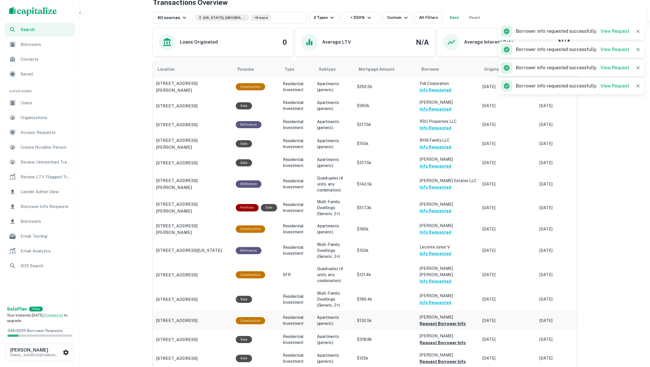
click at [439, 321] on button "Request Borrower Info" at bounding box center [443, 324] width 46 height 7
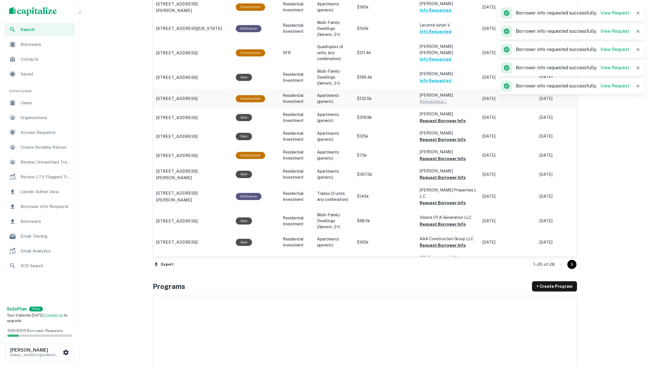
scroll to position [557, 0]
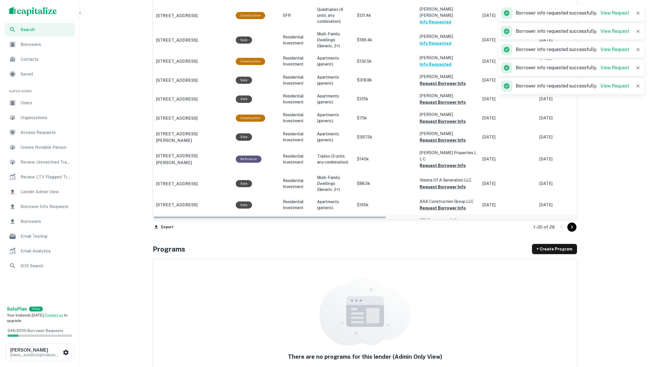
click at [443, 224] on button "Request Borrower Info" at bounding box center [443, 227] width 46 height 7
click at [438, 205] on button "Request Borrower Info" at bounding box center [443, 208] width 46 height 7
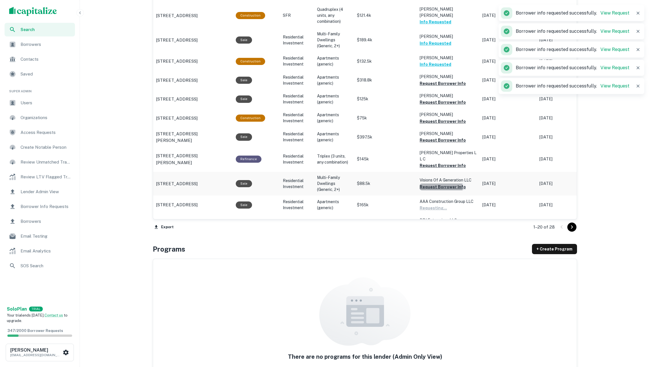
click at [433, 184] on button "Request Borrower Info" at bounding box center [443, 187] width 46 height 7
click at [428, 162] on button "Request Borrower Info" at bounding box center [443, 165] width 46 height 7
click at [428, 137] on button "Request Borrower Info" at bounding box center [443, 140] width 46 height 7
click at [428, 119] on button "Request Borrower Info" at bounding box center [443, 121] width 46 height 7
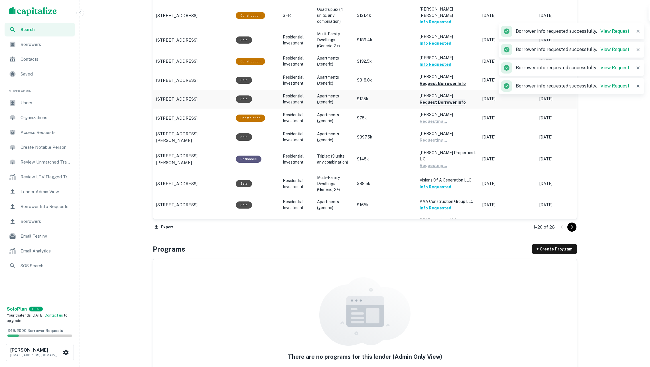
click at [428, 99] on button "Request Borrower Info" at bounding box center [443, 102] width 46 height 7
click at [428, 80] on button "Request Borrower Info" at bounding box center [443, 83] width 46 height 7
click at [573, 225] on icon "Go to next page" at bounding box center [572, 227] width 7 height 7
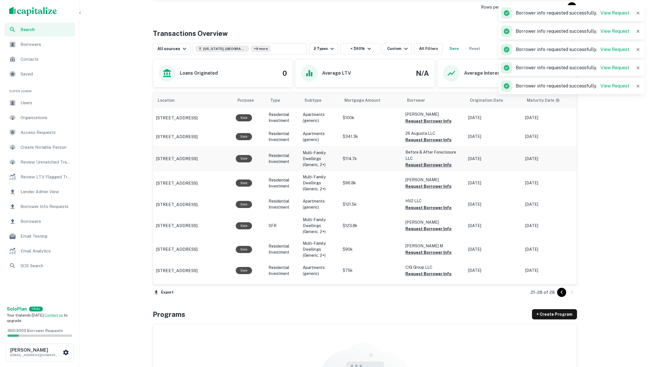
scroll to position [257, 0]
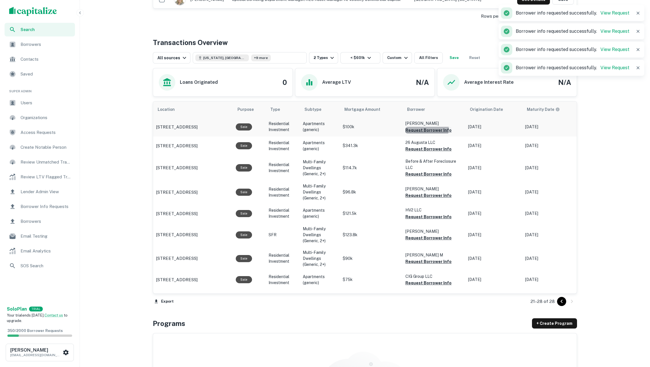
click at [419, 134] on button "Request Borrower Info" at bounding box center [429, 130] width 46 height 7
click at [420, 153] on button "Request Borrower Info" at bounding box center [429, 149] width 46 height 7
click at [422, 178] on button "Request Borrower Info" at bounding box center [429, 174] width 46 height 7
click at [424, 199] on button "Request Borrower Info" at bounding box center [429, 195] width 46 height 7
click at [424, 220] on button "Request Borrower Info" at bounding box center [429, 217] width 46 height 7
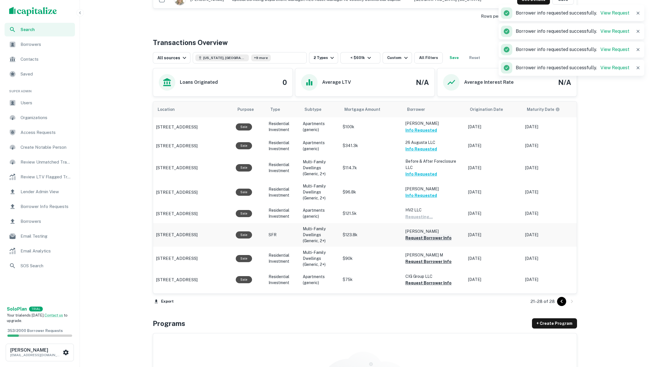
click at [425, 242] on button "Request Borrower Info" at bounding box center [429, 238] width 46 height 7
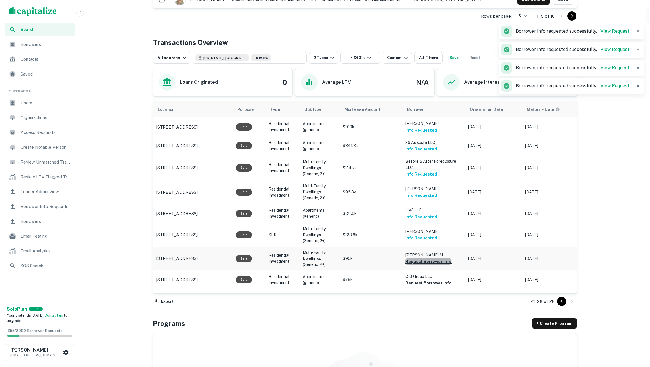
click at [429, 265] on button "Request Borrower Info" at bounding box center [429, 261] width 46 height 7
click at [431, 287] on button "Request Borrower Info" at bounding box center [429, 283] width 46 height 7
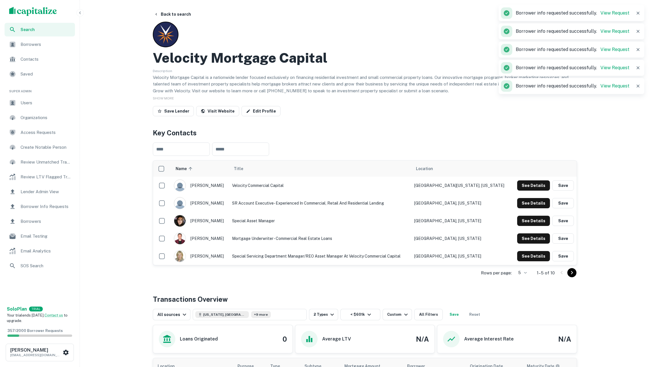
scroll to position [0, 0]
click at [180, 14] on button "Back to search" at bounding box center [173, 14] width 42 height 10
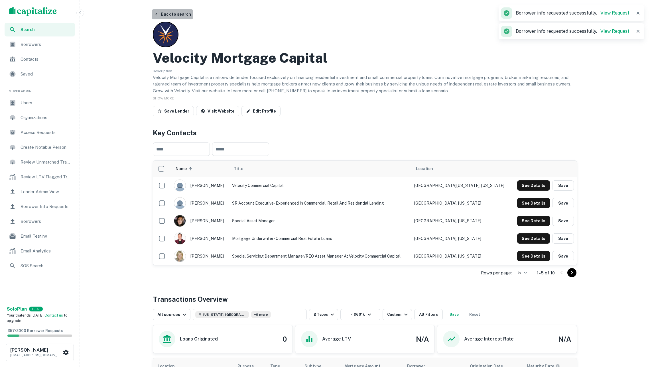
click at [173, 13] on button "Back to search" at bounding box center [173, 14] width 42 height 10
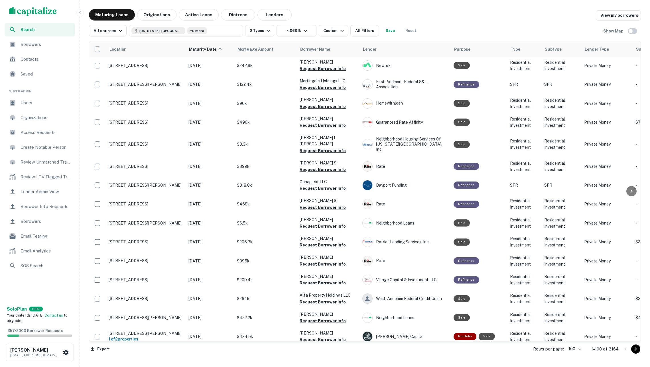
scroll to position [1624, 0]
click at [638, 350] on icon "Go to next page" at bounding box center [636, 349] width 7 height 7
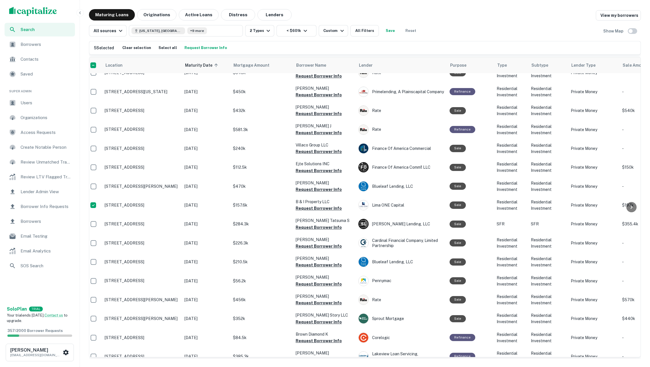
scroll to position [1620, 4]
click at [208, 42] on div "6 Selected Clear selection Select all Request Borrower Info" at bounding box center [365, 47] width 552 height 13
click at [203, 45] on button "Request Borrower Info" at bounding box center [205, 48] width 45 height 9
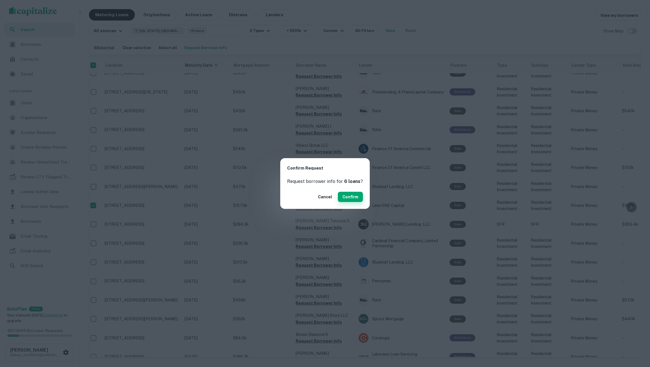
click at [349, 201] on button "Confirm" at bounding box center [350, 197] width 25 height 10
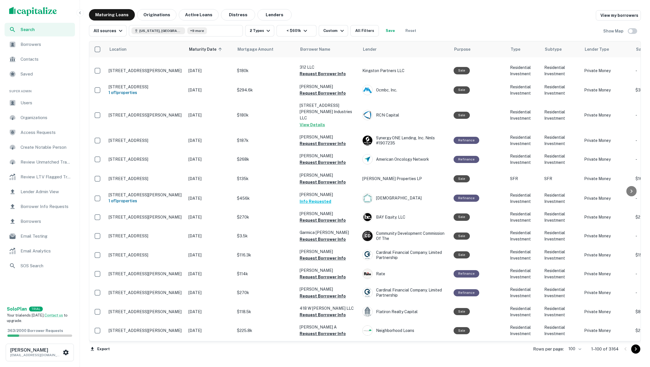
scroll to position [830, 0]
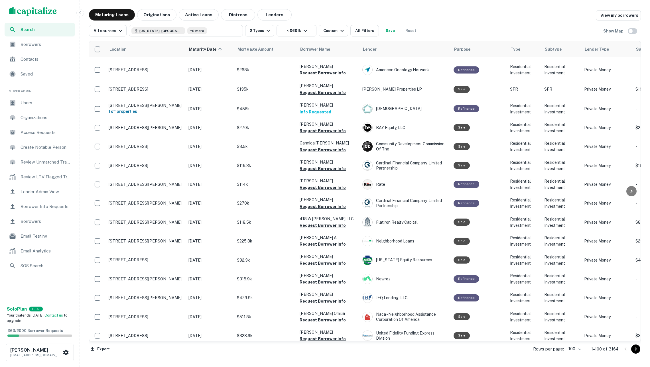
click at [633, 350] on icon "Go to next page" at bounding box center [636, 349] width 7 height 7
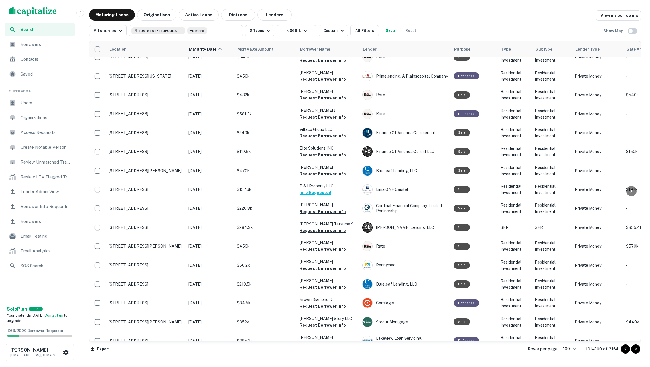
scroll to position [0, 0]
click at [636, 352] on icon "Go to next page" at bounding box center [636, 349] width 7 height 7
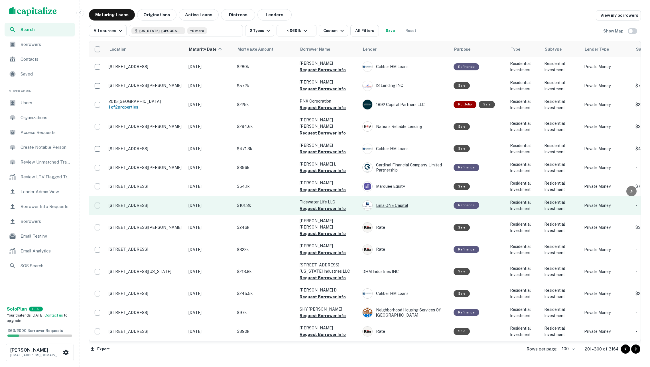
scroll to position [3, 0]
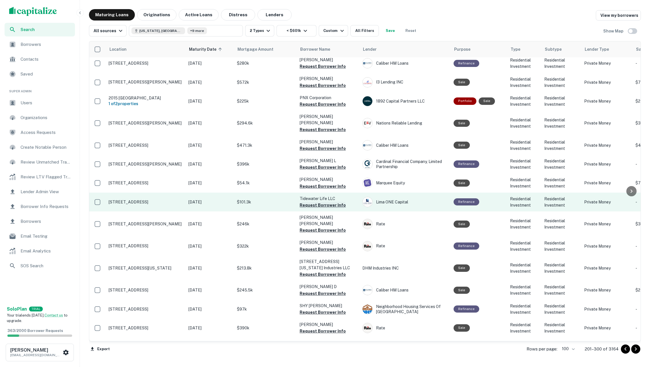
click at [330, 202] on button "Request Borrower Info" at bounding box center [323, 205] width 46 height 7
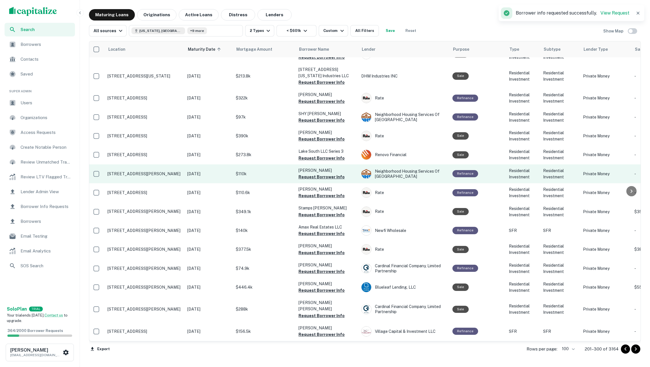
scroll to position [197, 1]
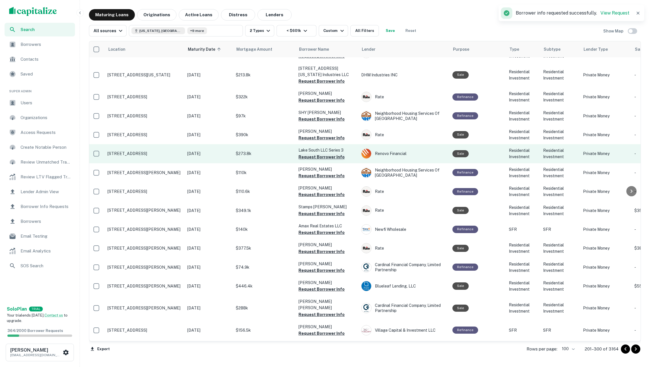
click at [314, 154] on button "Request Borrower Info" at bounding box center [322, 157] width 46 height 7
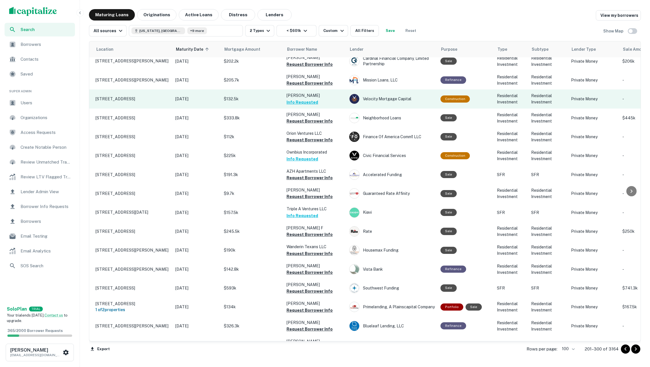
scroll to position [1615, 13]
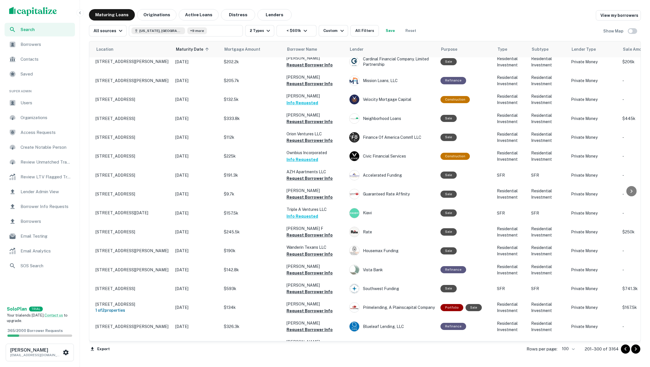
click at [483, 27] on div "All sources Georgia, USA +9 more 2 Types < $601k Custom All Filters Save Reset …" at bounding box center [365, 29] width 552 height 16
click at [40, 45] on span "Borrowers" at bounding box center [46, 44] width 51 height 7
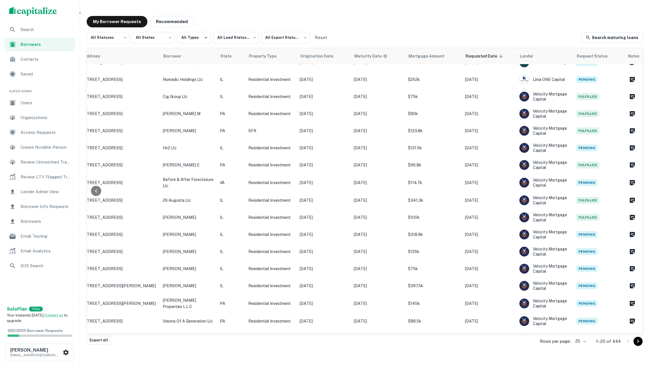
scroll to position [161, 75]
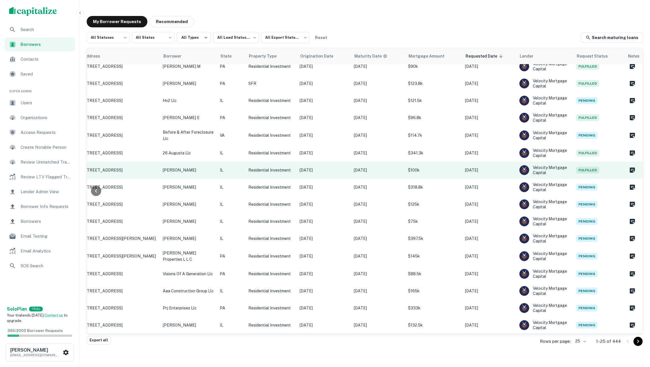
click at [312, 172] on p "[DATE]" at bounding box center [324, 170] width 48 height 6
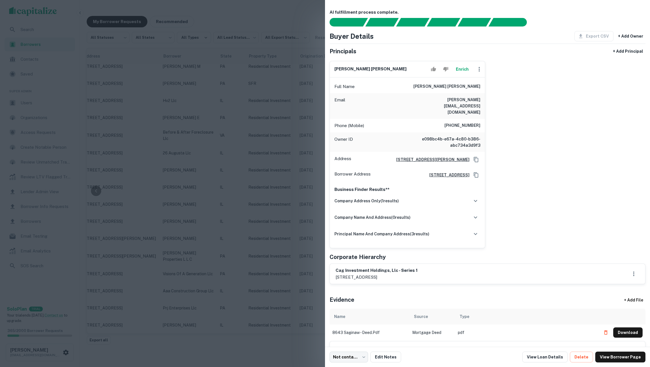
click at [460, 73] on button "Enrich" at bounding box center [462, 69] width 18 height 11
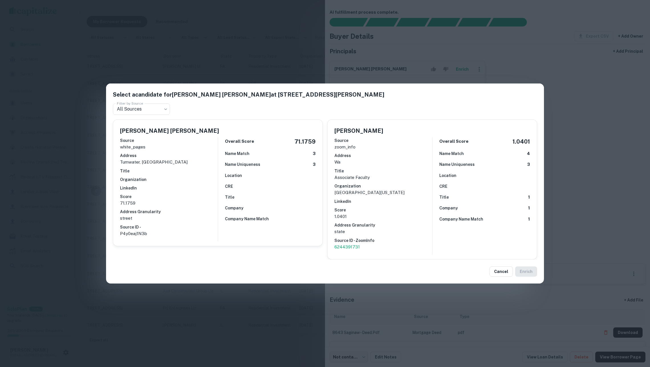
click at [284, 67] on div "Select a candidate for [PERSON_NAME] [PERSON_NAME] at [STREET_ADDRESS] Filter b…" at bounding box center [325, 183] width 650 height 367
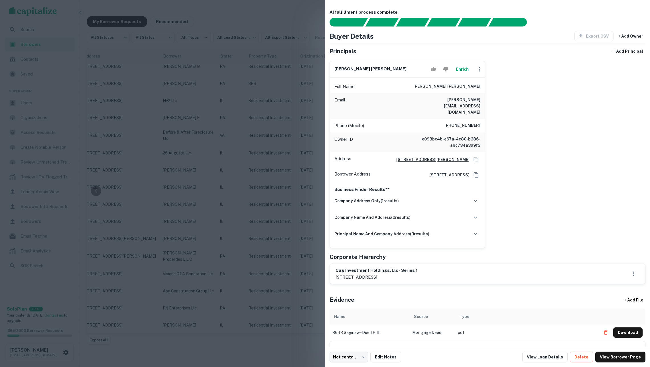
click at [287, 64] on div at bounding box center [325, 183] width 650 height 367
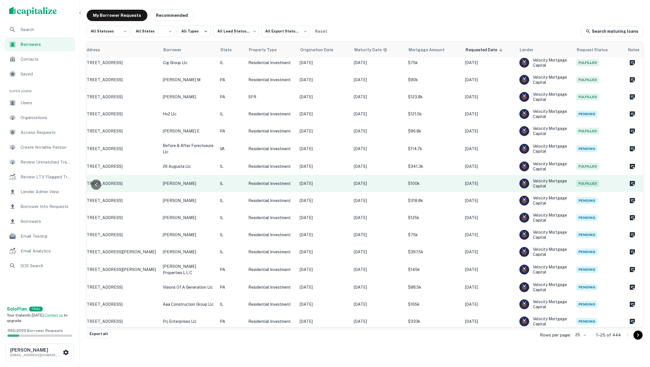
scroll to position [39, 75]
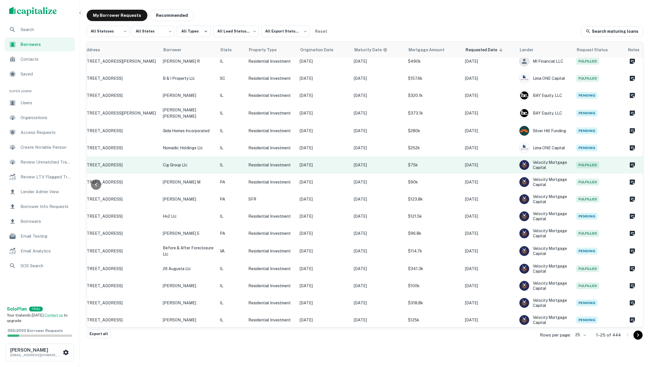
click at [279, 163] on p "Residential Investment" at bounding box center [271, 165] width 46 height 6
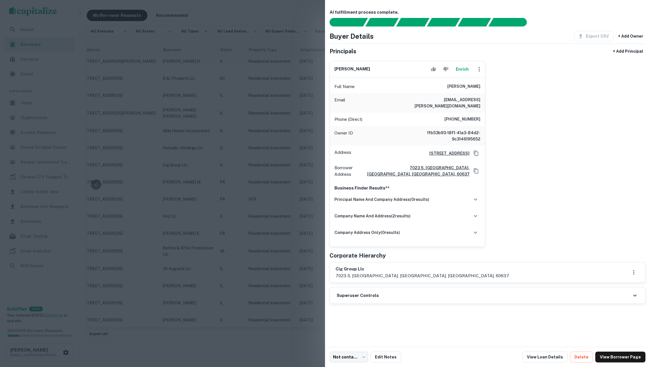
click at [463, 69] on button "Enrich" at bounding box center [462, 69] width 18 height 11
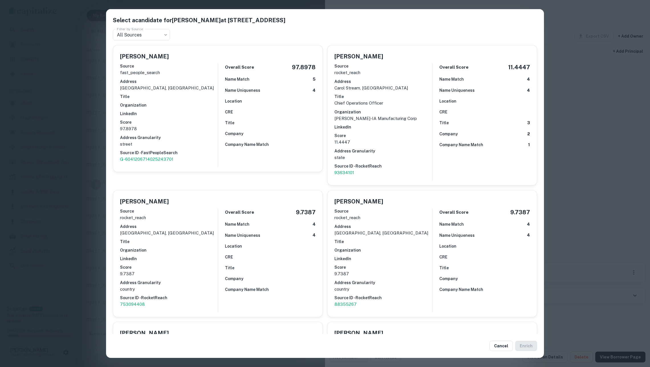
click at [87, 88] on div "Select a candidate for [PERSON_NAME] at [STREET_ADDRESS] Filter by Source All S…" at bounding box center [325, 183] width 650 height 367
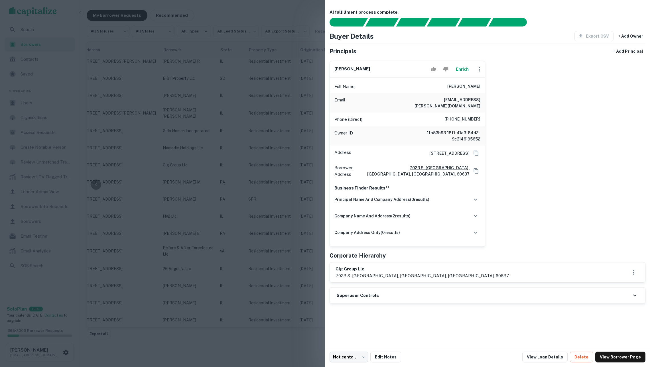
click at [218, 102] on div at bounding box center [325, 183] width 650 height 367
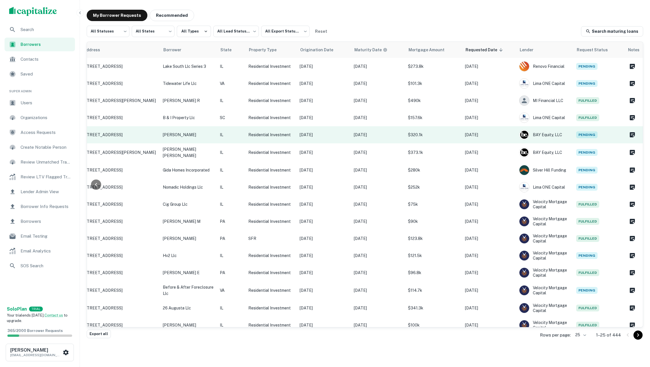
scroll to position [0, 75]
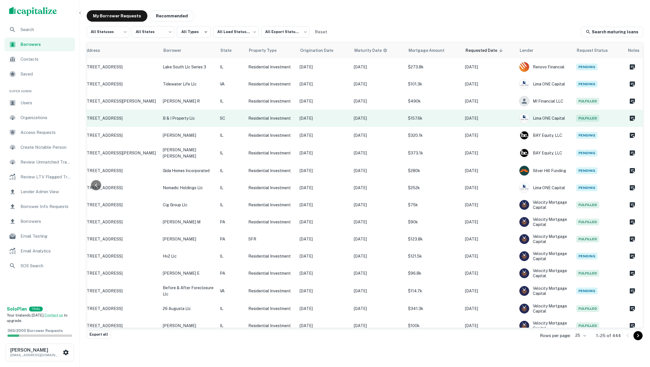
click at [234, 117] on p "SC" at bounding box center [231, 118] width 23 height 6
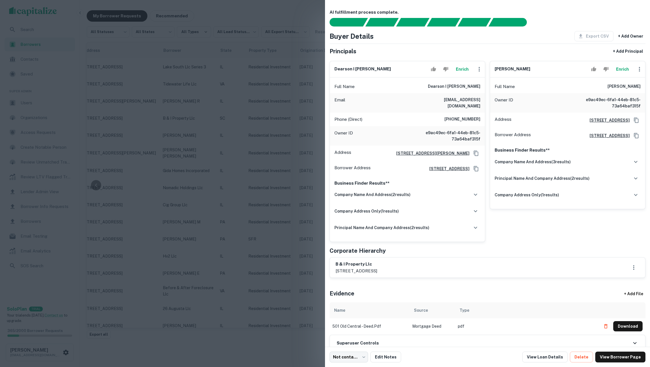
click at [461, 71] on button "Enrich" at bounding box center [462, 69] width 18 height 11
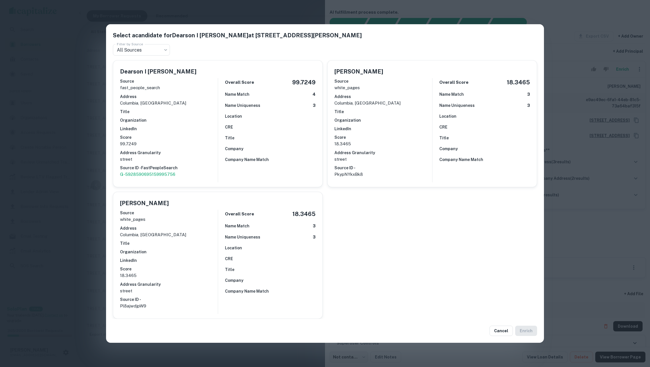
click at [72, 87] on div "Select a candidate for Dearson I [PERSON_NAME] at [STREET_ADDRESS][PERSON_NAME]…" at bounding box center [325, 183] width 650 height 367
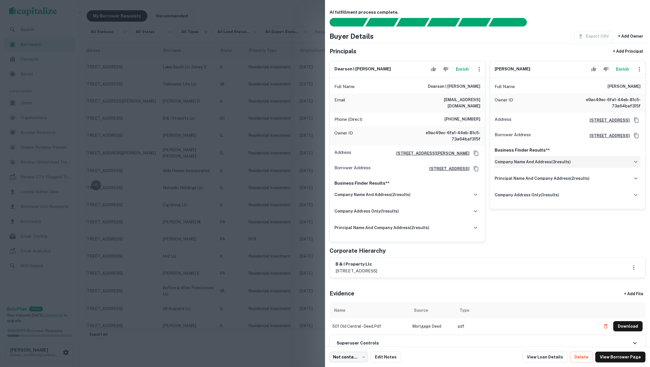
click at [551, 165] on h6 "company name and address ( 3 results)" at bounding box center [533, 162] width 76 height 6
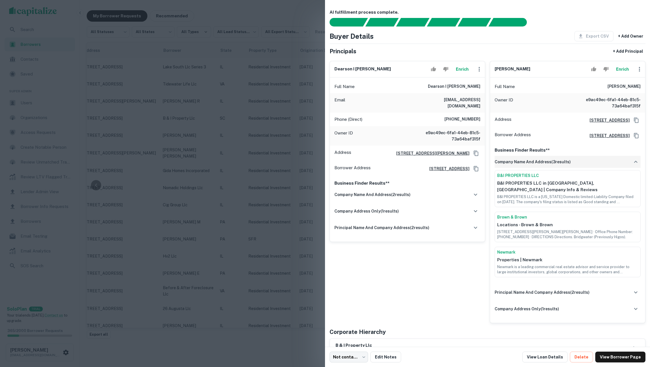
click at [551, 165] on h6 "company name and address ( 3 results)" at bounding box center [533, 162] width 76 height 6
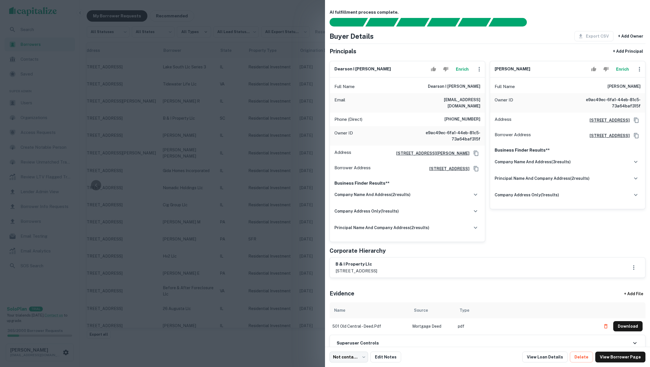
click at [250, 107] on div at bounding box center [325, 183] width 650 height 367
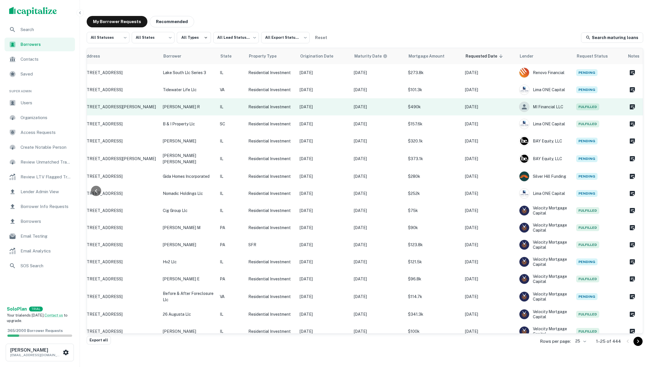
scroll to position [0, 0]
click at [252, 105] on p "Residential Investment" at bounding box center [271, 107] width 46 height 6
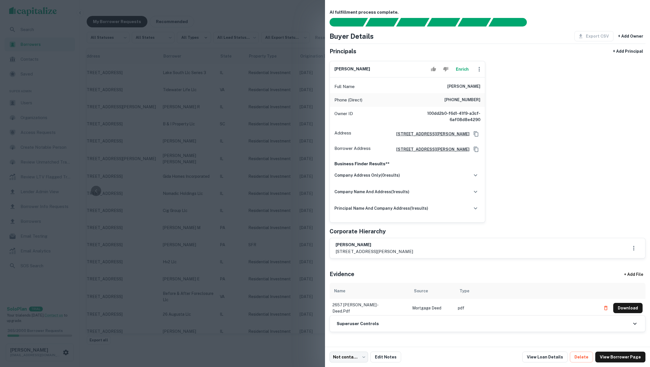
click at [461, 69] on button "Enrich" at bounding box center [462, 69] width 18 height 11
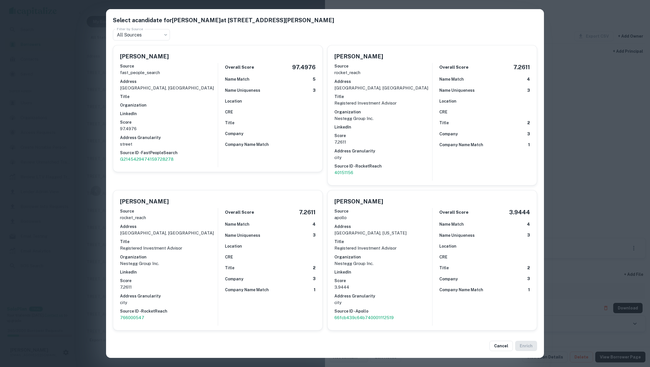
click at [376, 133] on h6 "Score" at bounding box center [384, 136] width 98 height 6
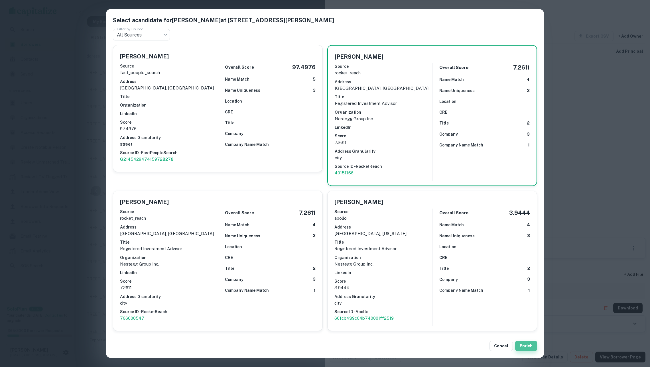
click at [527, 345] on button "Enrich" at bounding box center [526, 346] width 22 height 10
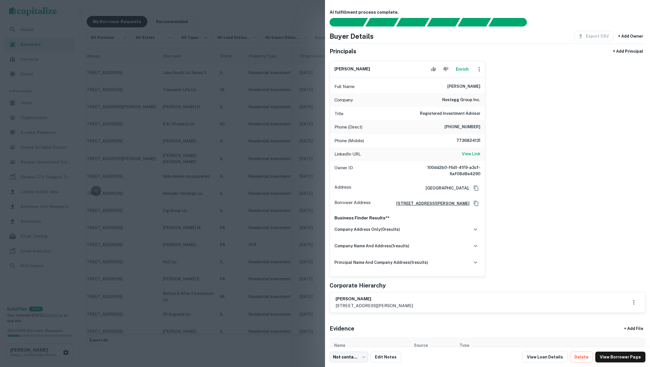
click at [240, 173] on div at bounding box center [325, 183] width 650 height 367
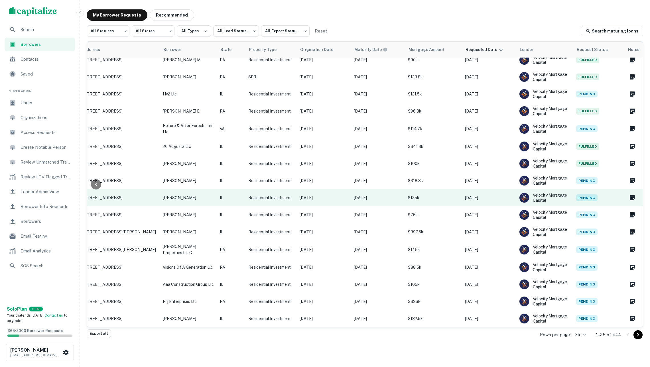
scroll to position [6, 0]
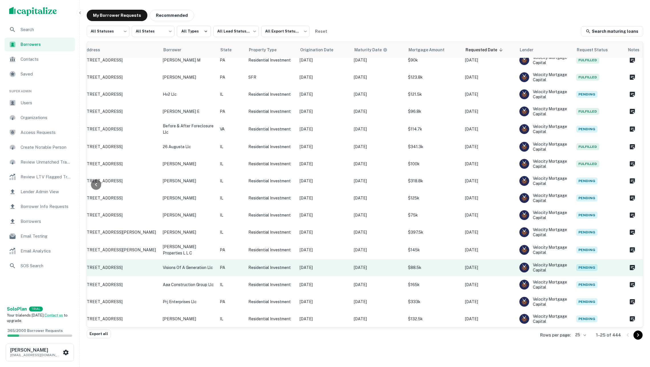
click at [238, 267] on p "PA" at bounding box center [231, 268] width 23 height 6
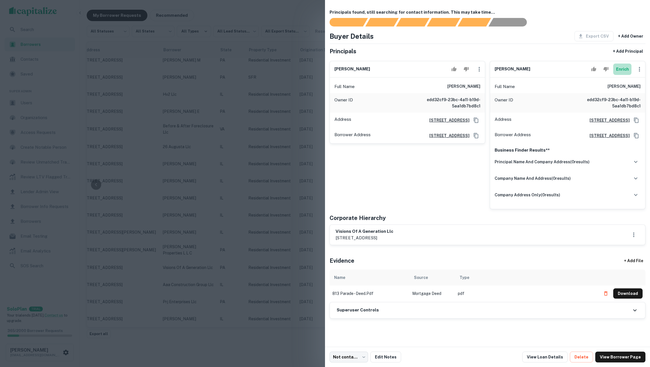
click at [621, 75] on button "Enrich" at bounding box center [622, 69] width 18 height 11
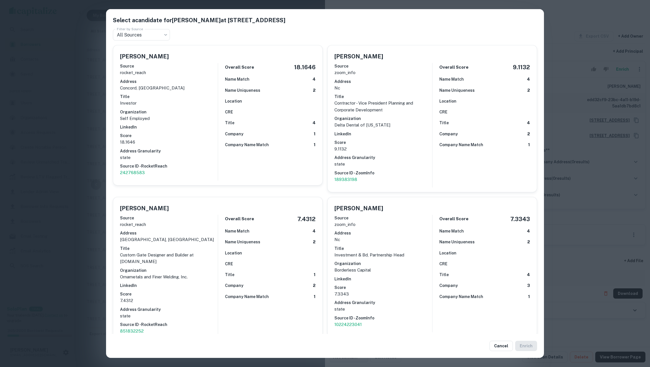
click at [199, 119] on p "Self Employed" at bounding box center [169, 118] width 98 height 7
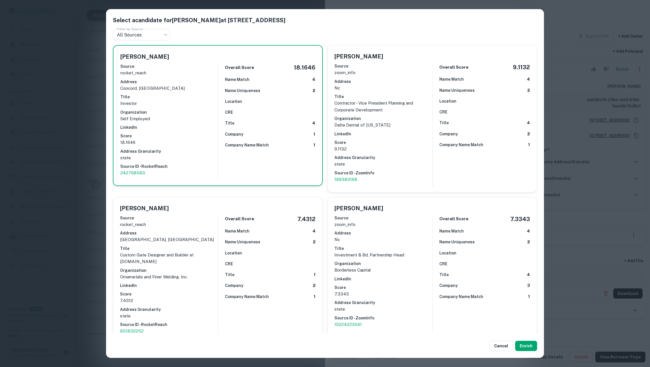
click at [571, 173] on div "Select a candidate for [PERSON_NAME] at [STREET_ADDRESS] Filter by Source All S…" at bounding box center [325, 183] width 650 height 367
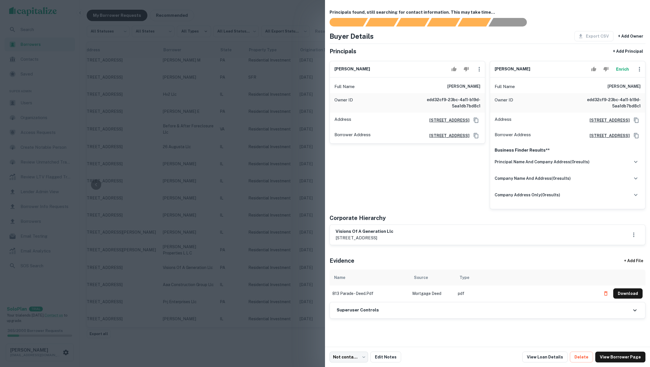
click at [281, 171] on div at bounding box center [325, 183] width 650 height 367
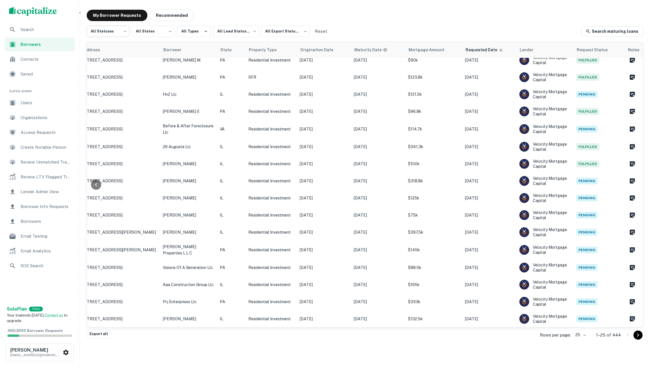
click at [120, 33] on body "Search Borrowers Contacts Saved Super Admin Users Organizations Access Requests…" at bounding box center [325, 177] width 650 height 367
click at [112, 64] on li "Fulfilled" at bounding box center [108, 66] width 43 height 10
type input "*********"
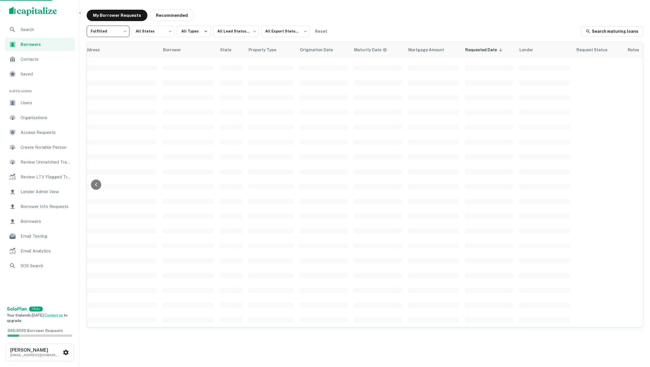
scroll to position [102, 74]
